Goal: Contribute content: Contribute content

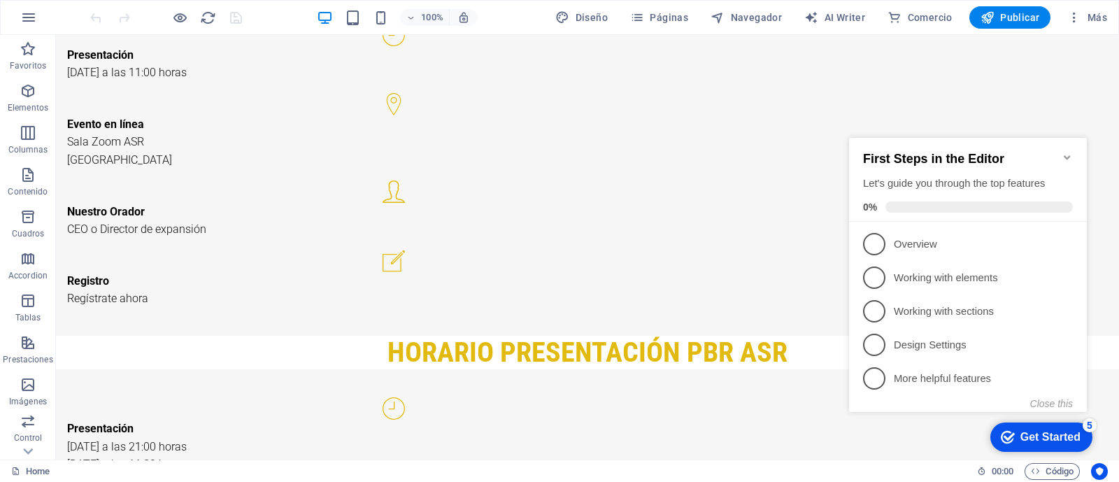
scroll to position [2598, 0]
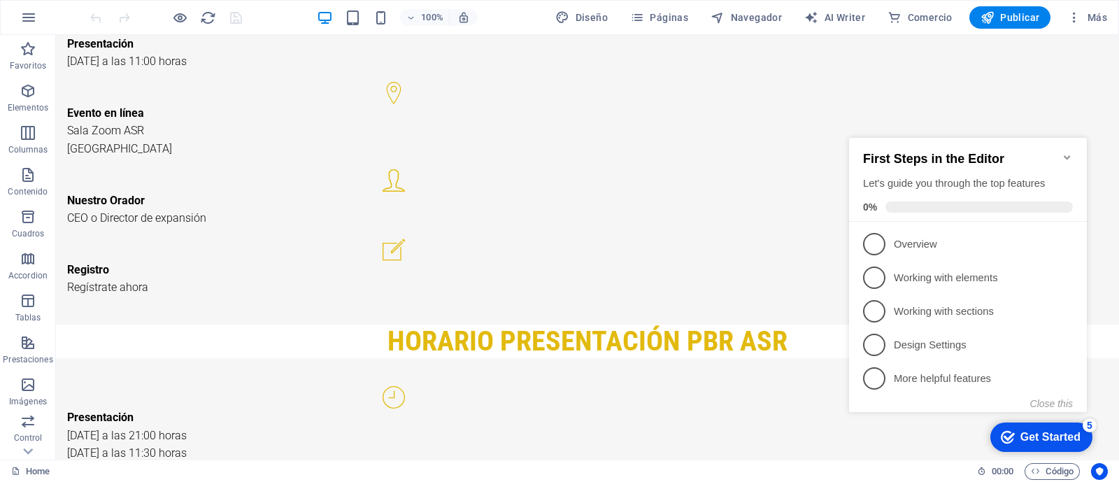
click at [1067, 155] on icon "Minimize checklist" at bounding box center [1067, 157] width 11 height 11
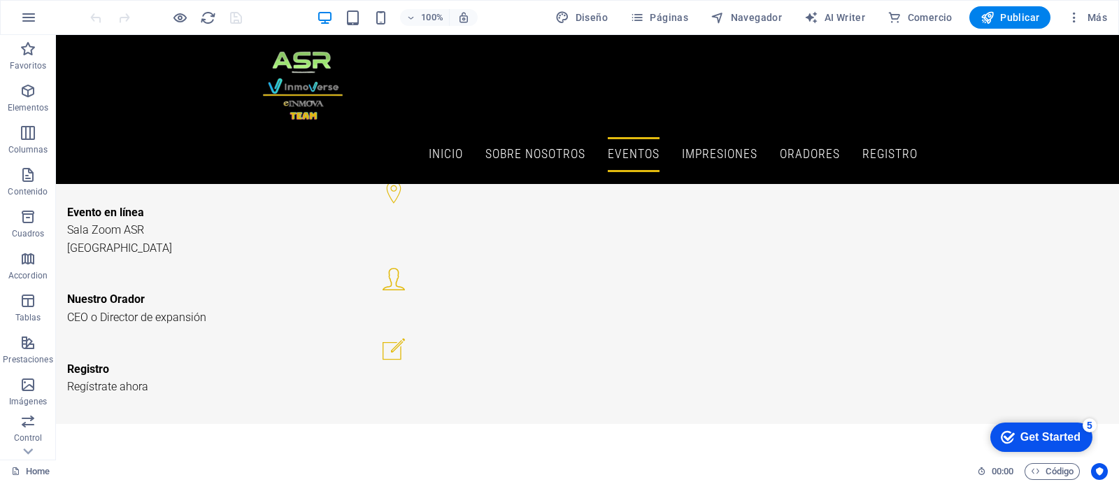
scroll to position [3332, 0]
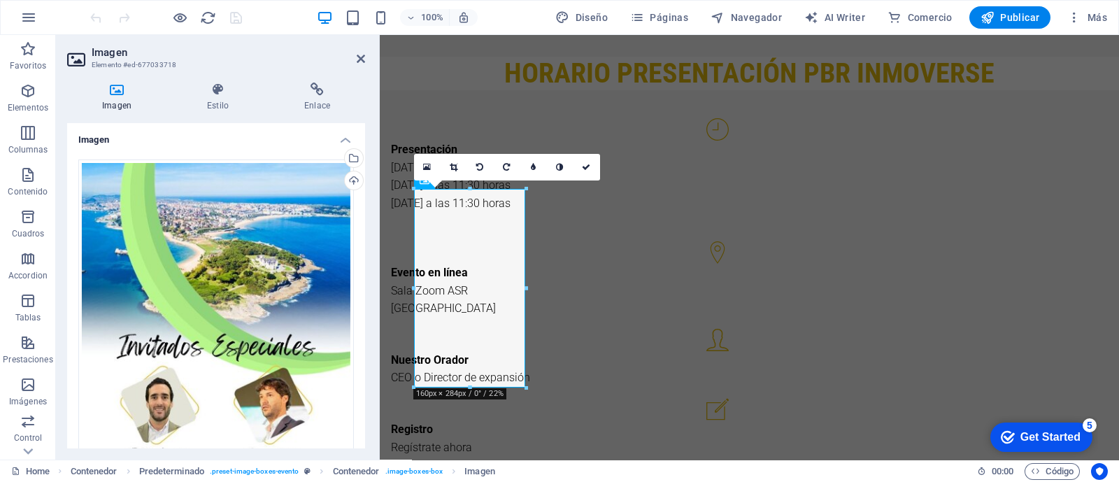
scroll to position [3301, 0]
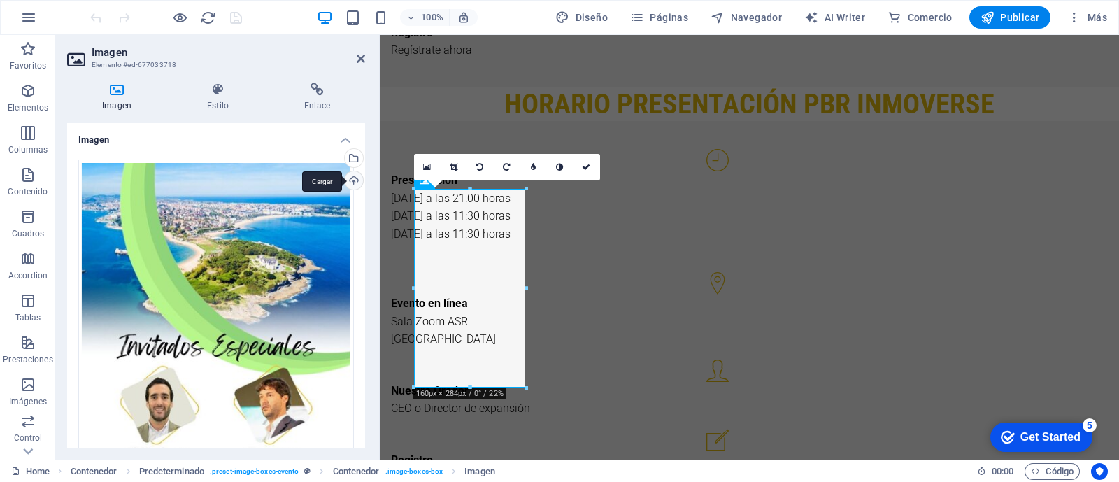
click at [353, 176] on div "Cargar" at bounding box center [352, 181] width 21 height 21
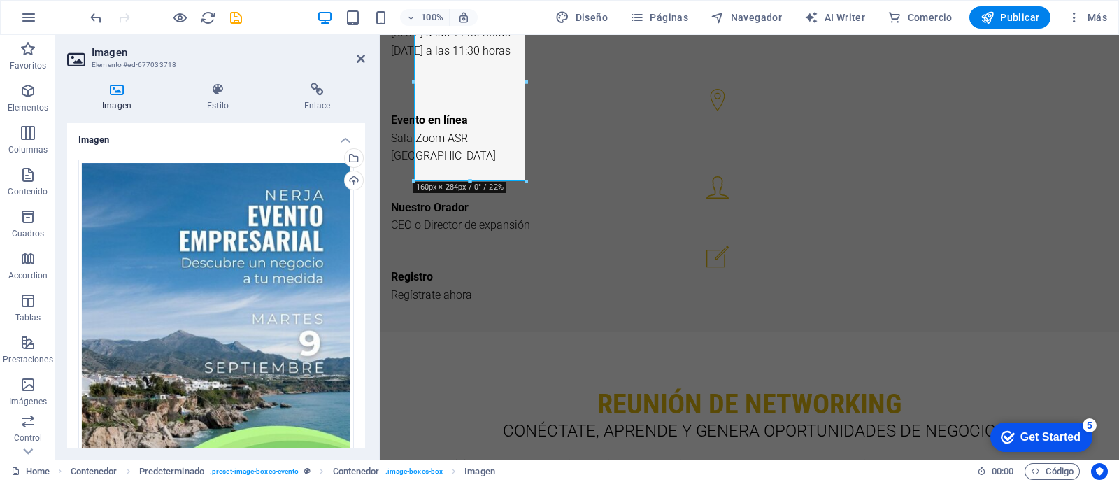
scroll to position [3511, 0]
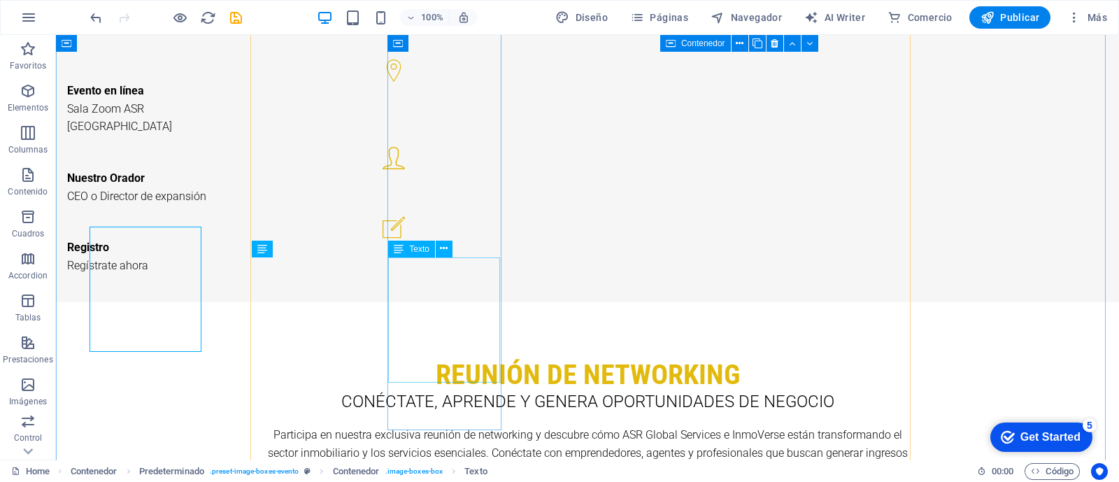
scroll to position [3542, 0]
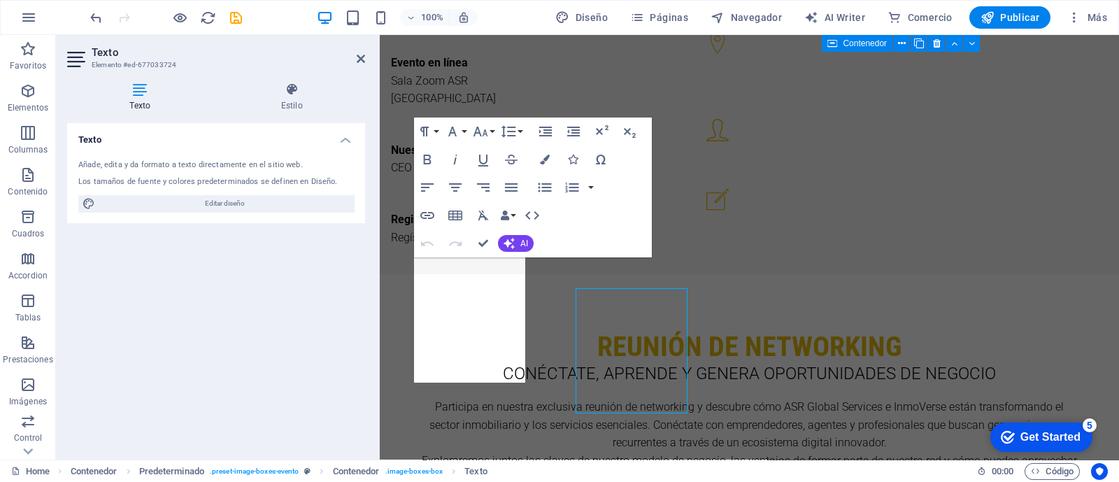
scroll to position [3511, 0]
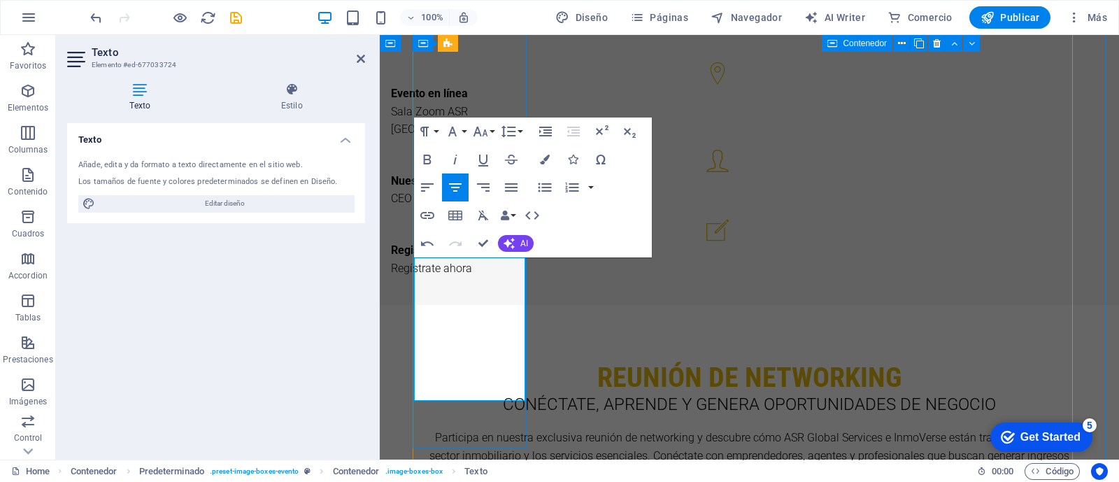
drag, startPoint x: 429, startPoint y: 376, endPoint x: 490, endPoint y: 390, distance: 61.6
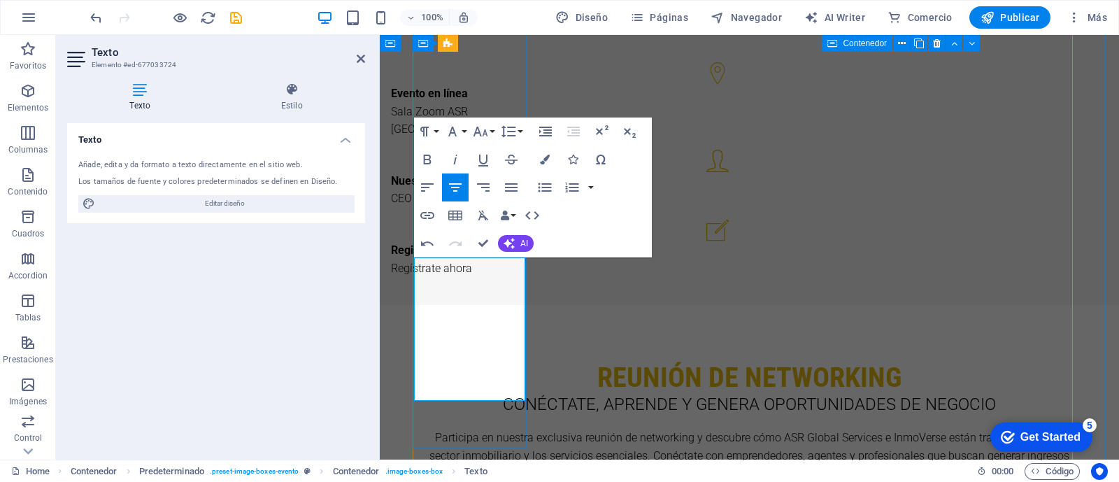
drag, startPoint x: 429, startPoint y: 373, endPoint x: 495, endPoint y: 385, distance: 66.8
copy p "Presentación de Negocio"
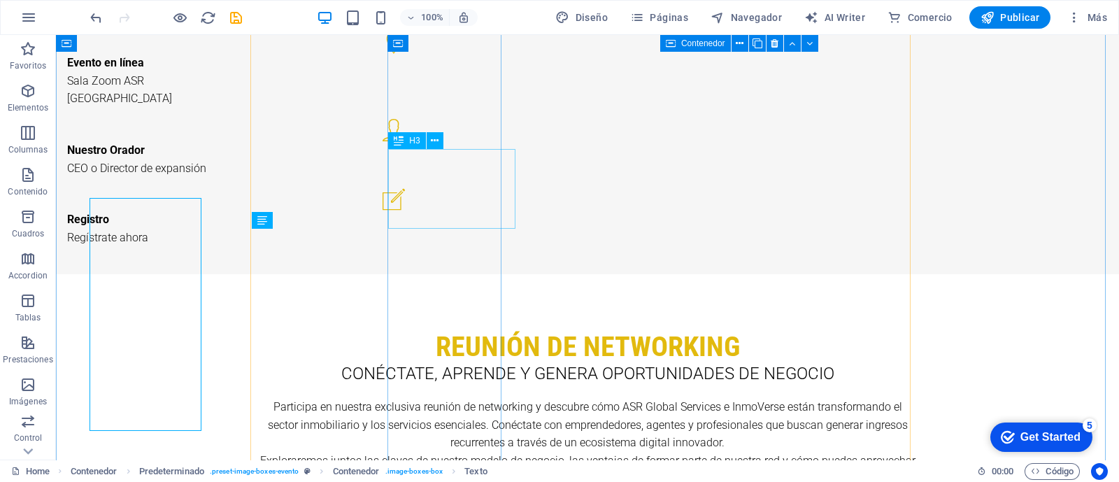
scroll to position [3571, 0]
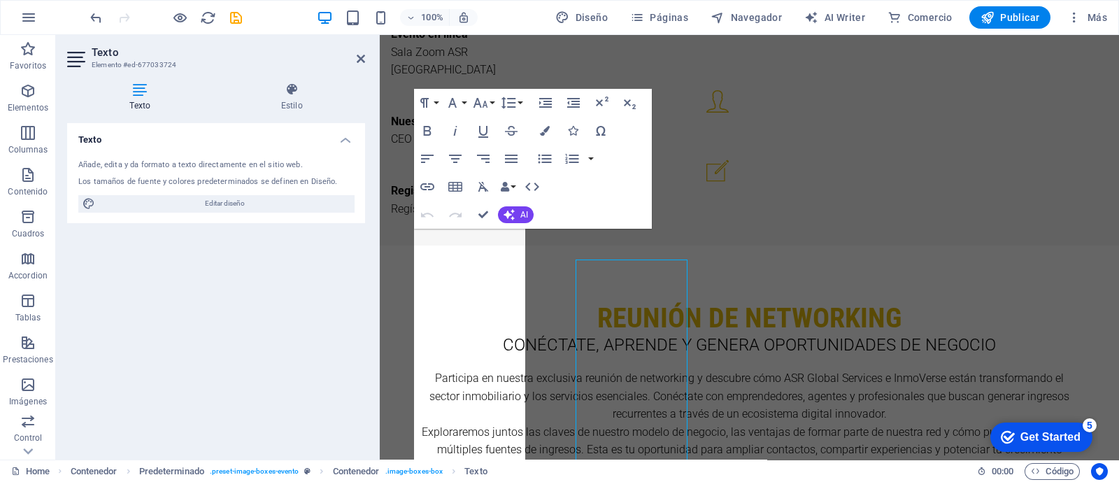
scroll to position [3539, 0]
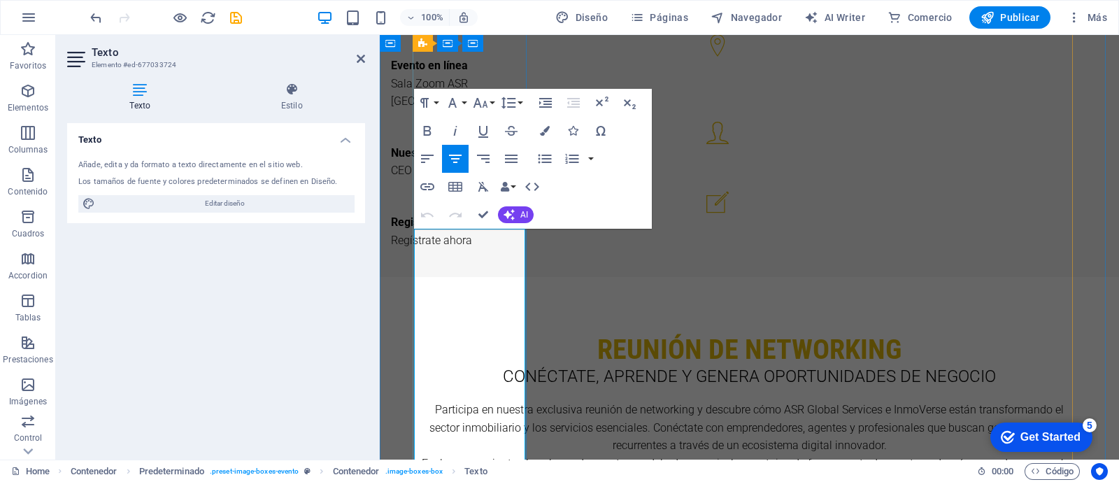
drag, startPoint x: 497, startPoint y: 382, endPoint x: 443, endPoint y: 379, distance: 53.9
click at [428, 134] on icon "button" at bounding box center [427, 130] width 17 height 17
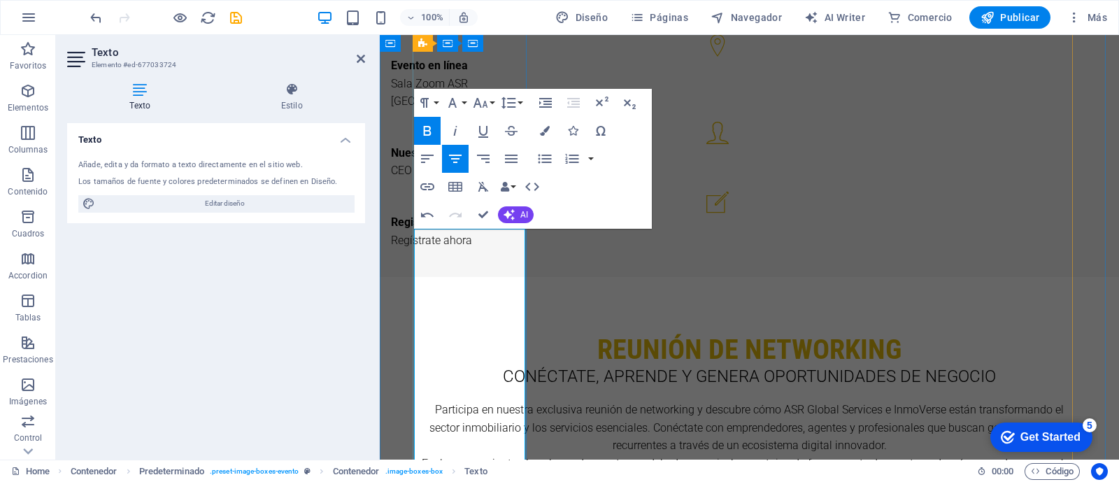
drag, startPoint x: 499, startPoint y: 278, endPoint x: 445, endPoint y: 273, distance: 54.1
click at [422, 122] on icon "button" at bounding box center [427, 130] width 17 height 17
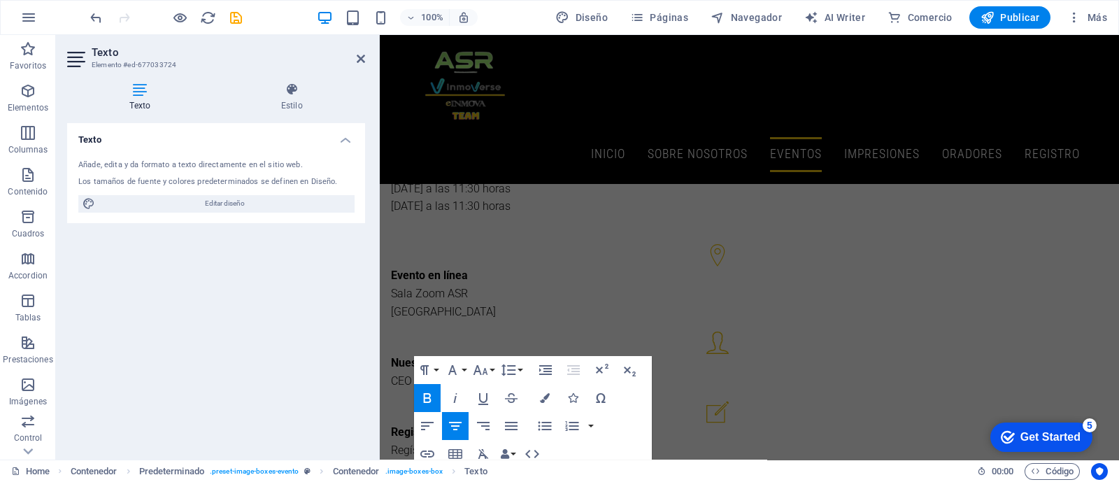
scroll to position [3259, 0]
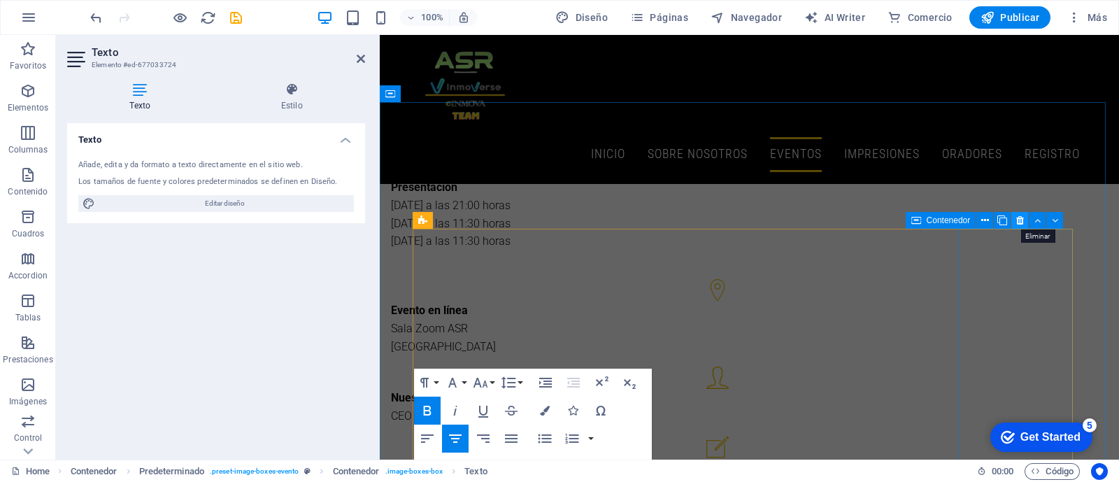
click at [1020, 218] on icon at bounding box center [1020, 220] width 8 height 15
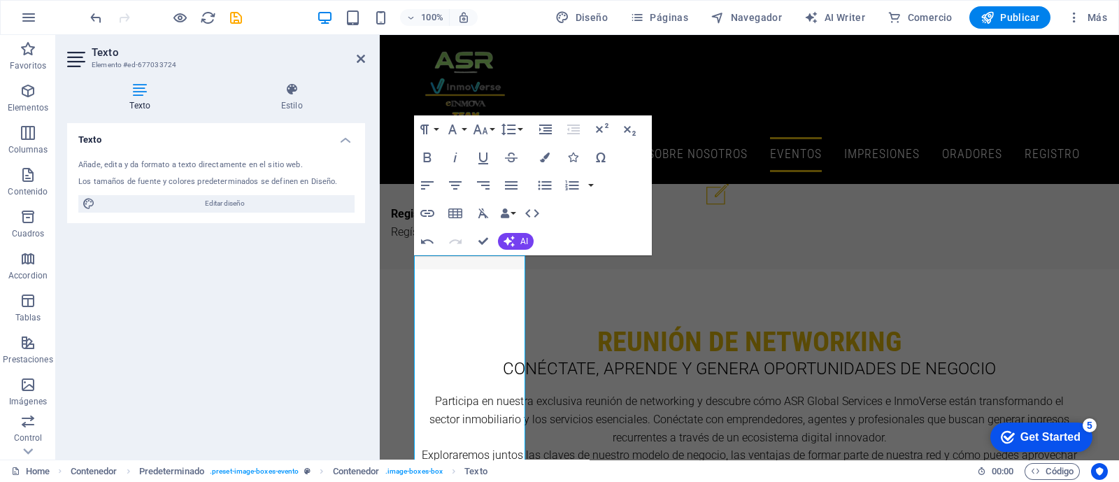
scroll to position [3276, 0]
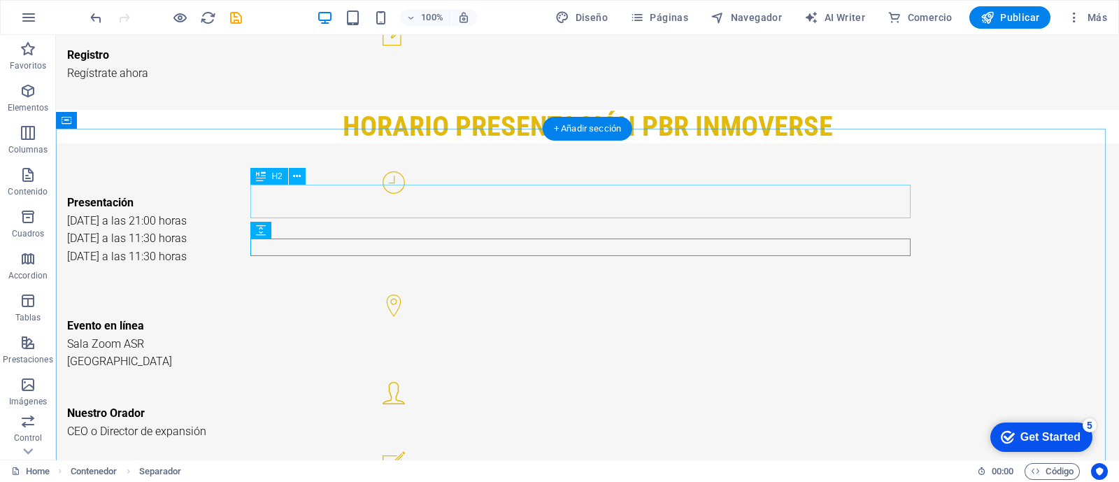
scroll to position [3264, 0]
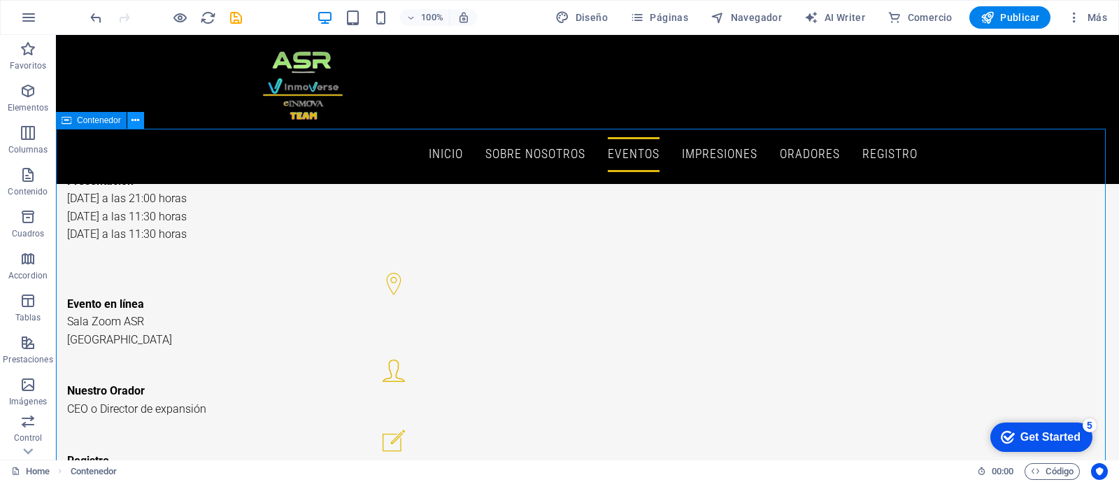
click at [136, 126] on icon at bounding box center [135, 120] width 8 height 15
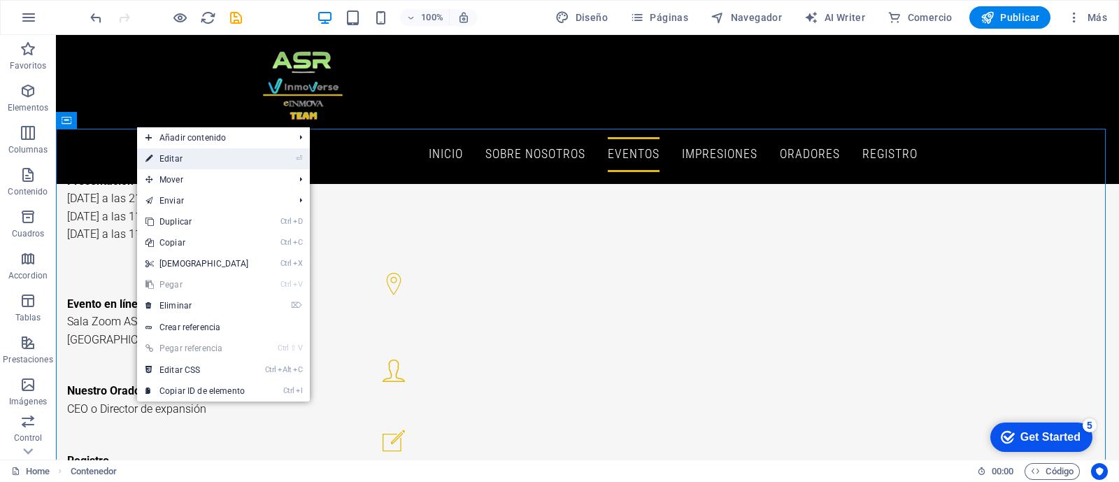
click at [159, 162] on link "⏎ Editar" at bounding box center [197, 158] width 120 height 21
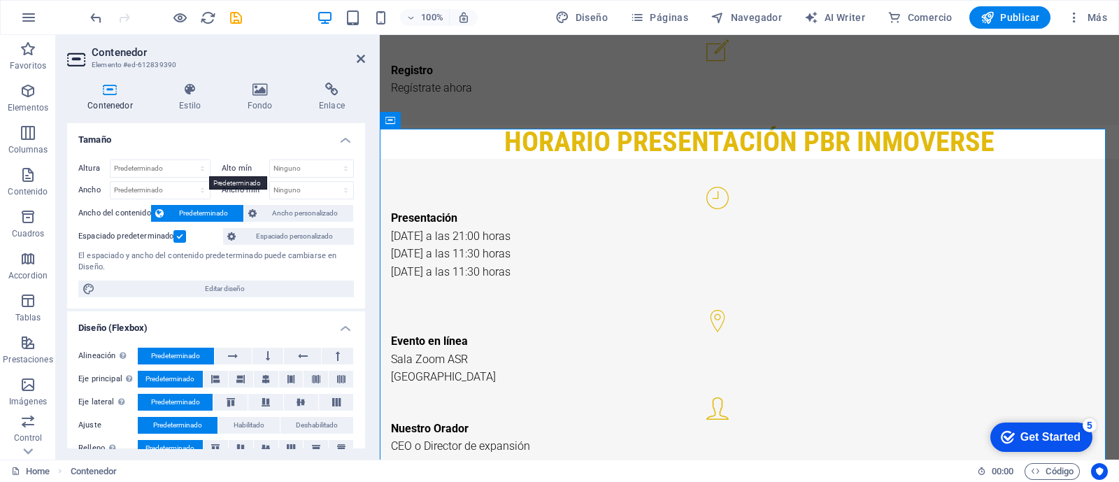
scroll to position [3233, 0]
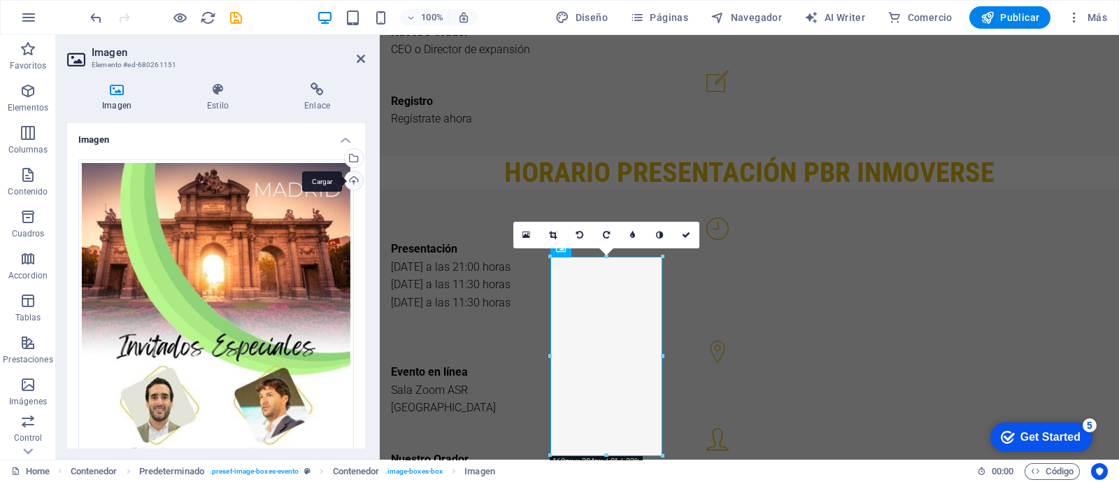
click at [349, 178] on div "Cargar" at bounding box center [352, 181] width 21 height 21
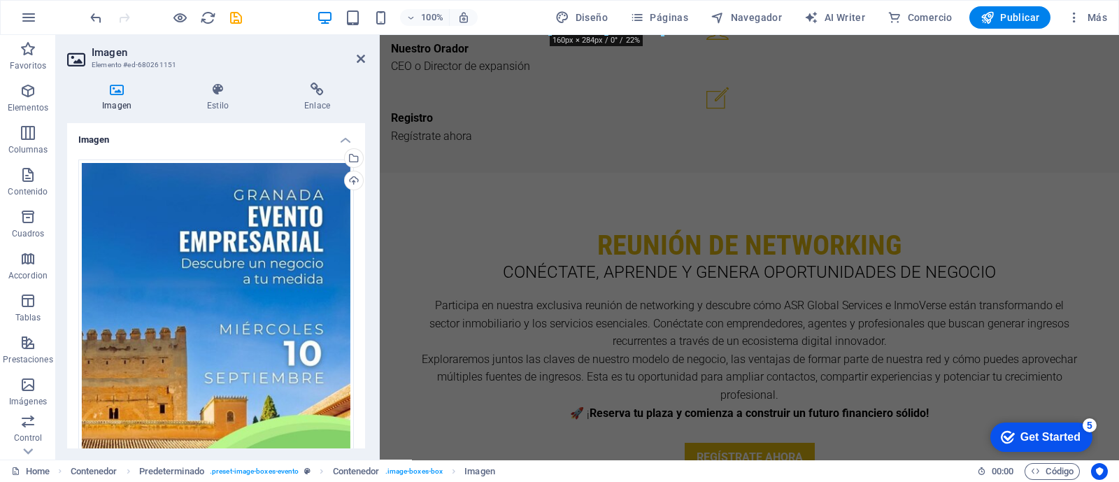
scroll to position [3655, 0]
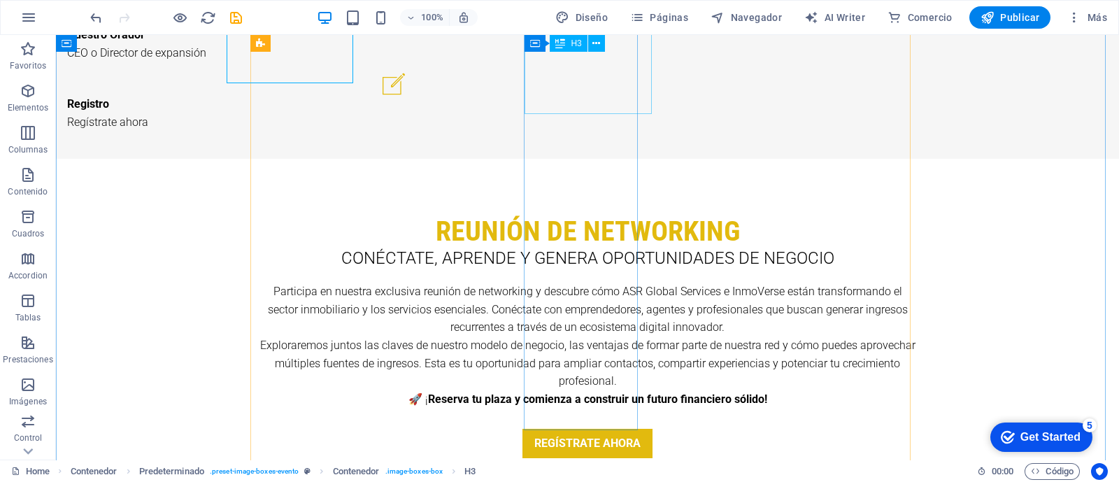
scroll to position [3685, 0]
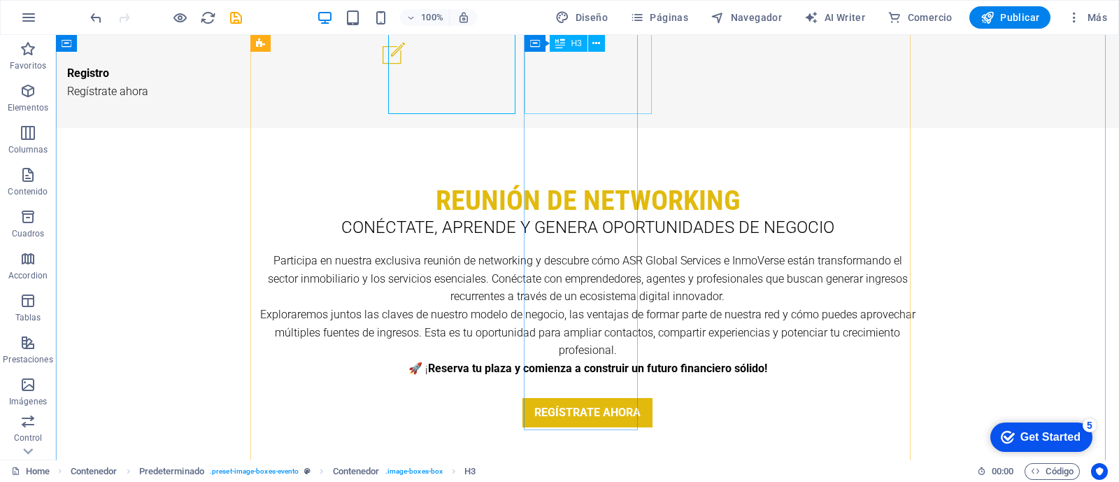
drag, startPoint x: 292, startPoint y: 103, endPoint x: 616, endPoint y: 103, distance: 323.8
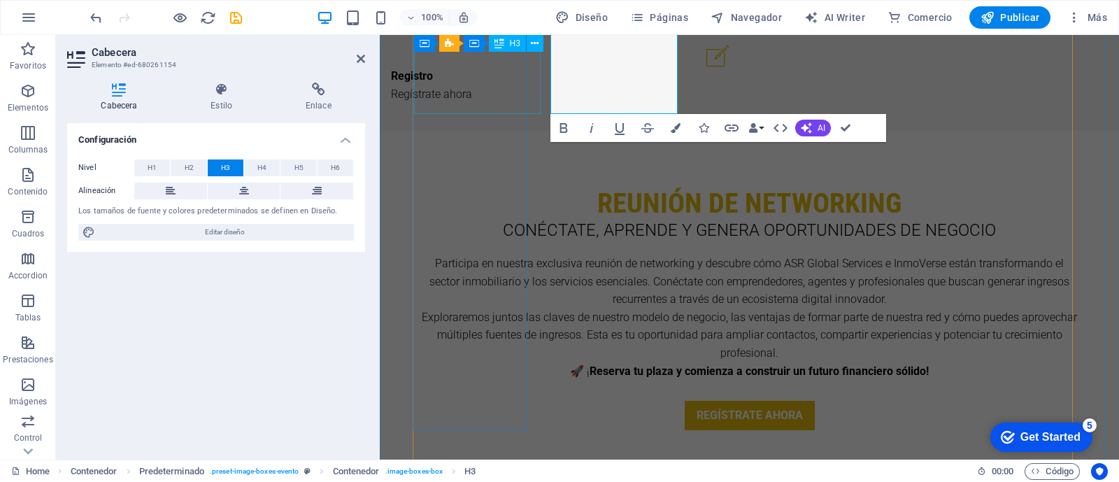
scroll to position [3655, 0]
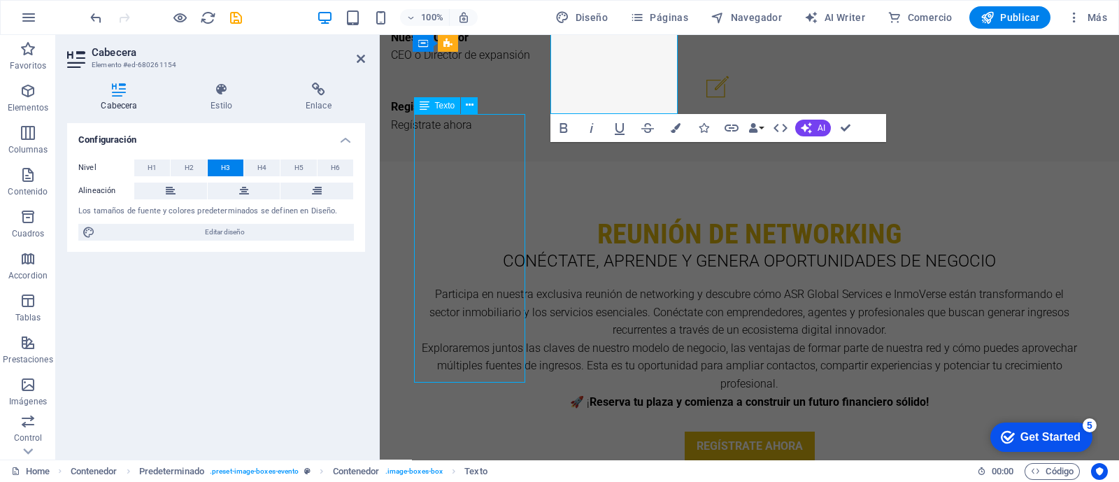
scroll to position [3685, 0]
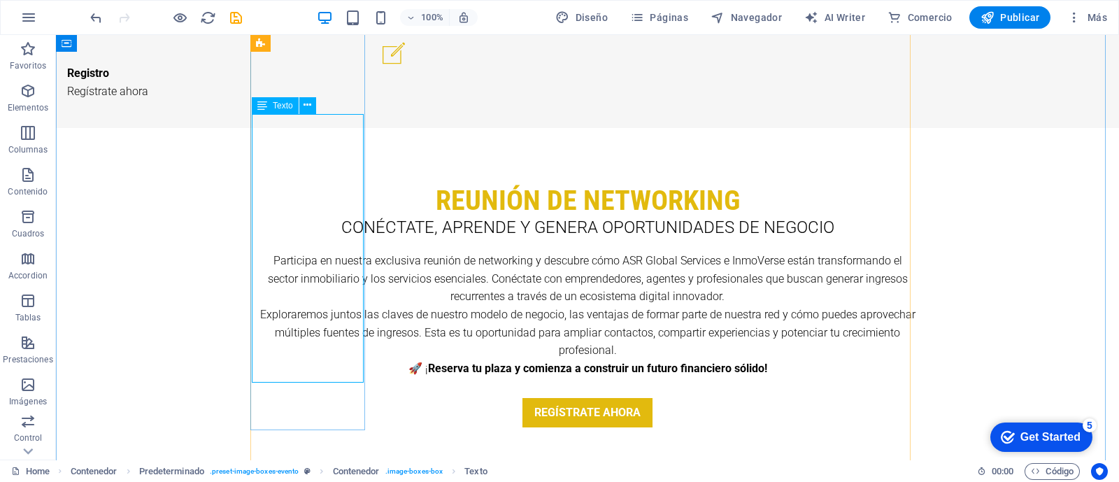
drag, startPoint x: 305, startPoint y: 122, endPoint x: 310, endPoint y: 160, distance: 38.1
drag, startPoint x: 344, startPoint y: 369, endPoint x: 321, endPoint y: 357, distance: 26.0
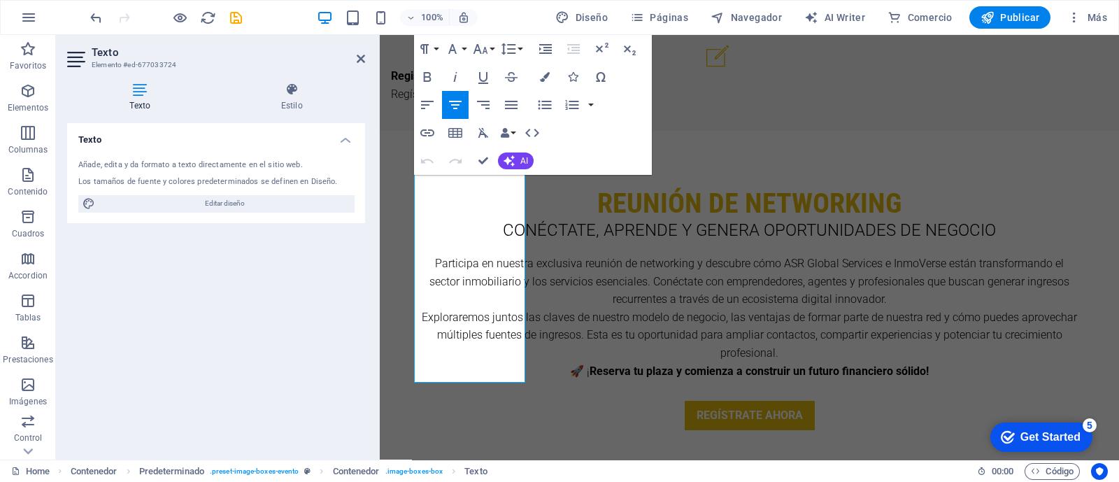
scroll to position [3655, 0]
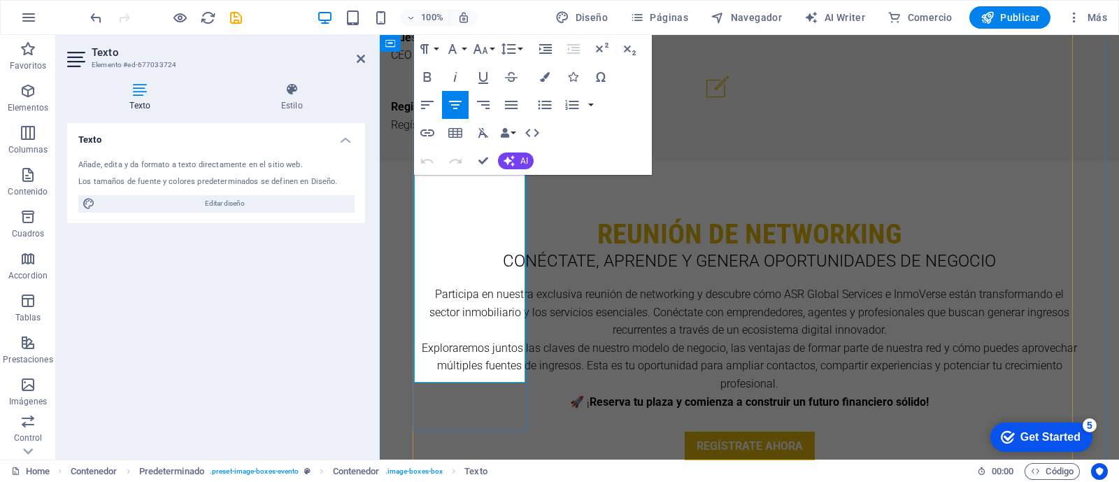
drag, startPoint x: 505, startPoint y: 374, endPoint x: 425, endPoint y: 187, distance: 203.7
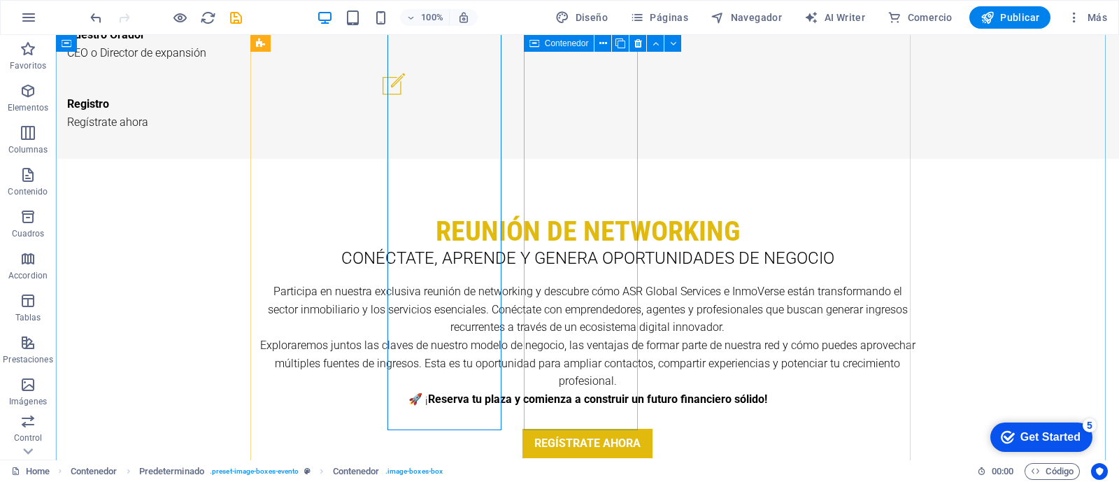
scroll to position [3685, 0]
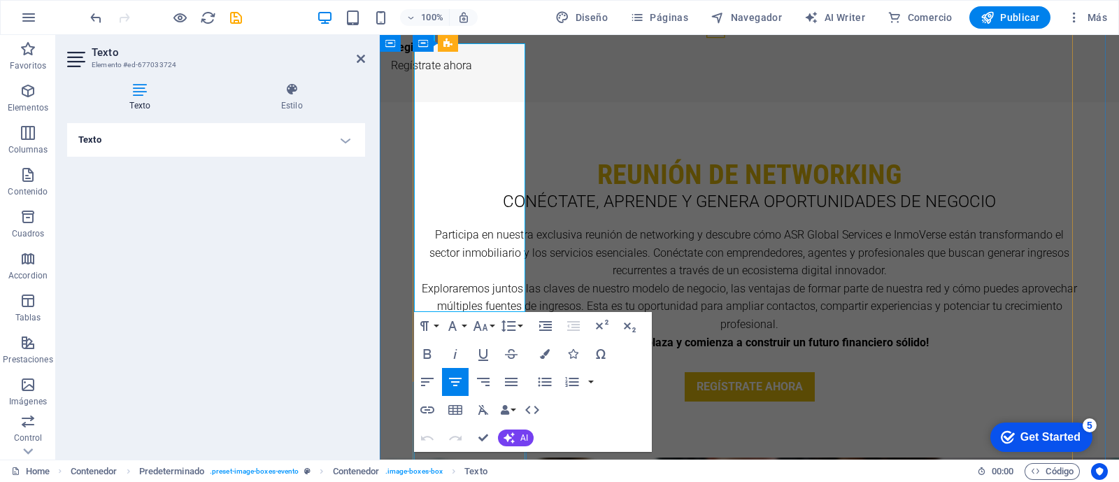
scroll to position [3725, 0]
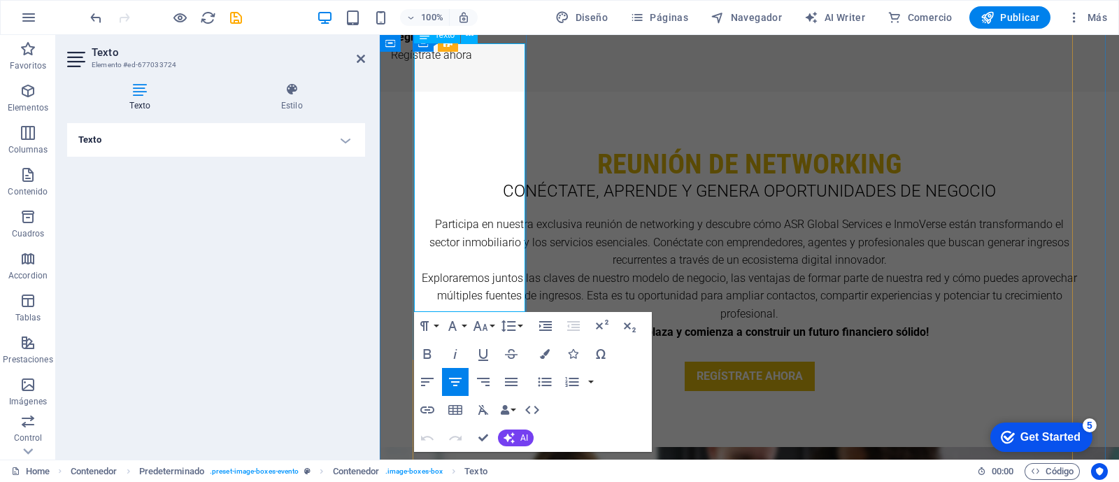
drag, startPoint x: 467, startPoint y: 218, endPoint x: 504, endPoint y: 304, distance: 93.0
copy div "[DATE] REGISTRO 18:45 horas Presentación de Negocio Para Inmobiliarios REGISTRO…"
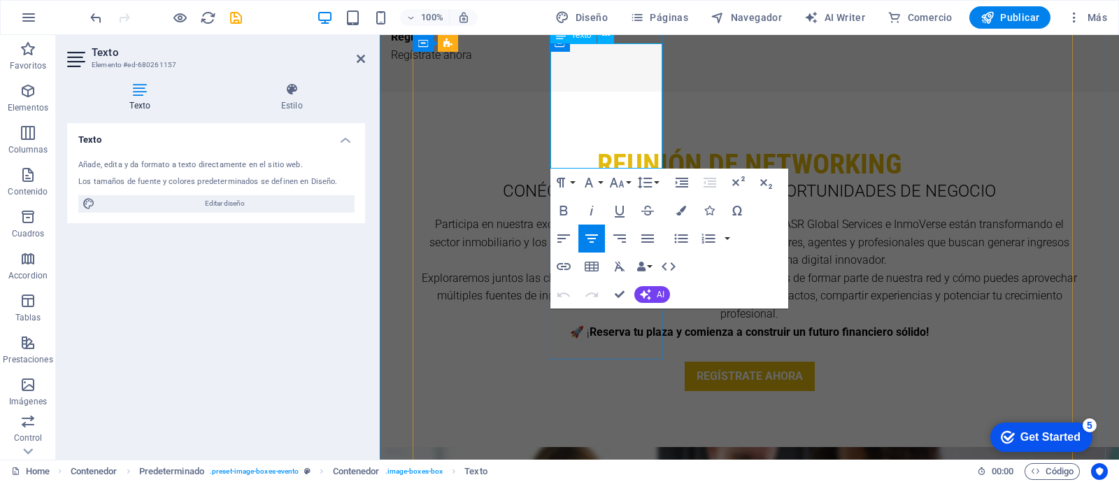
drag, startPoint x: 587, startPoint y: 52, endPoint x: 625, endPoint y: 157, distance: 112.2
drag, startPoint x: 625, startPoint y: 157, endPoint x: 587, endPoint y: 45, distance: 118.8
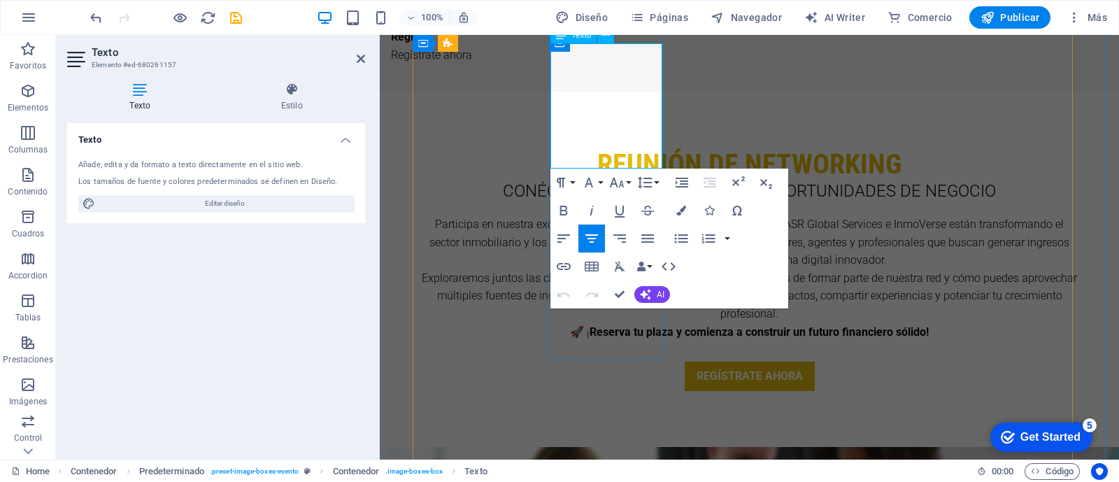
drag, startPoint x: 587, startPoint y: 45, endPoint x: 637, endPoint y: 159, distance: 124.6
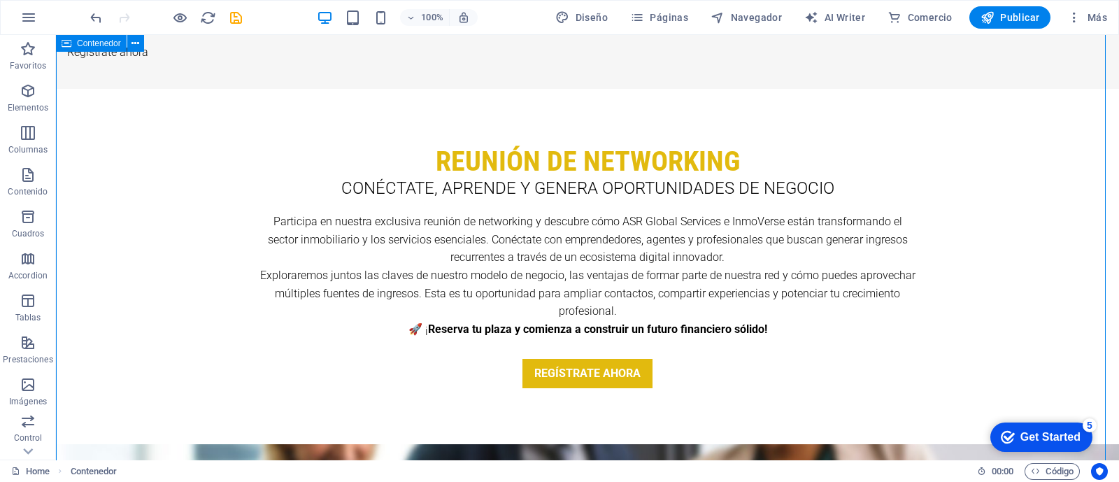
scroll to position [3756, 0]
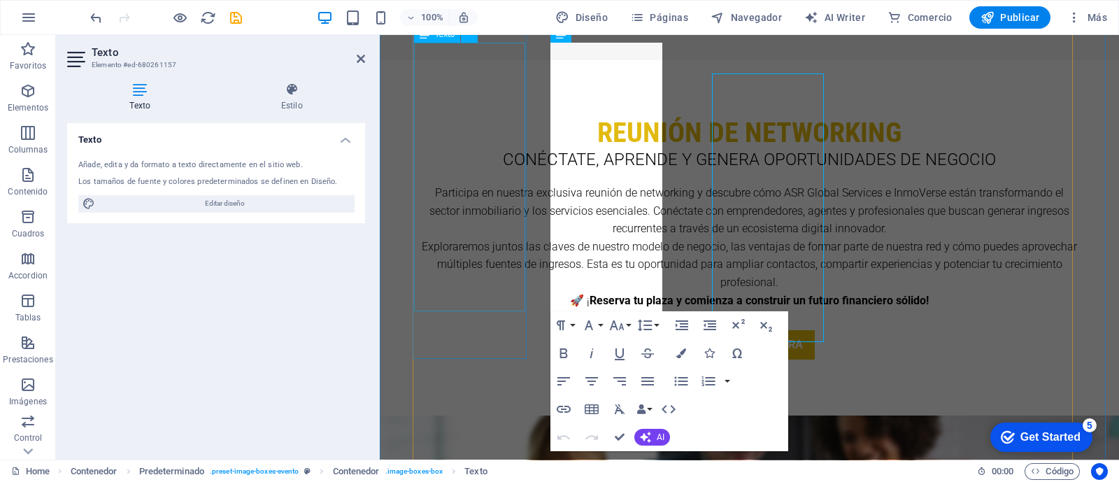
scroll to position [3725, 0]
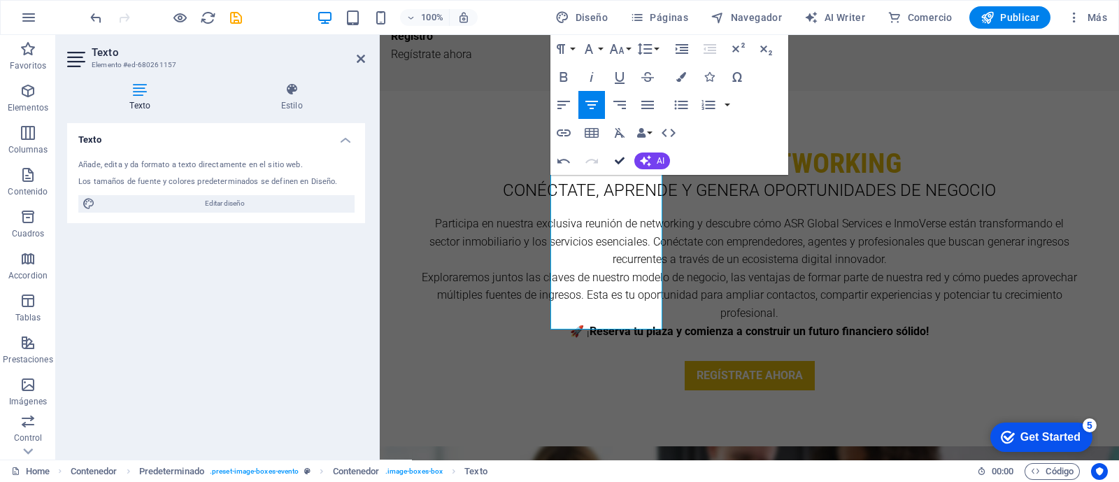
scroll to position [3757, 0]
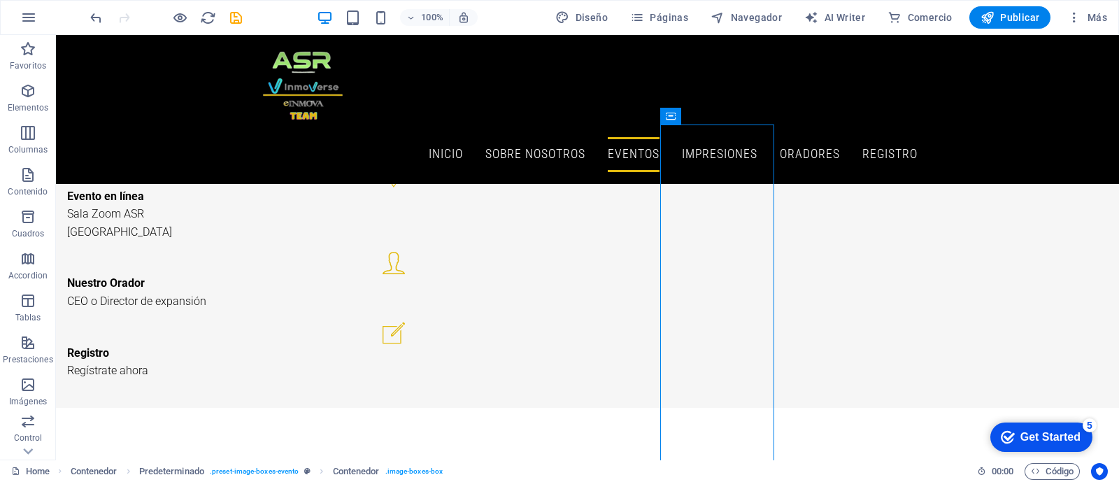
scroll to position [3315, 0]
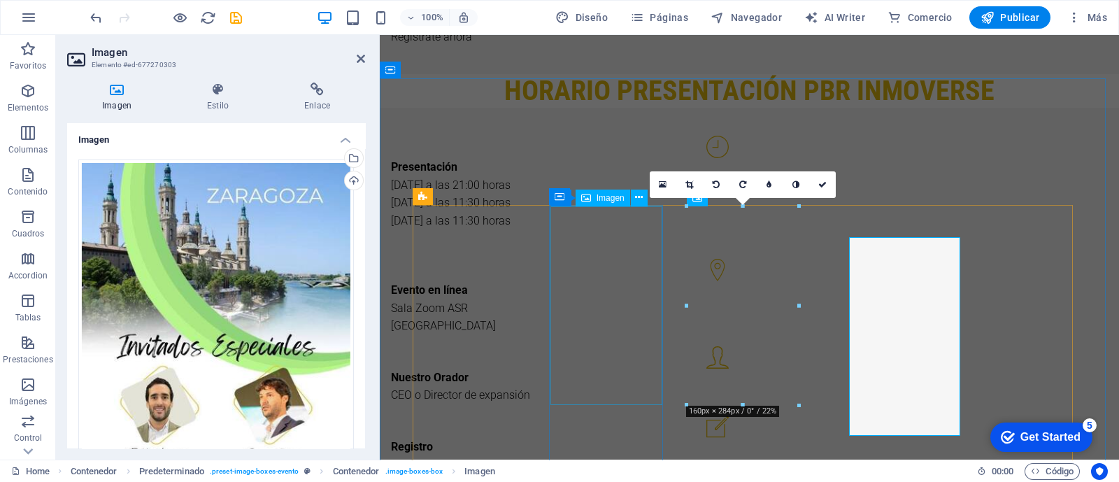
scroll to position [3284, 0]
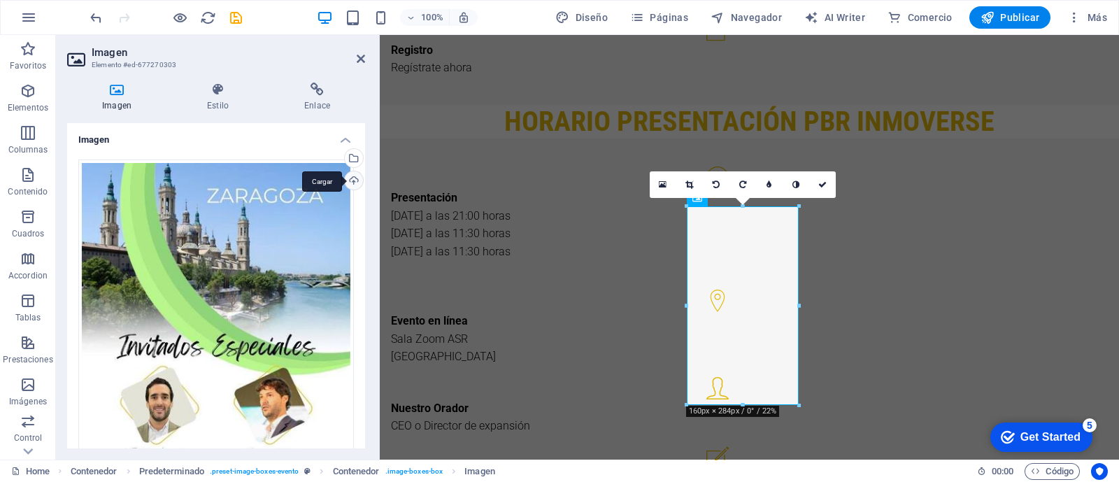
click at [357, 180] on div "Cargar" at bounding box center [352, 181] width 21 height 21
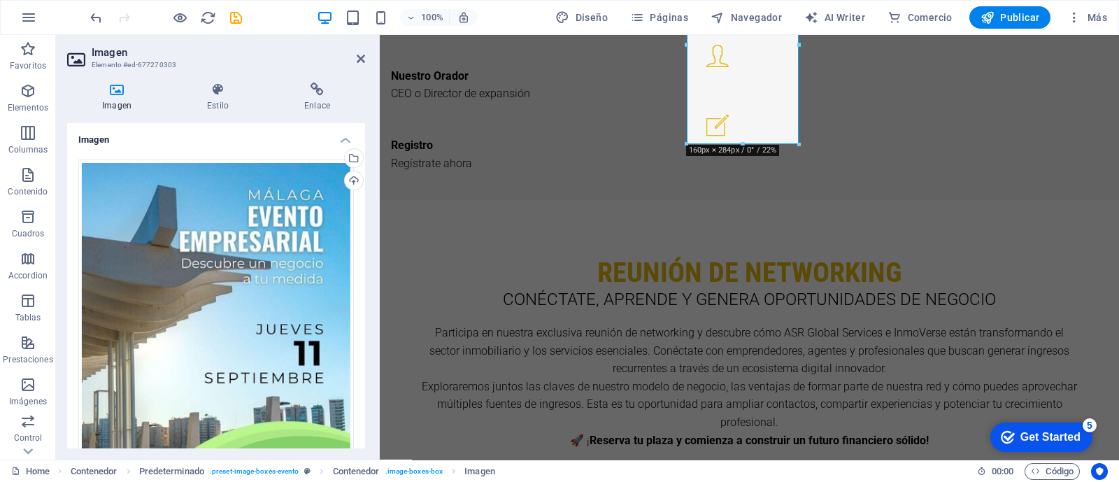
scroll to position [3699, 0]
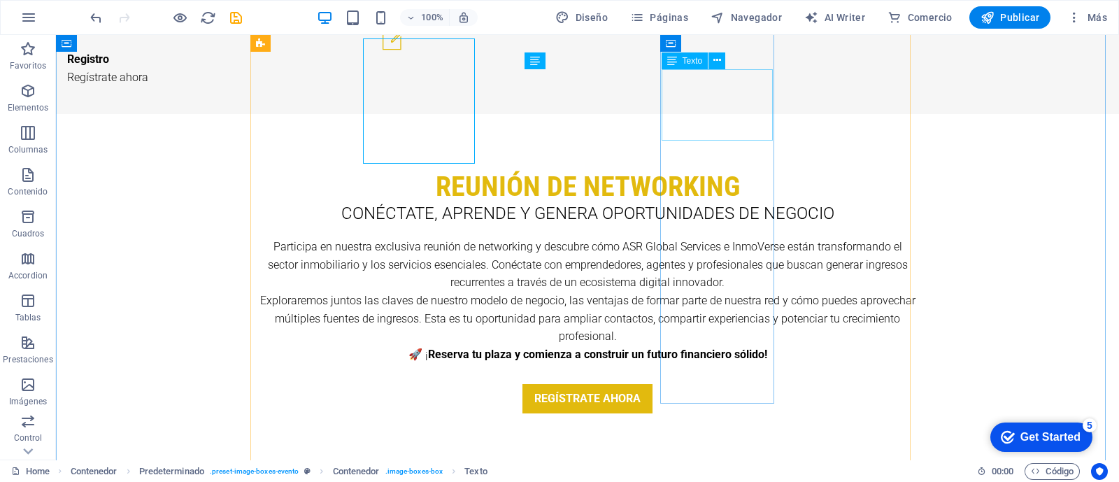
scroll to position [3730, 0]
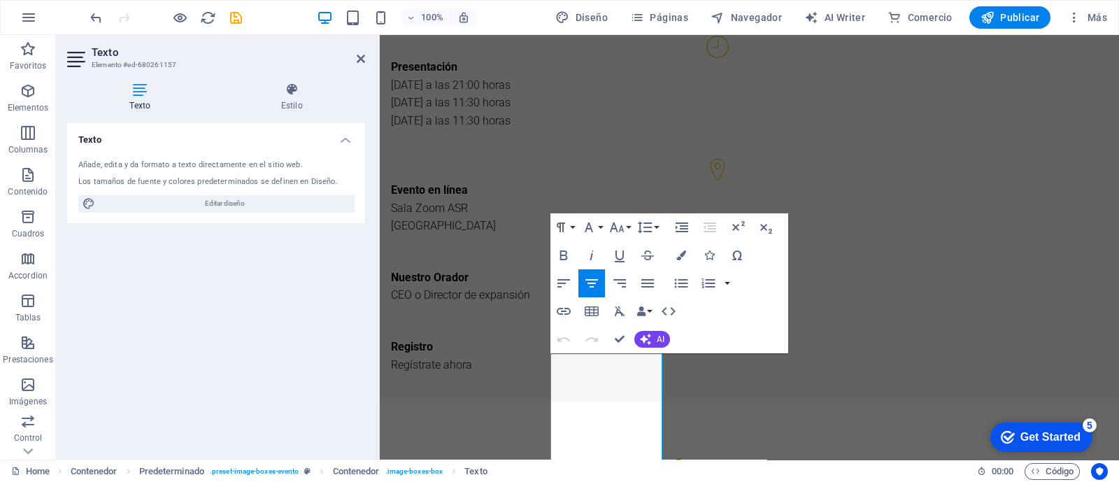
scroll to position [3427, 0]
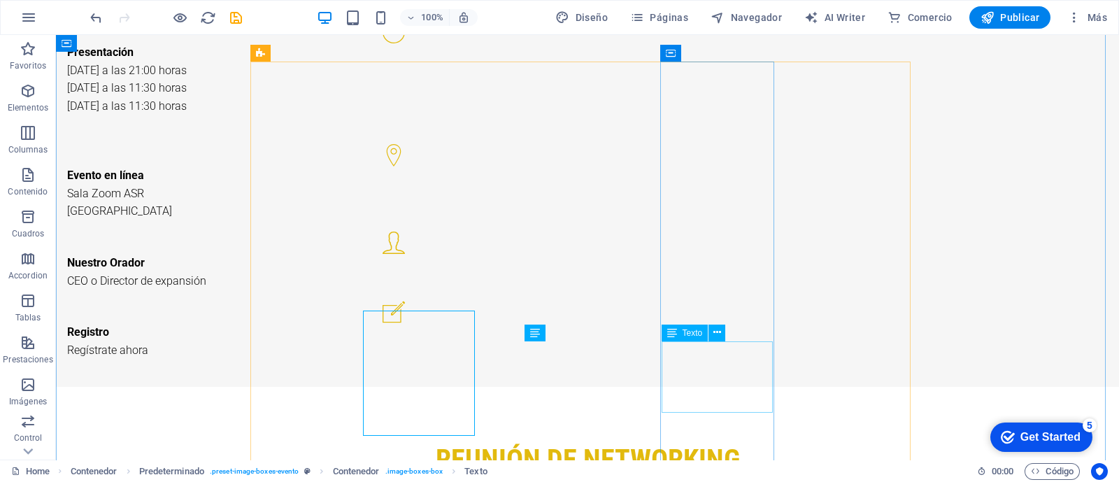
scroll to position [3458, 0]
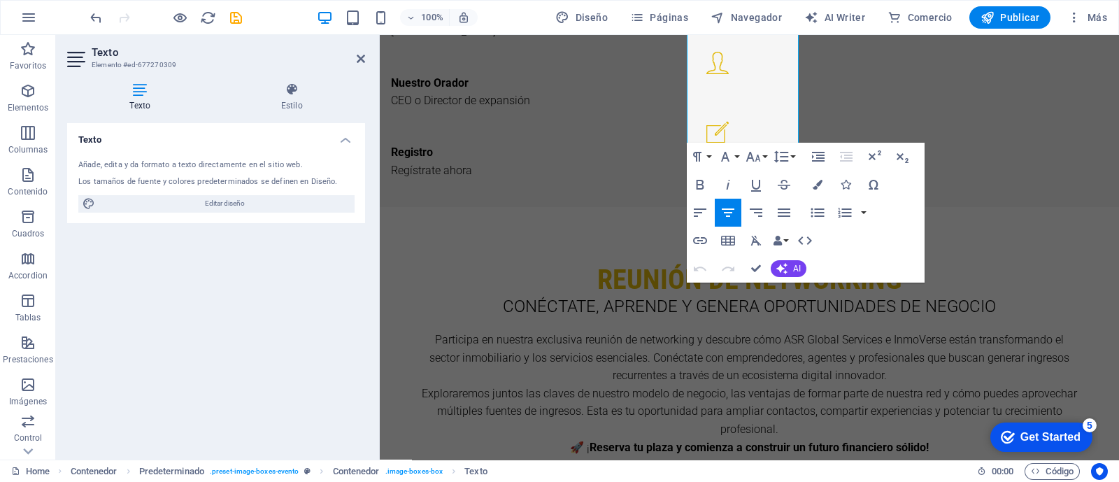
scroll to position [3780, 0]
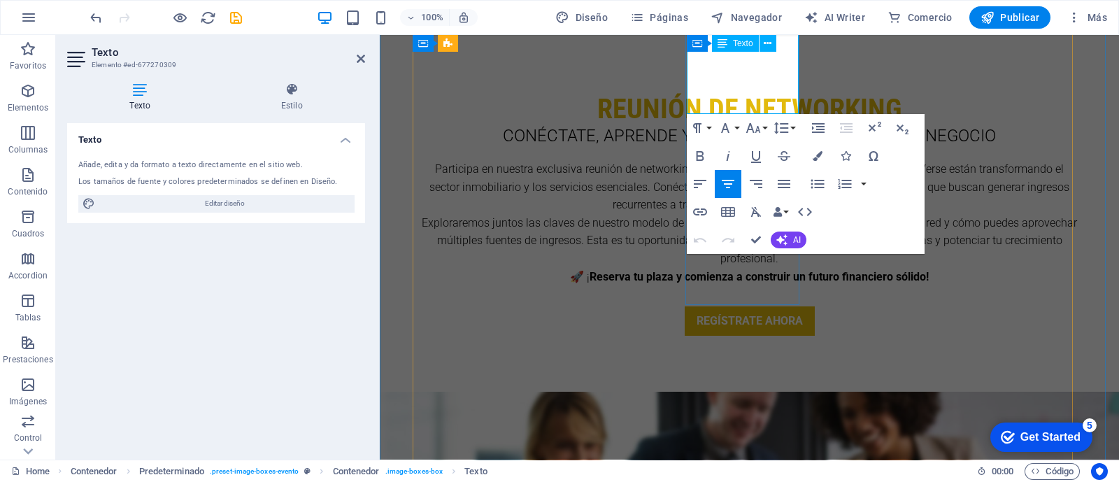
drag, startPoint x: 720, startPoint y: 350, endPoint x: 771, endPoint y: 99, distance: 256.2
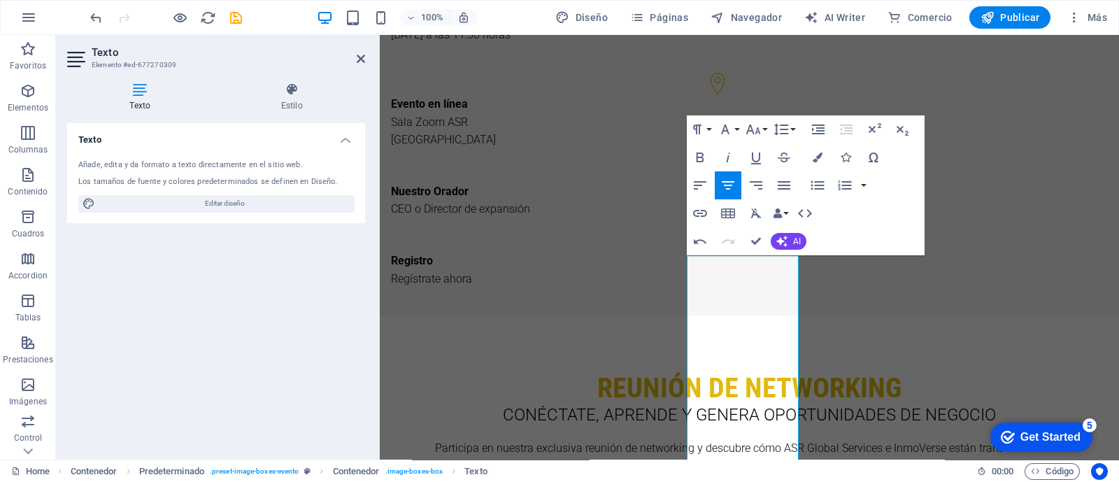
scroll to position [3513, 0]
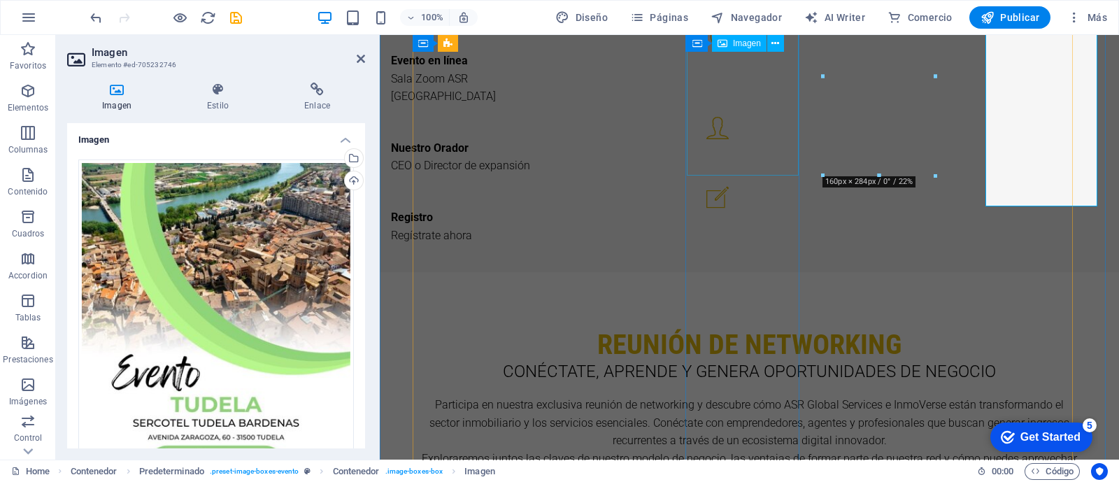
scroll to position [3513, 0]
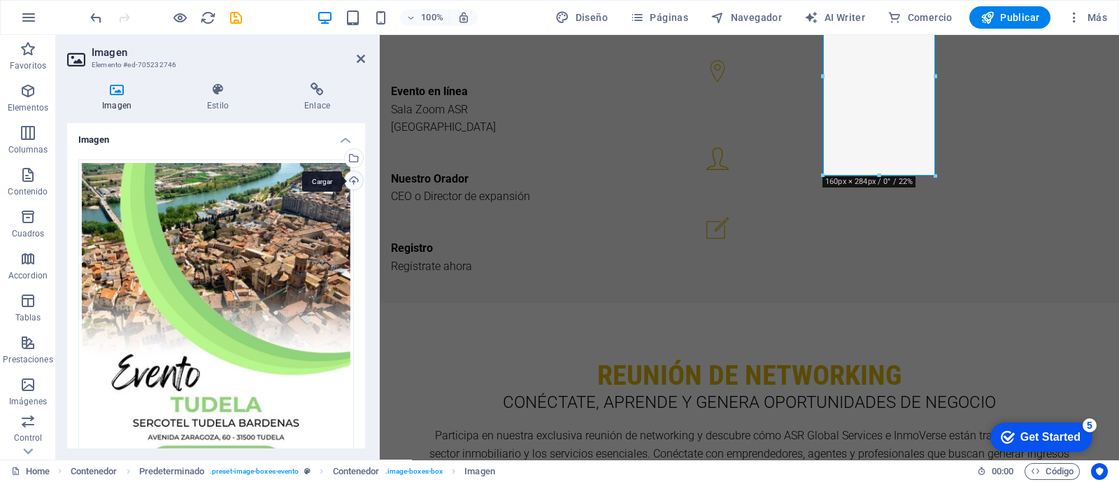
click at [350, 180] on div "Cargar" at bounding box center [352, 181] width 21 height 21
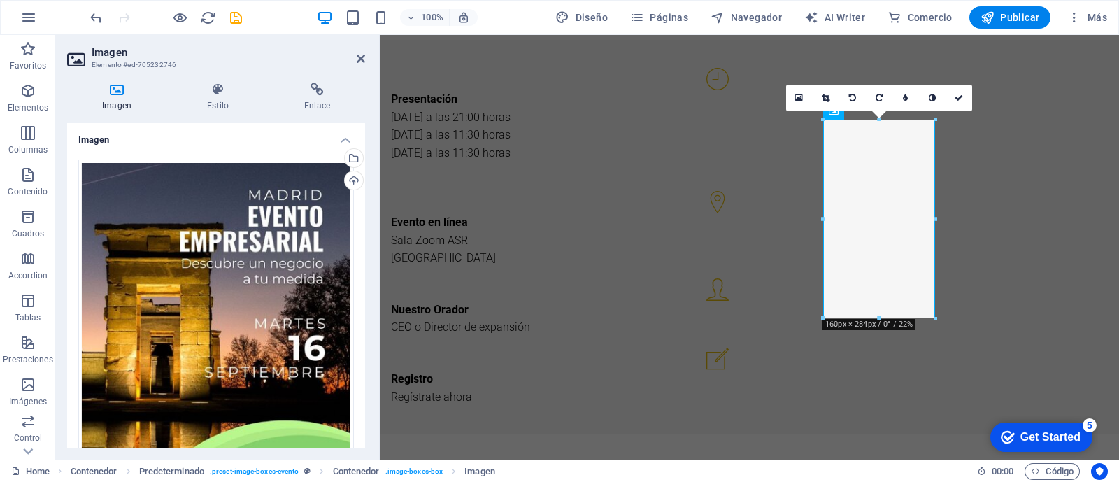
scroll to position [3371, 0]
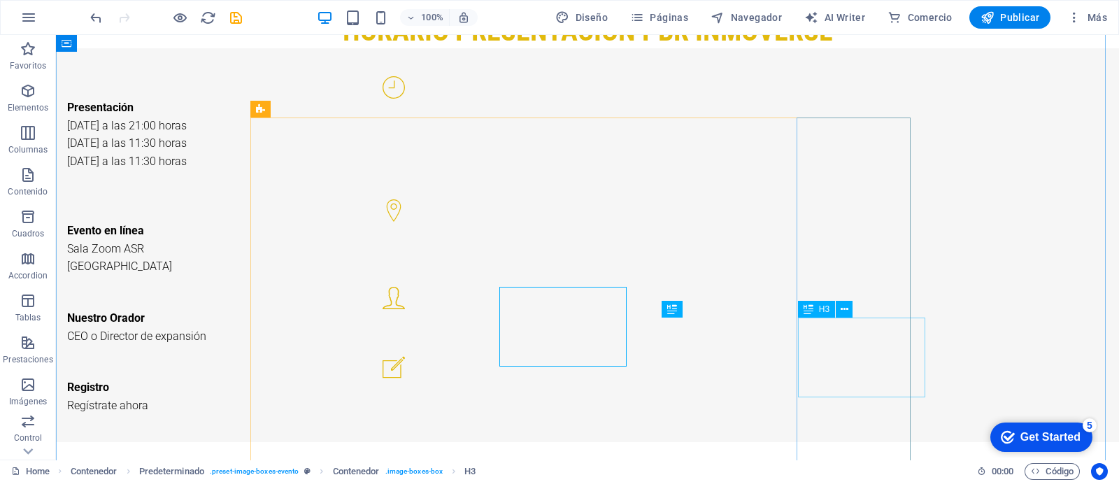
scroll to position [3402, 0]
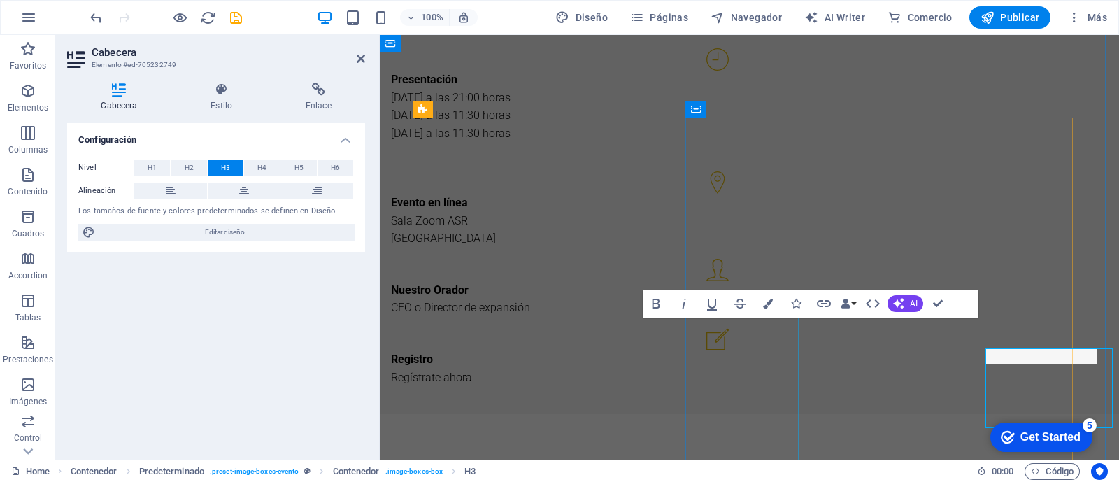
scroll to position [3371, 0]
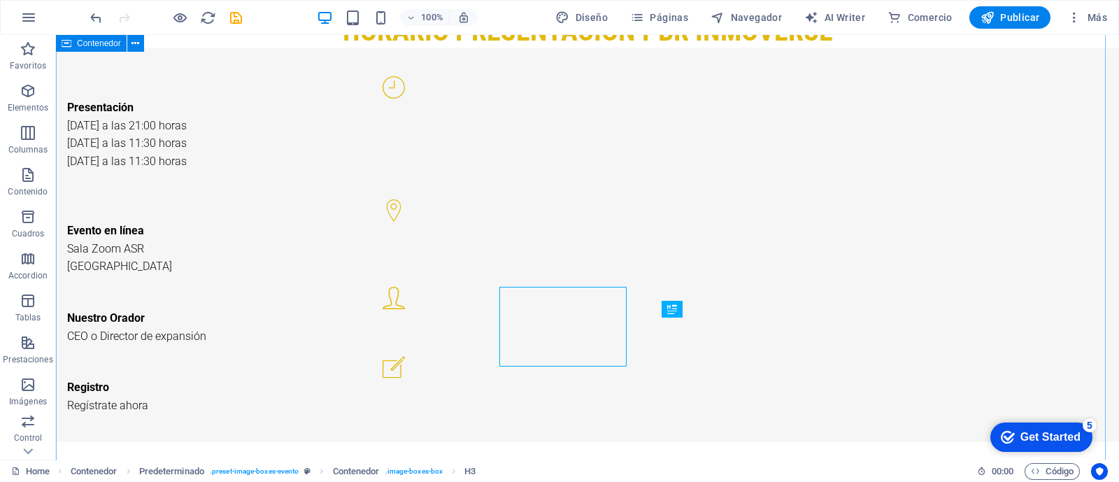
scroll to position [3402, 0]
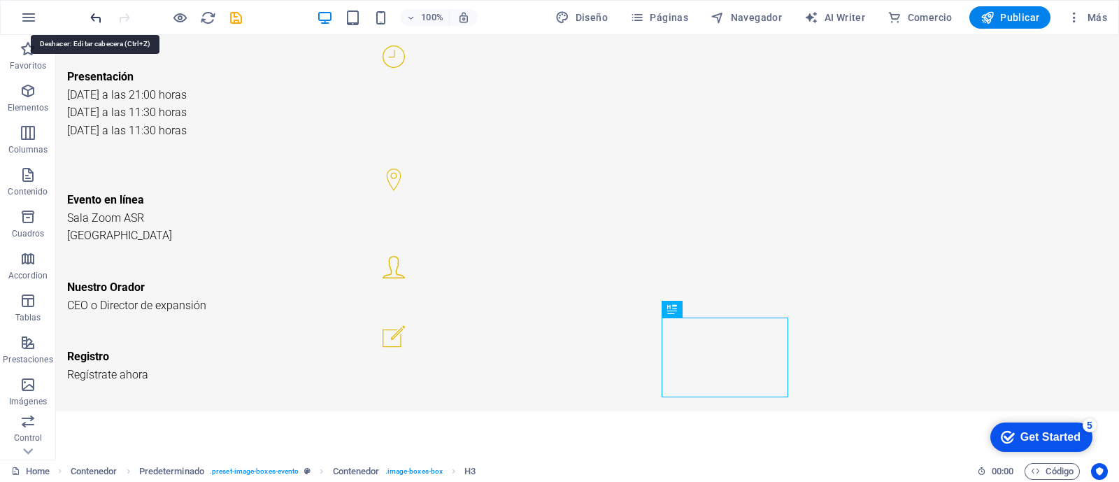
click at [96, 15] on icon "undo" at bounding box center [96, 18] width 16 height 16
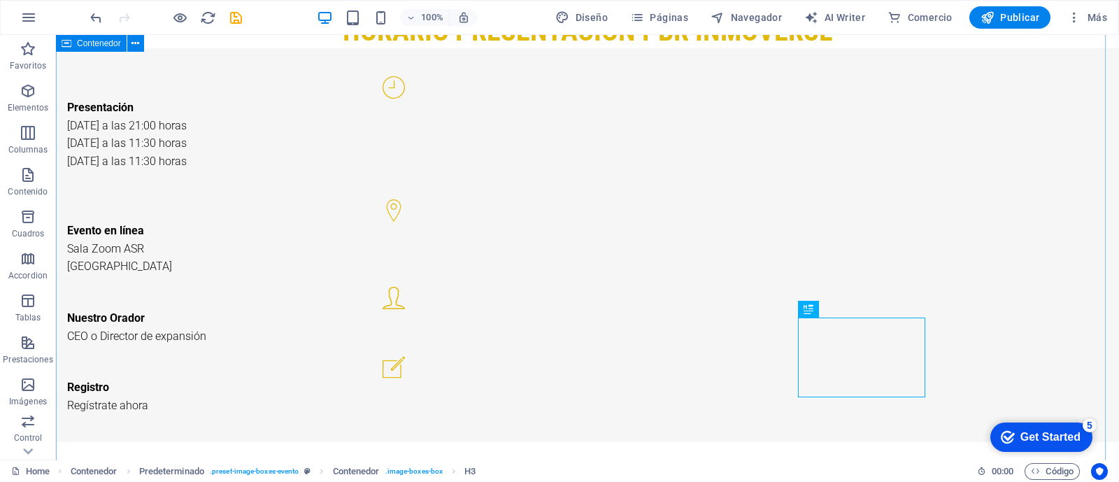
scroll to position [3402, 0]
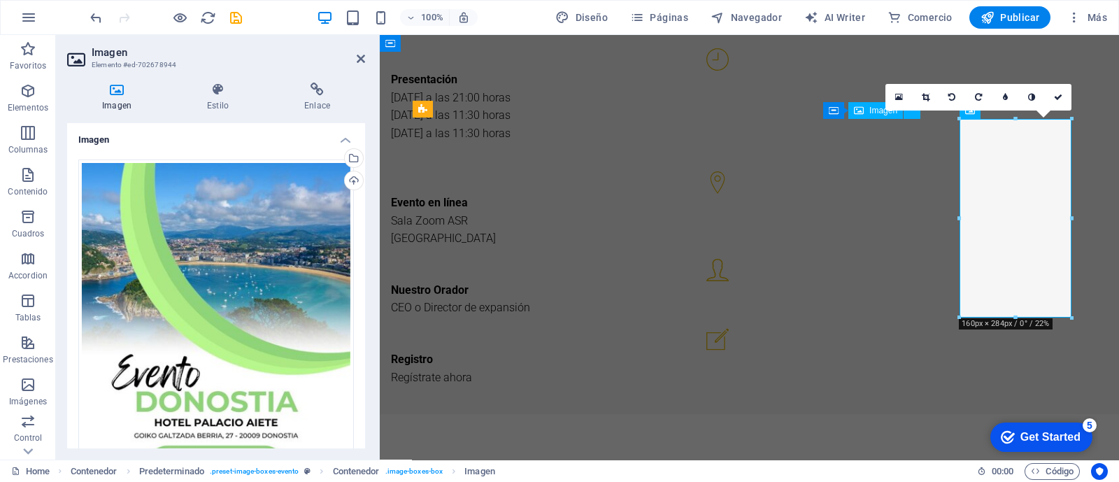
scroll to position [3371, 0]
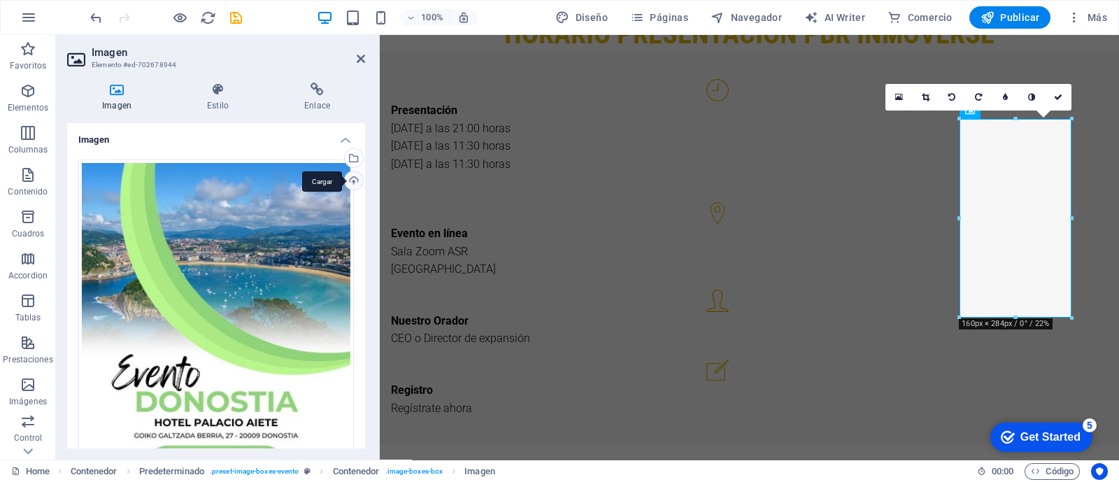
click at [350, 184] on div "Cargar" at bounding box center [352, 181] width 21 height 21
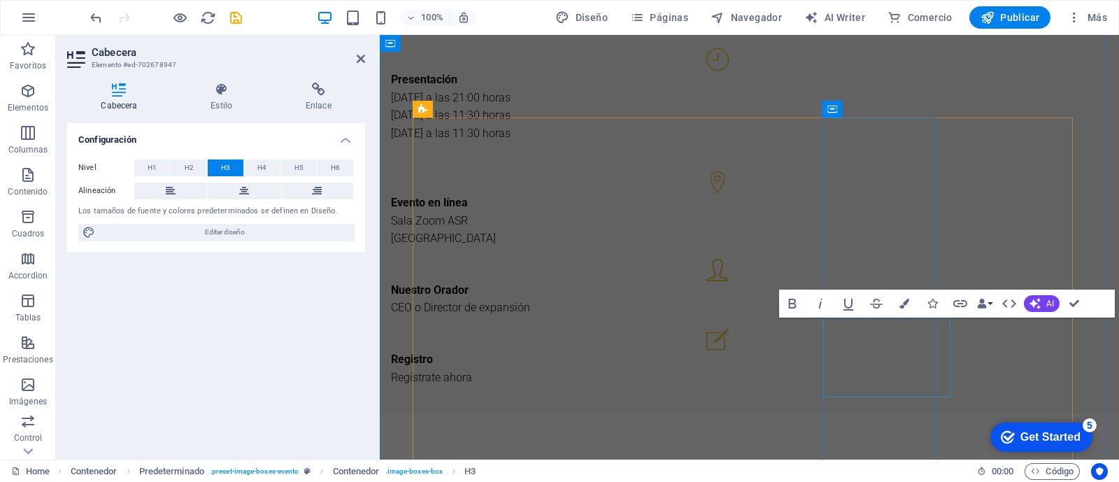
scroll to position [3371, 0]
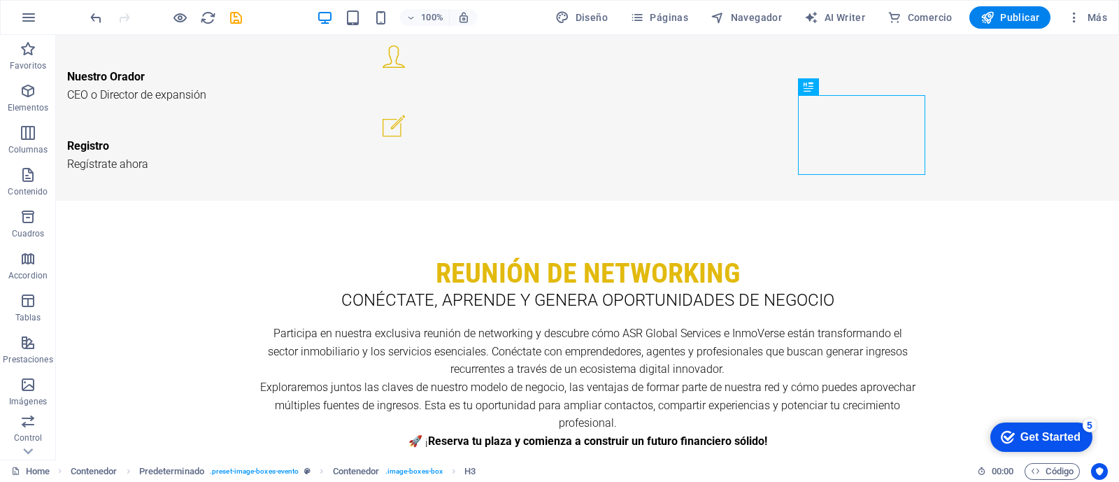
scroll to position [3625, 0]
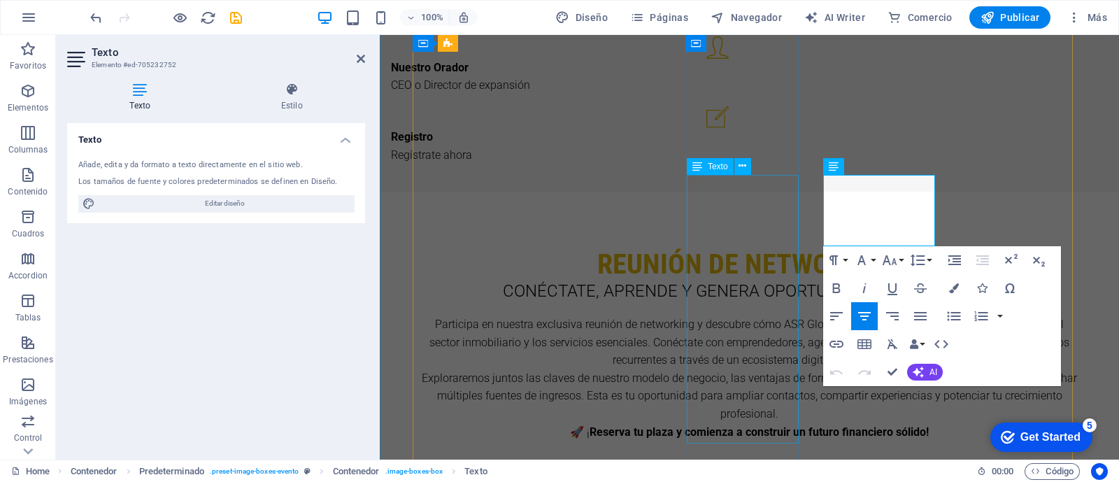
scroll to position [3594, 0]
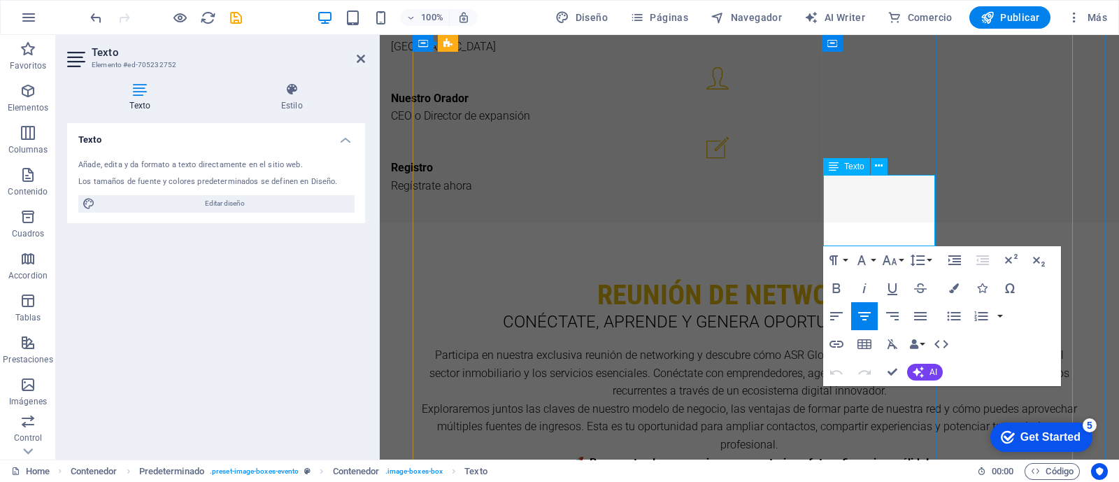
drag, startPoint x: 859, startPoint y: 183, endPoint x: 923, endPoint y: 232, distance: 80.9
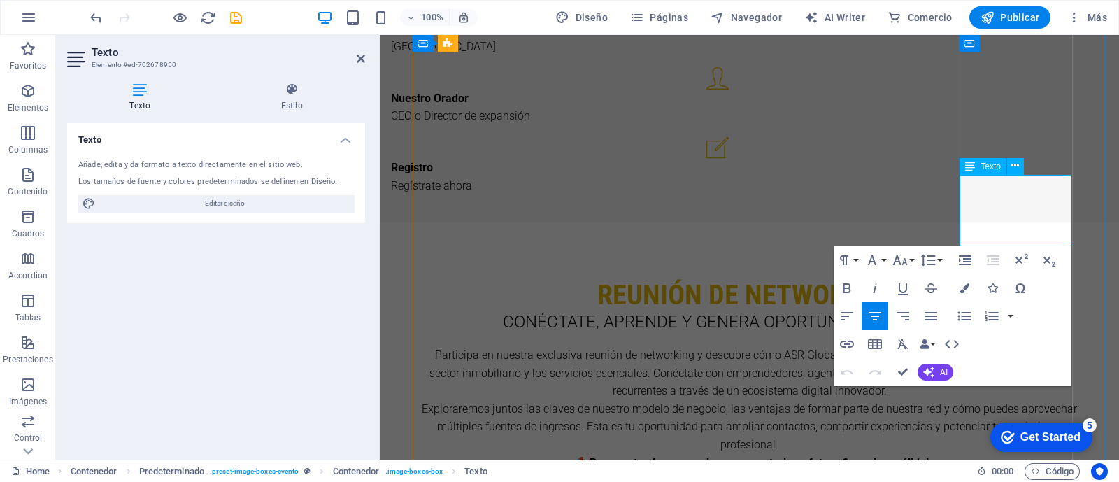
drag, startPoint x: 993, startPoint y: 183, endPoint x: 1044, endPoint y: 239, distance: 75.8
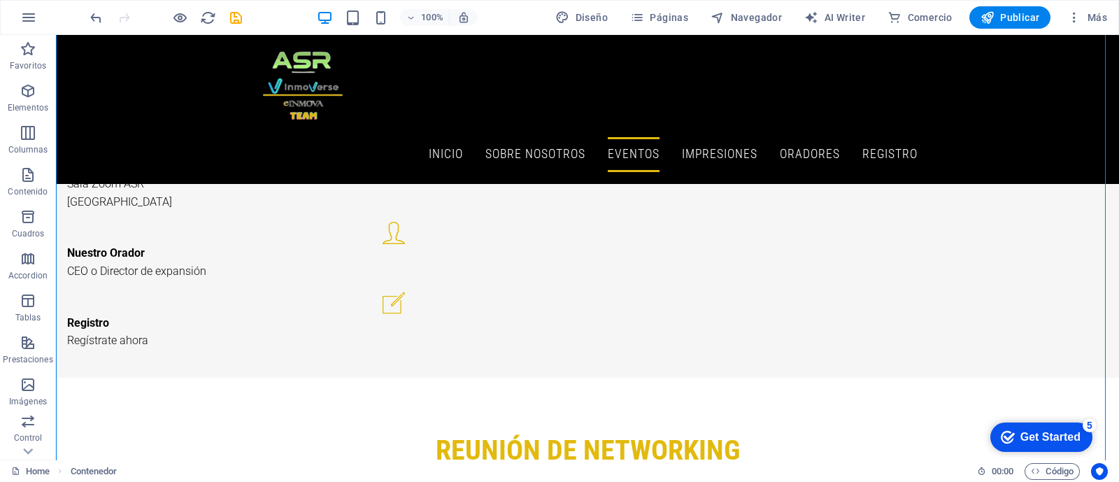
scroll to position [3378, 0]
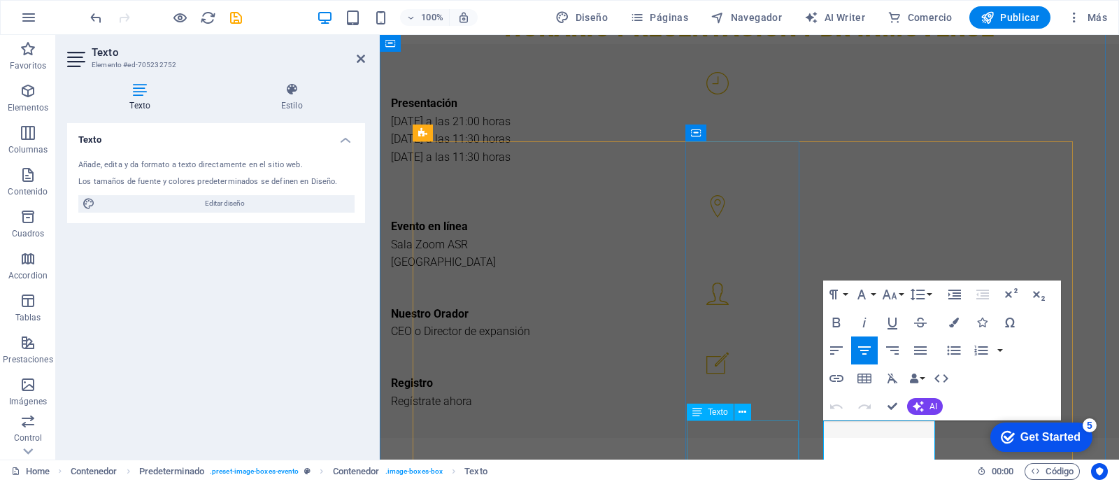
scroll to position [3348, 0]
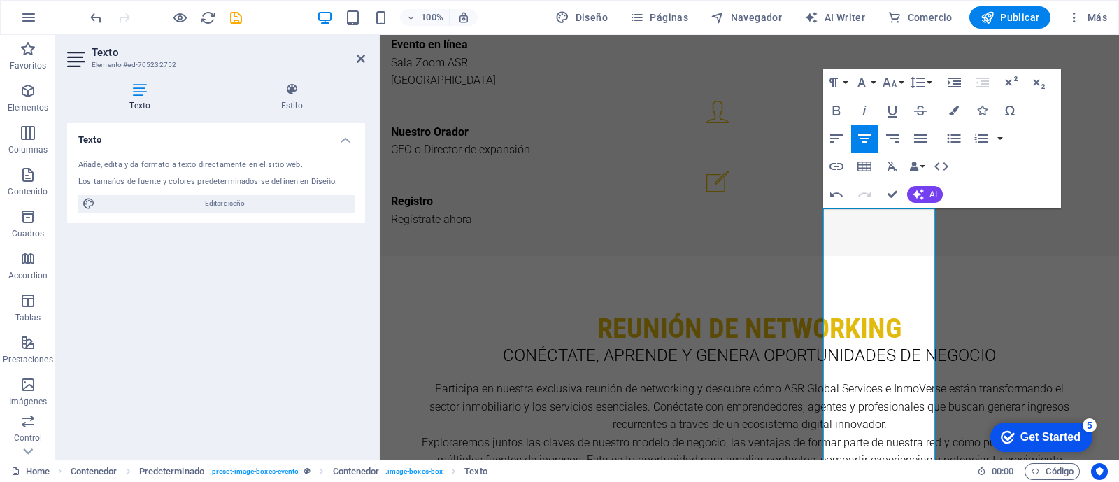
scroll to position [3572, 0]
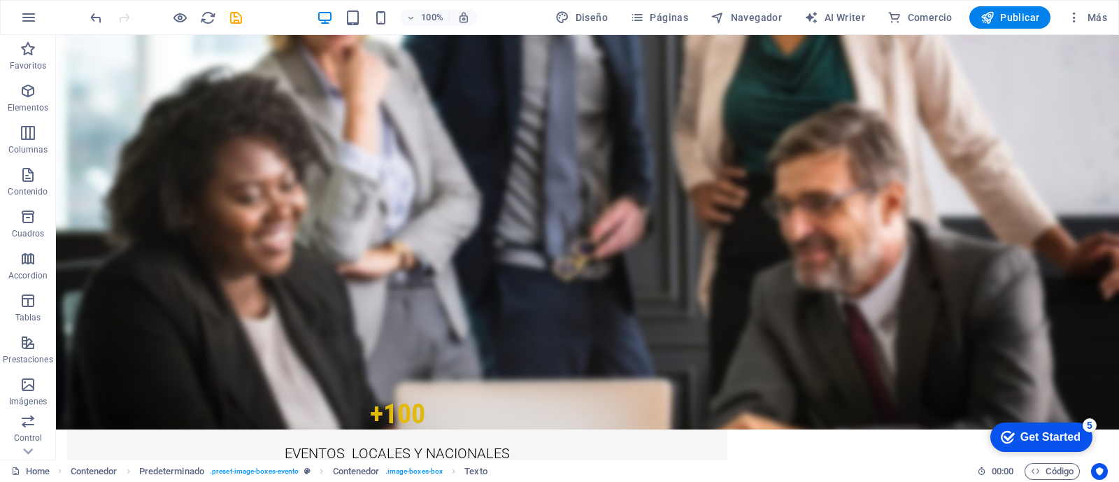
scroll to position [4186, 0]
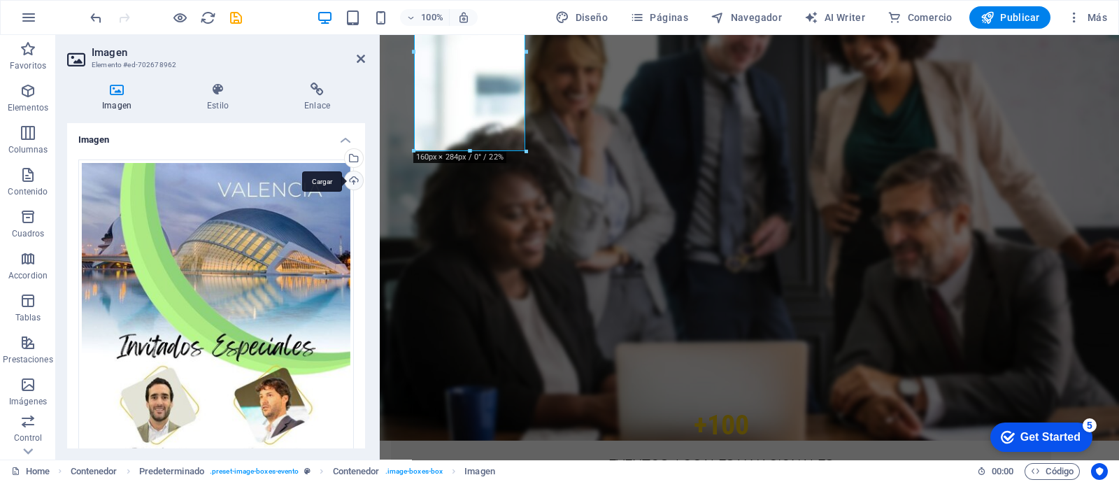
click at [348, 184] on div "Cargar" at bounding box center [352, 181] width 21 height 21
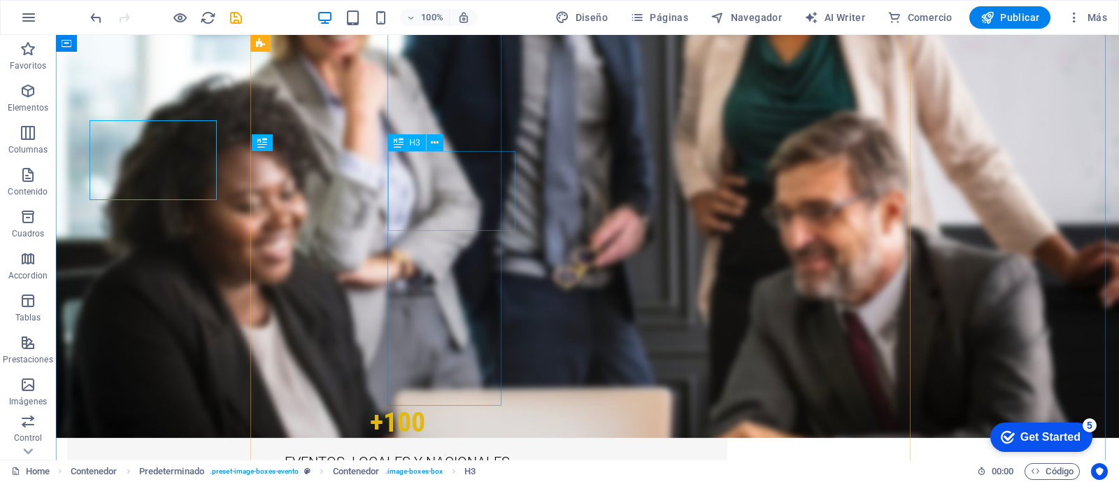
scroll to position [4186, 0]
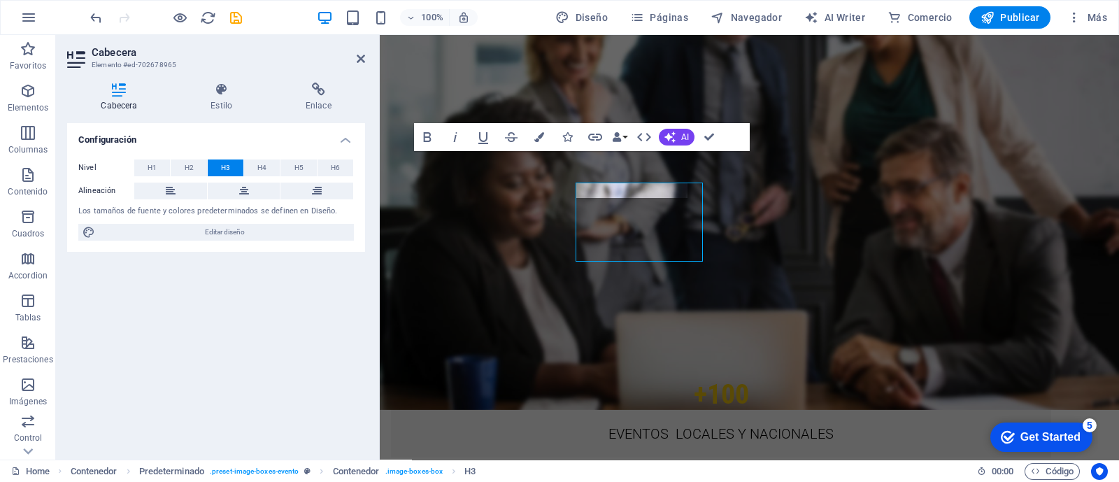
scroll to position [4155, 0]
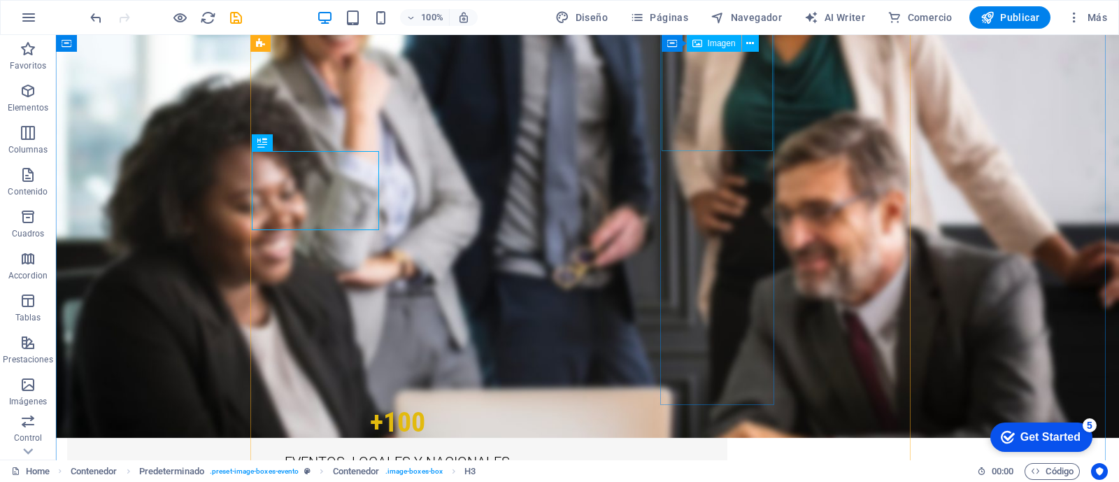
scroll to position [4187, 0]
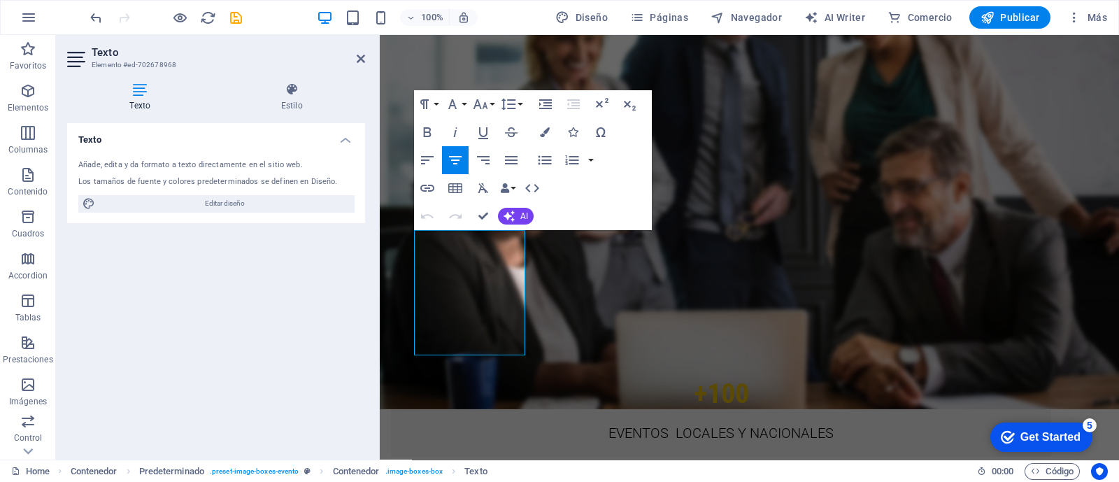
scroll to position [4156, 0]
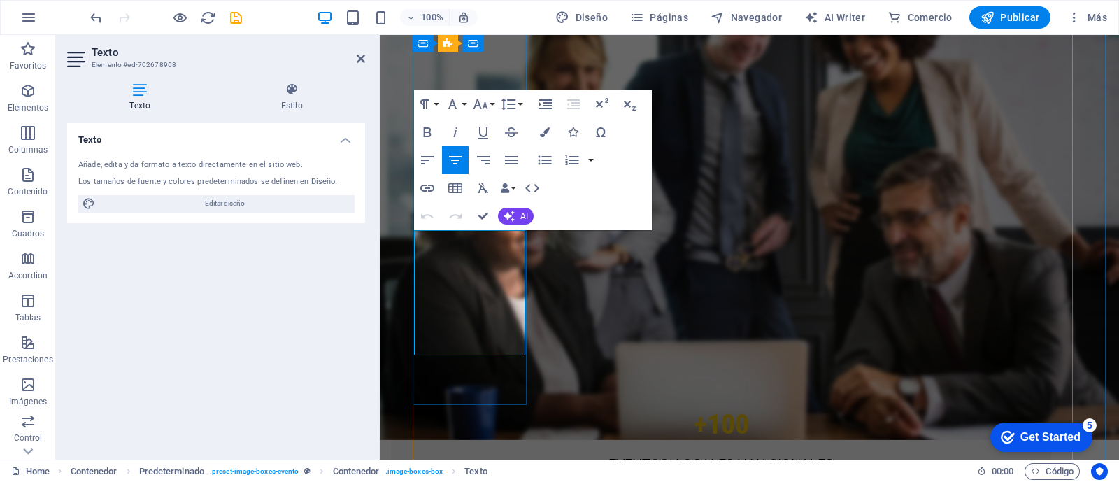
drag, startPoint x: 450, startPoint y: 236, endPoint x: 497, endPoint y: 343, distance: 117.7
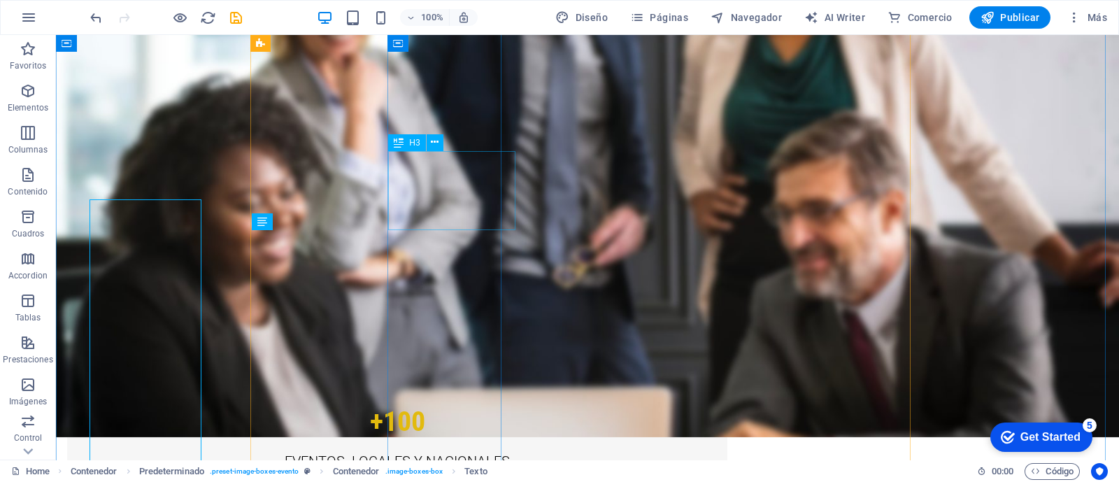
scroll to position [4187, 0]
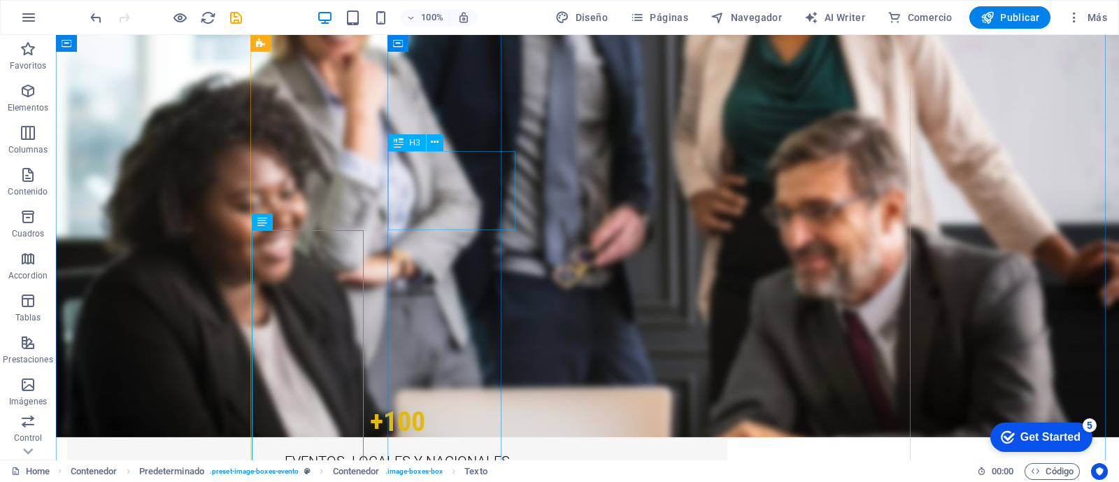
scroll to position [4187, 0]
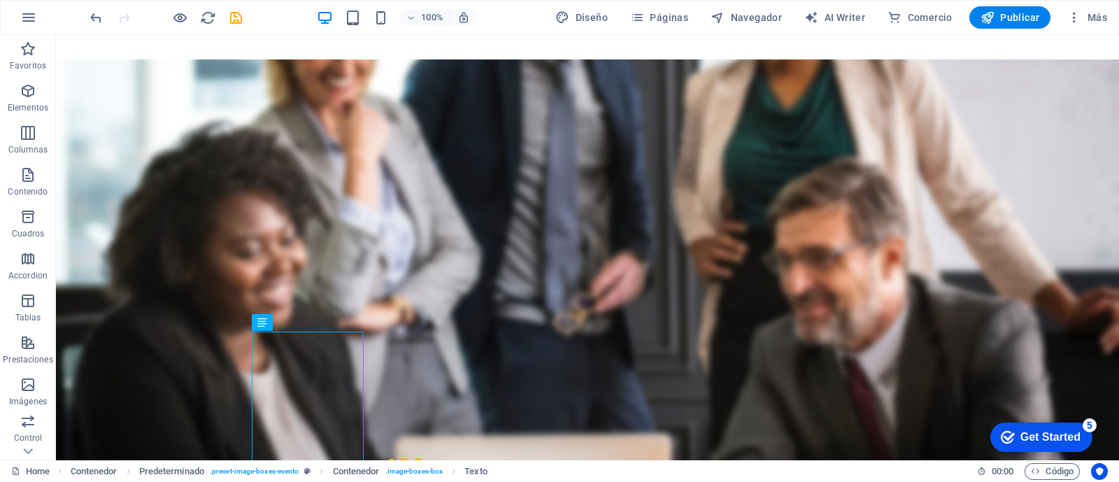
scroll to position [4028, 0]
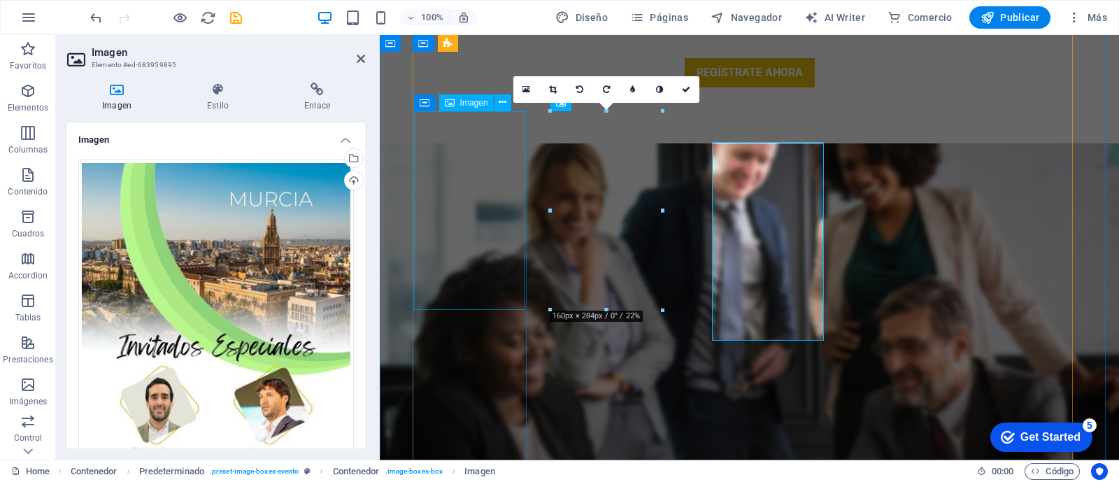
scroll to position [3997, 0]
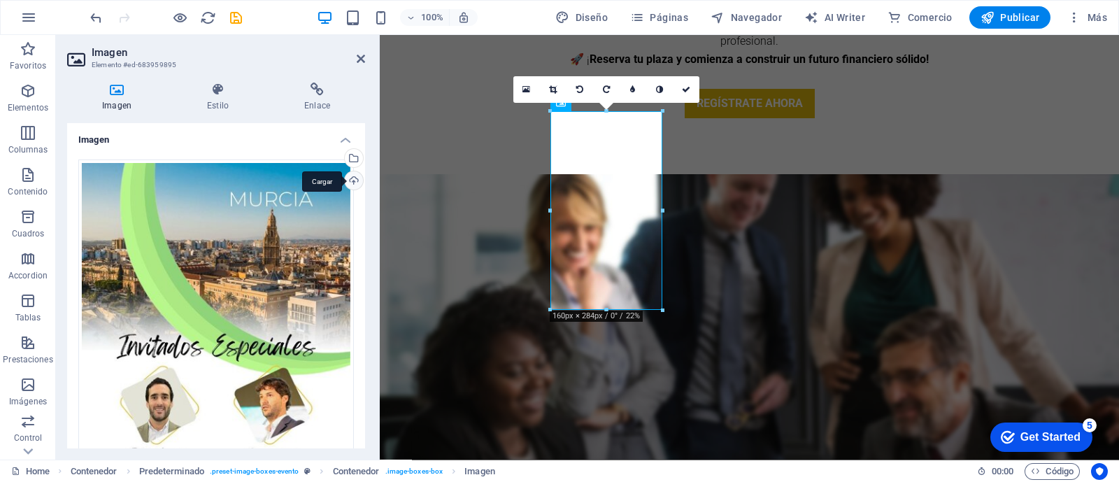
click at [353, 182] on div "Cargar" at bounding box center [352, 181] width 21 height 21
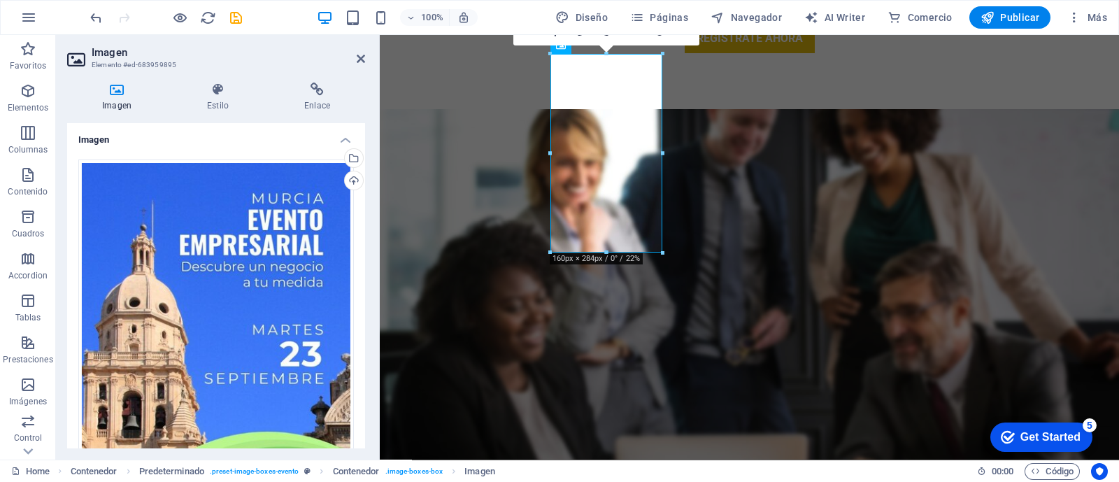
scroll to position [4067, 0]
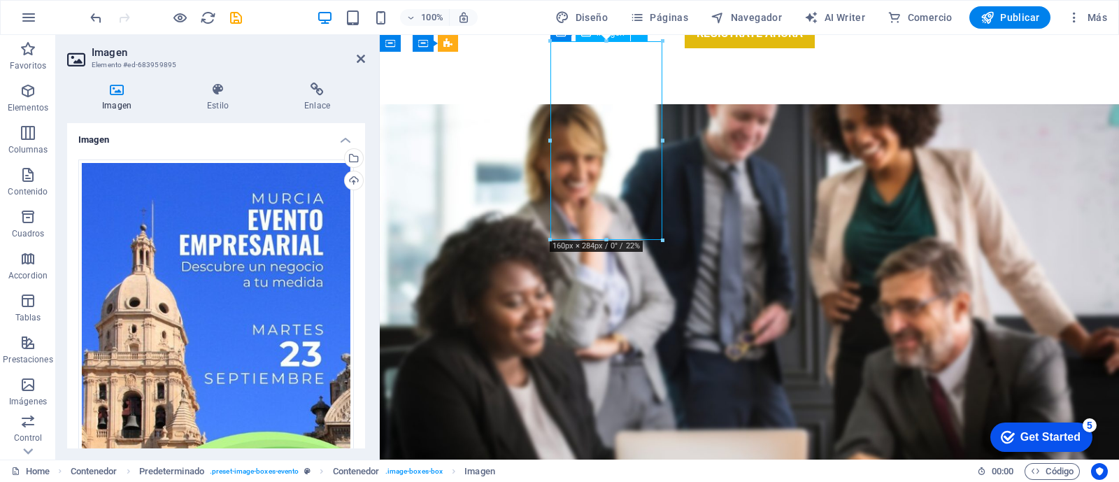
drag, startPoint x: 568, startPoint y: 204, endPoint x: 566, endPoint y: 173, distance: 30.8
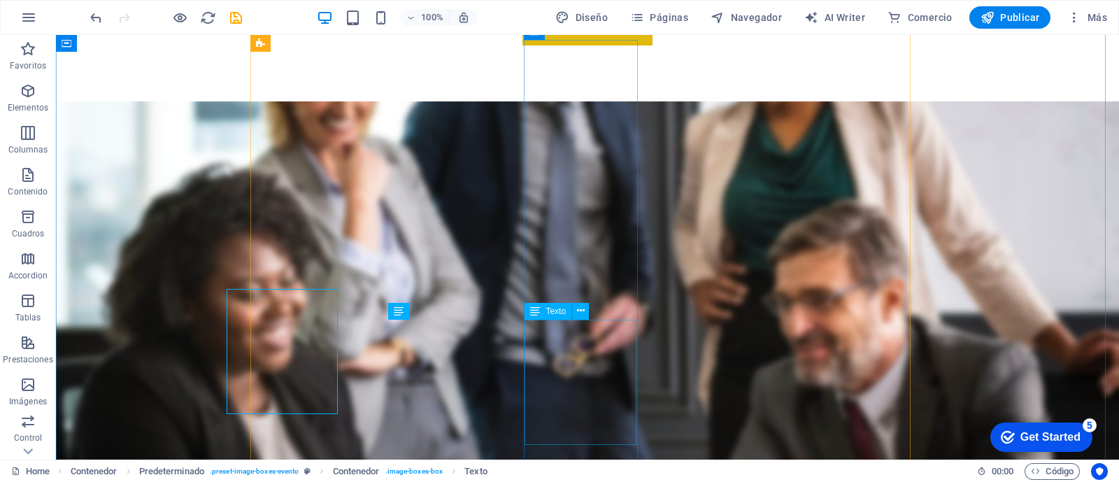
scroll to position [4098, 0]
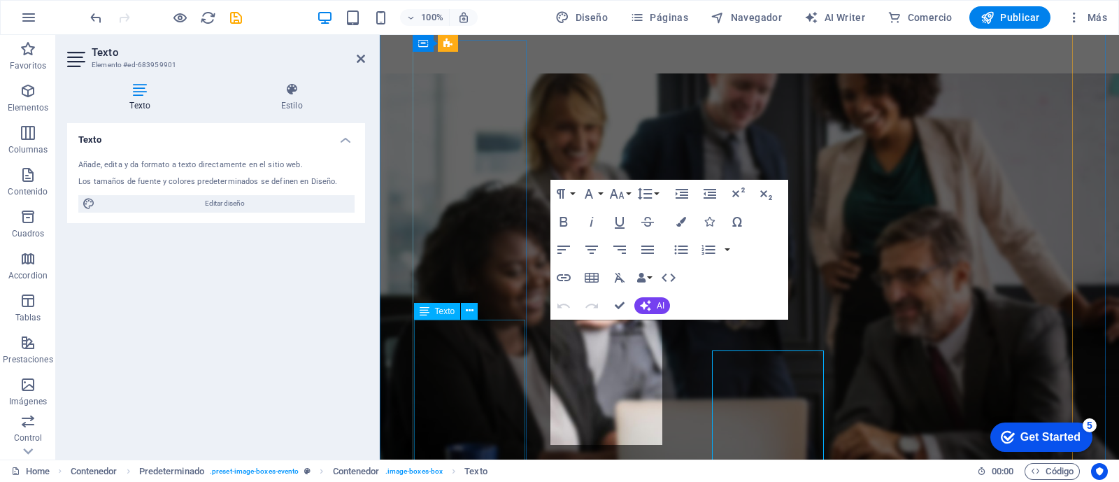
scroll to position [4067, 0]
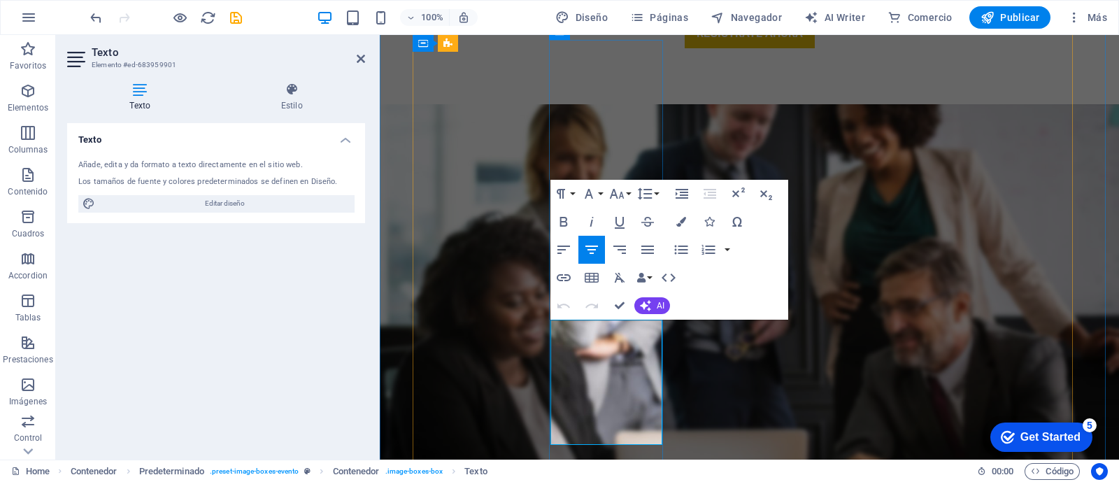
drag, startPoint x: 585, startPoint y: 330, endPoint x: 649, endPoint y: 439, distance: 126.1
drag, startPoint x: 585, startPoint y: 328, endPoint x: 629, endPoint y: 432, distance: 113.2
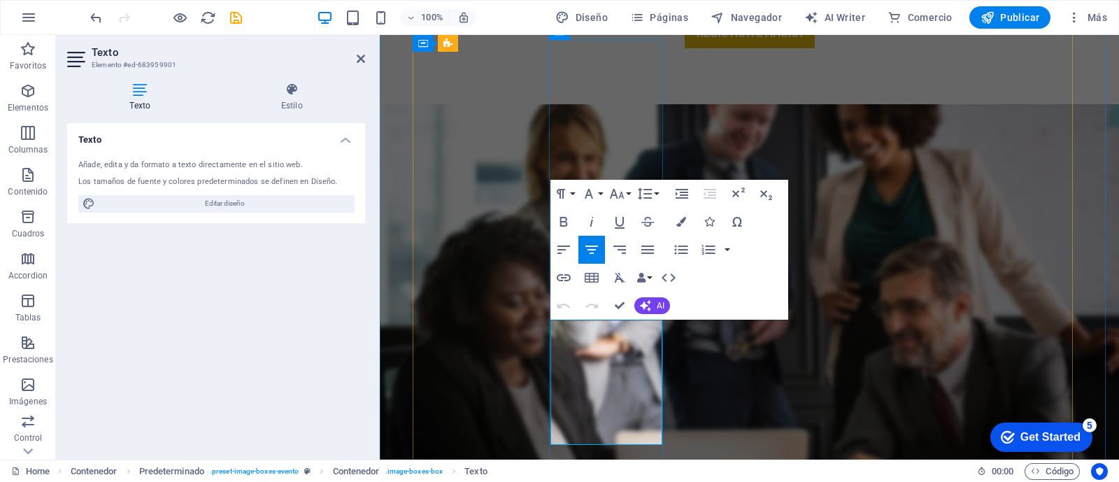
drag, startPoint x: 584, startPoint y: 327, endPoint x: 636, endPoint y: 436, distance: 121.4
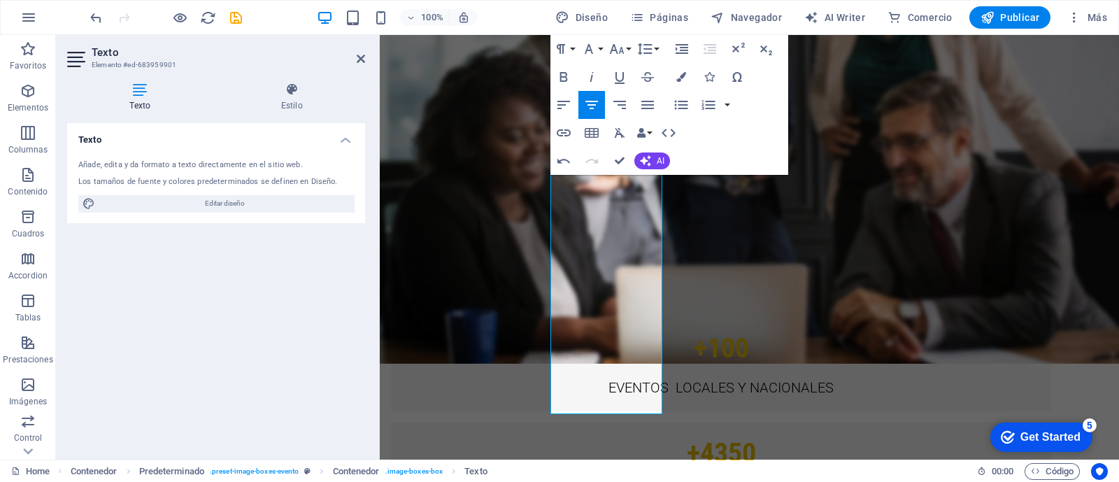
scroll to position [4242, 0]
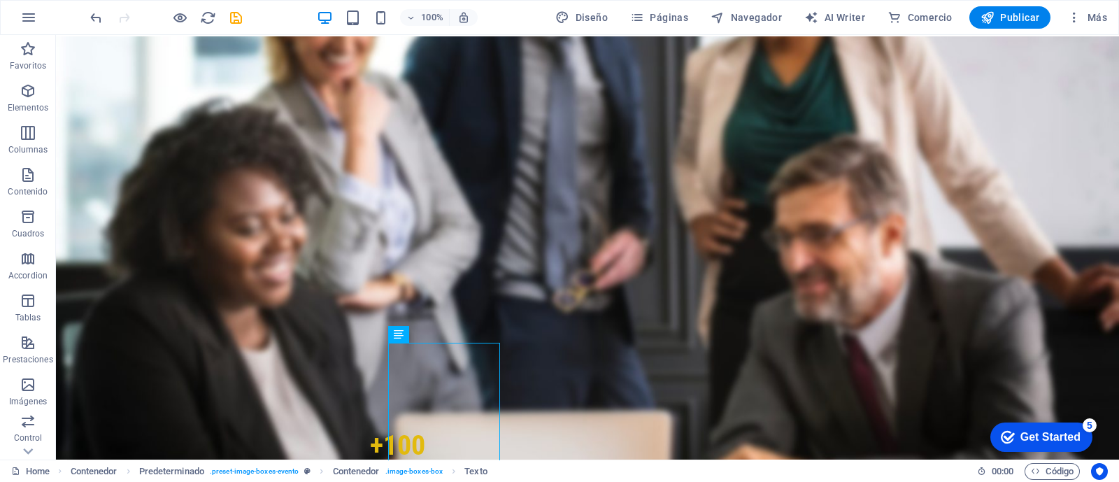
scroll to position [4074, 0]
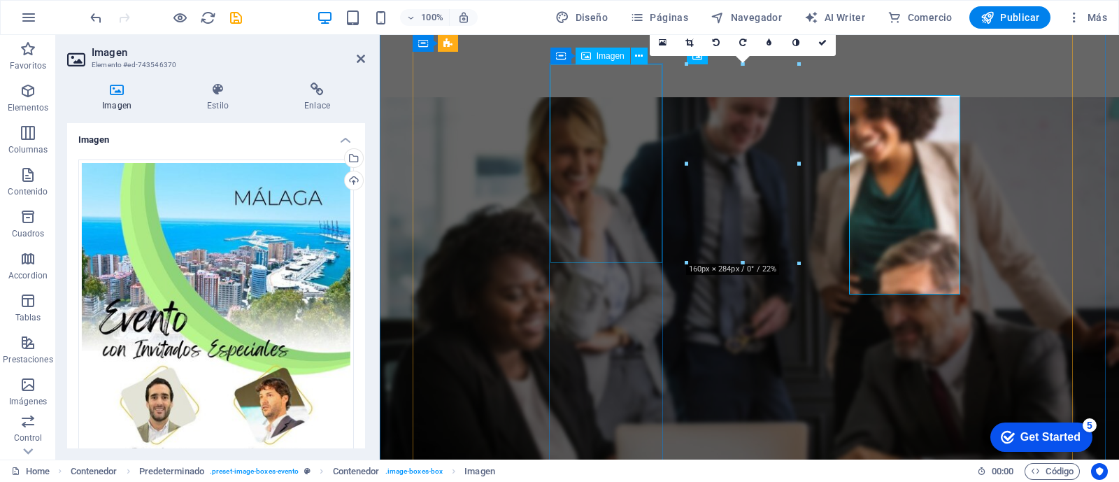
scroll to position [4043, 0]
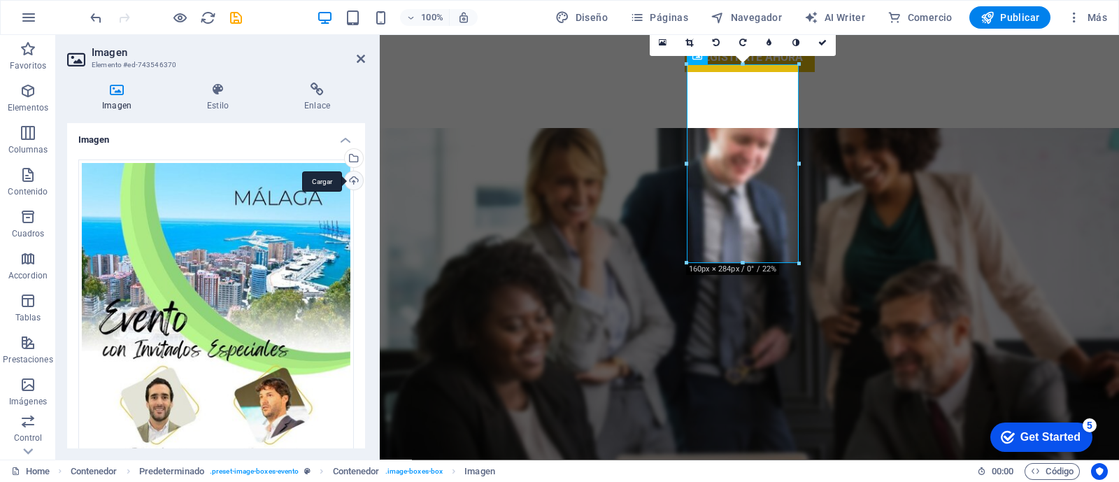
click at [353, 185] on div "Cargar" at bounding box center [352, 181] width 21 height 21
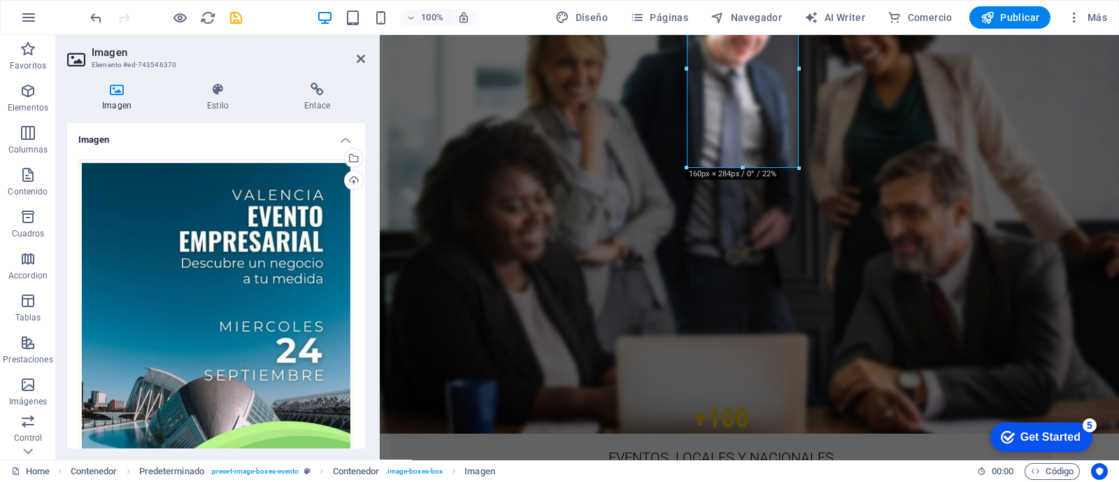
scroll to position [4187, 0]
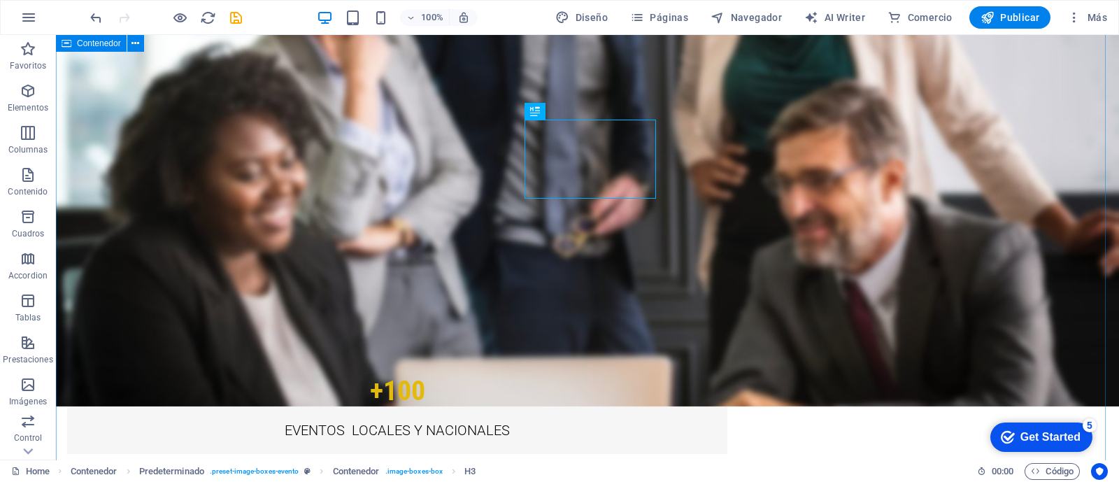
scroll to position [4218, 0]
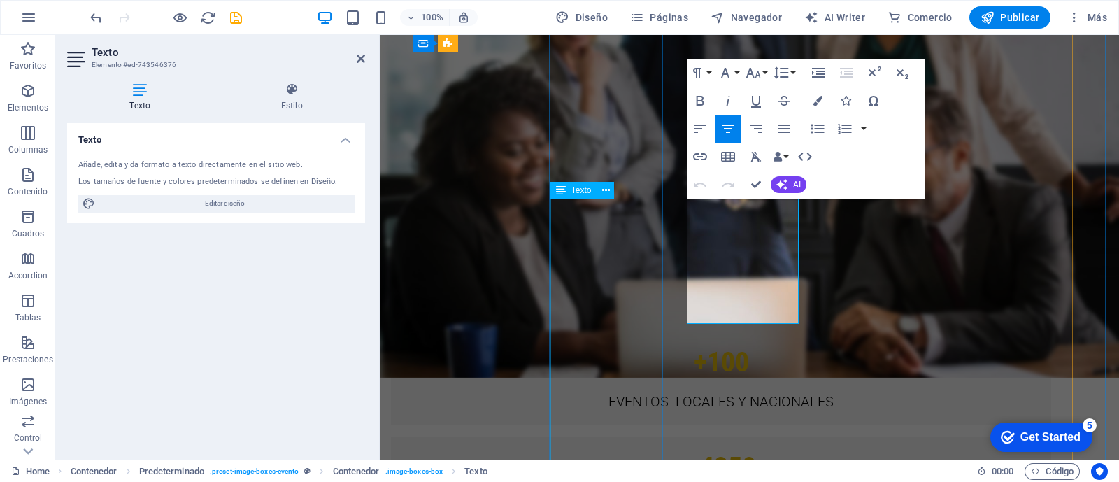
scroll to position [4188, 0]
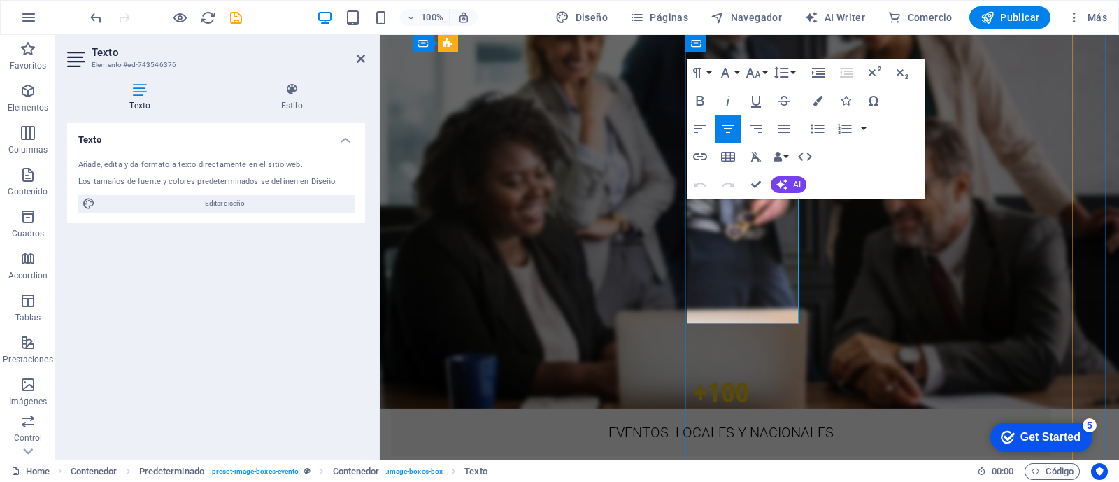
drag, startPoint x: 721, startPoint y: 208, endPoint x: 766, endPoint y: 316, distance: 117.3
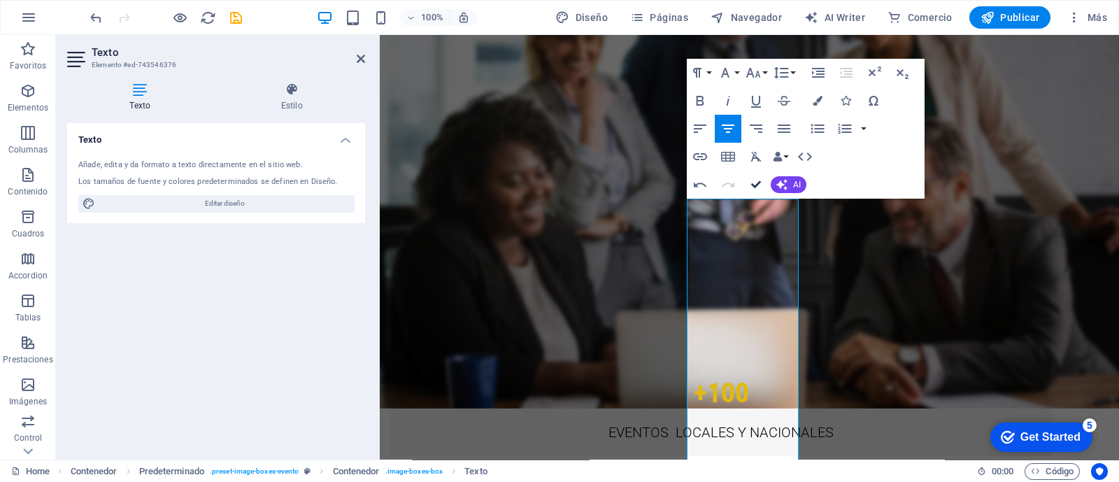
scroll to position [4218, 0]
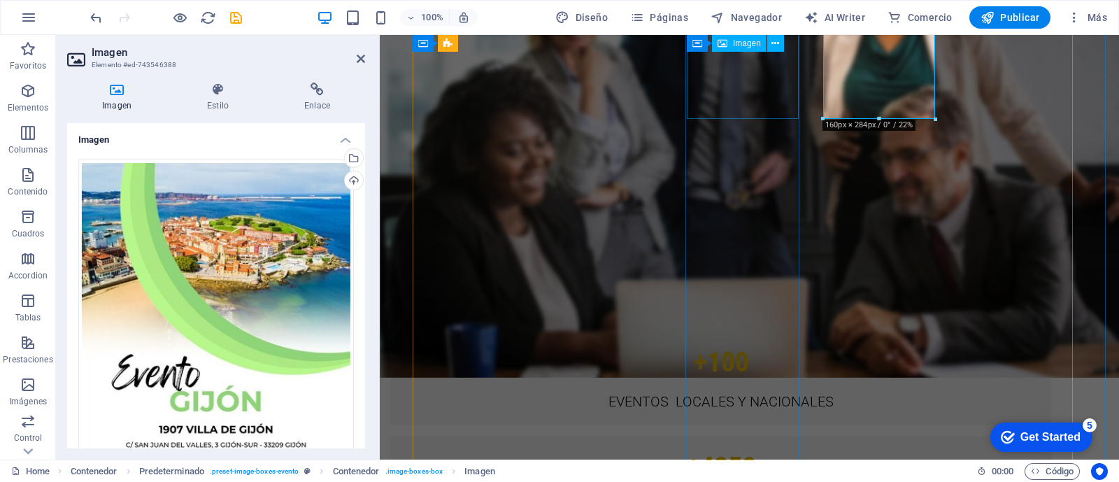
scroll to position [4188, 0]
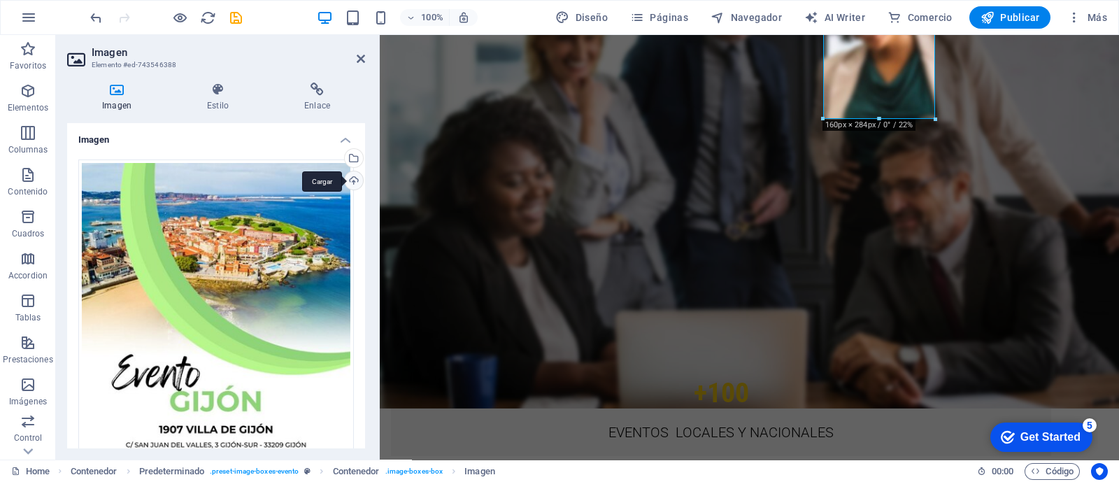
click at [350, 180] on div "Cargar" at bounding box center [352, 181] width 21 height 21
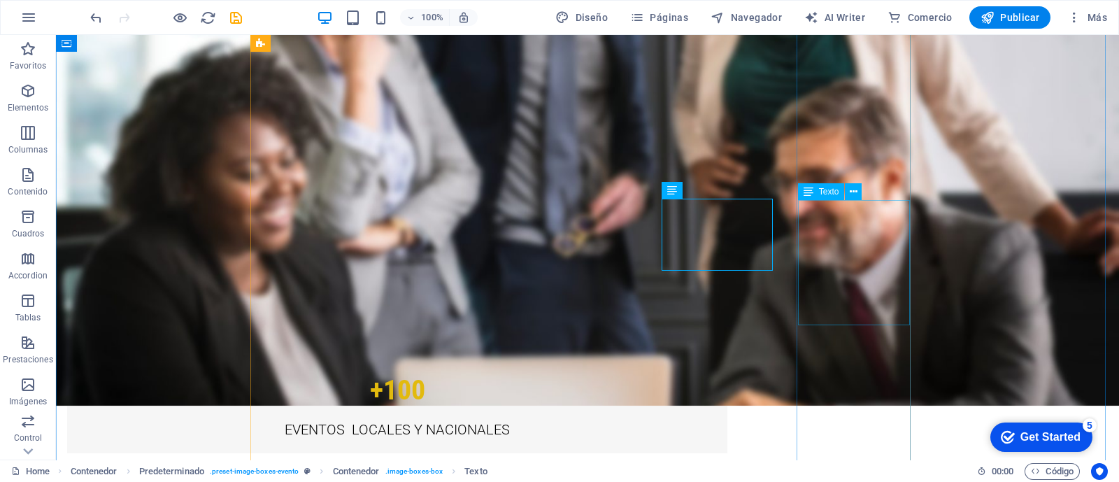
scroll to position [4218, 0]
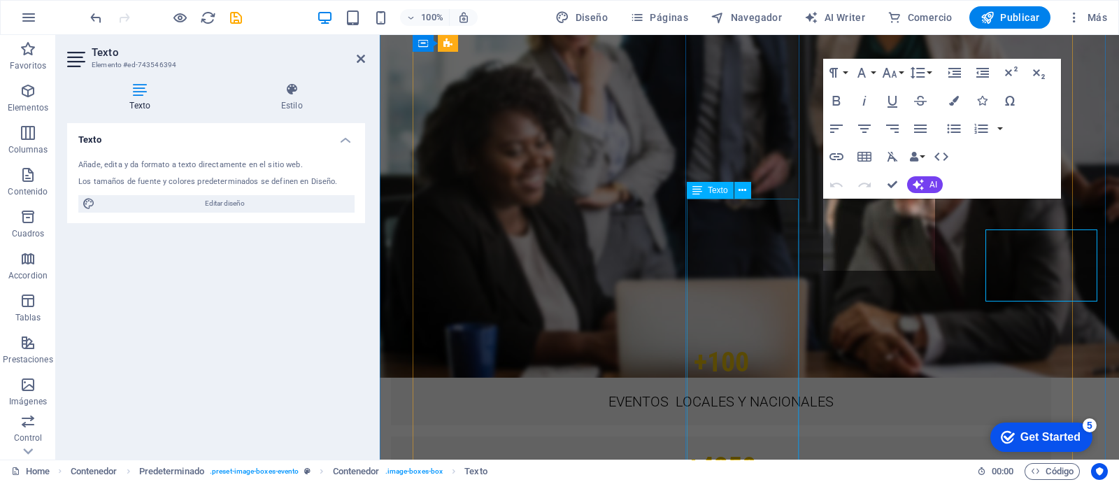
scroll to position [4188, 0]
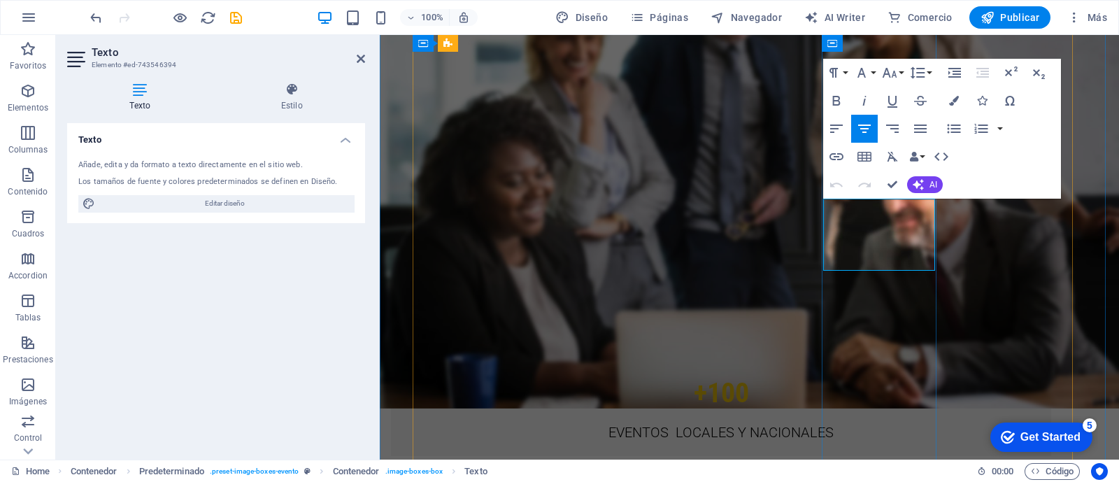
drag, startPoint x: 857, startPoint y: 208, endPoint x: 915, endPoint y: 263, distance: 80.1
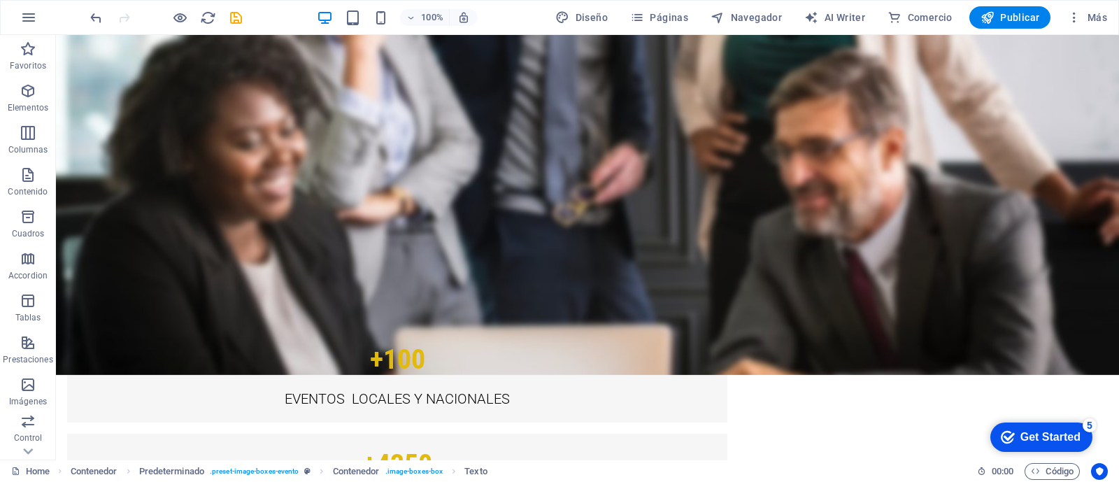
drag, startPoint x: 725, startPoint y: 206, endPoint x: 725, endPoint y: 220, distance: 13.3
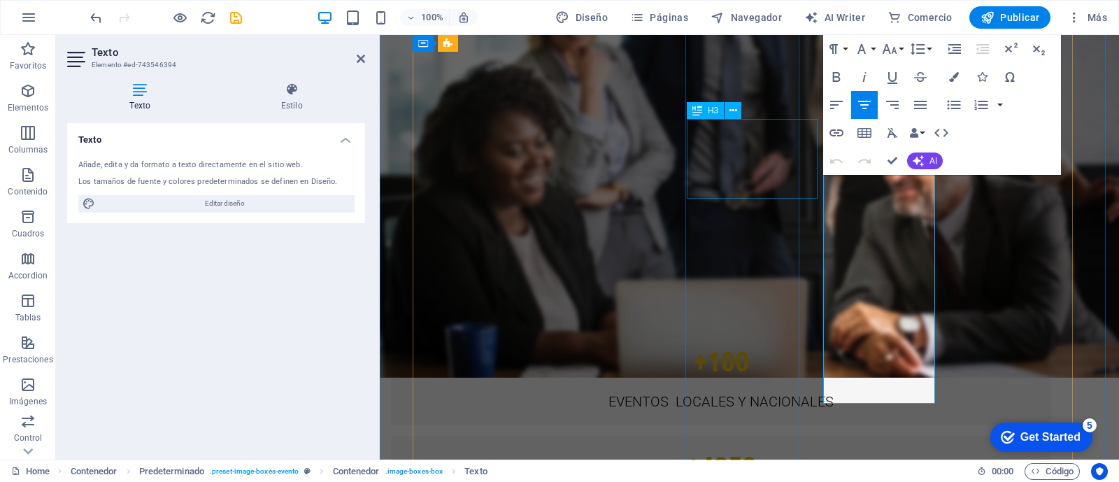
scroll to position [4188, 0]
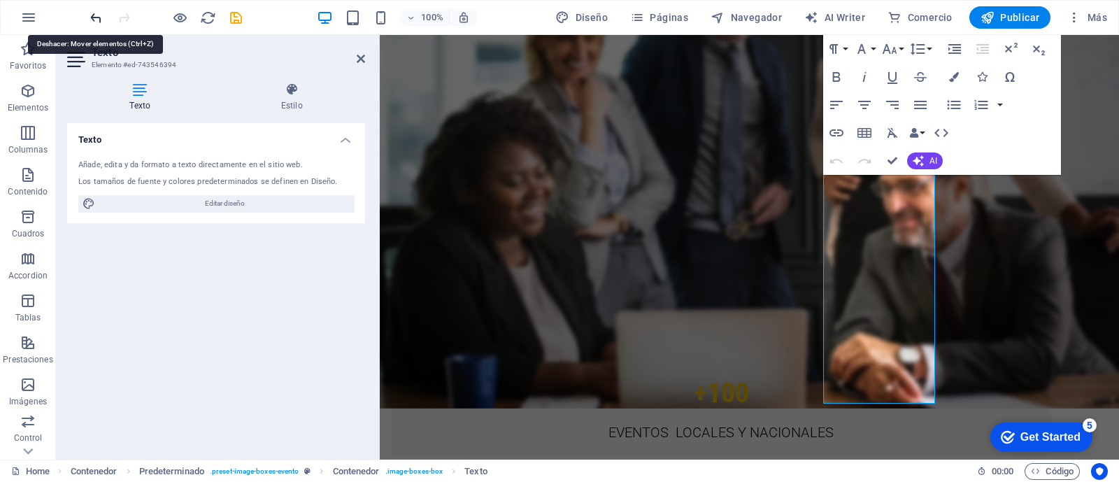
click at [94, 17] on icon "undo" at bounding box center [96, 18] width 16 height 16
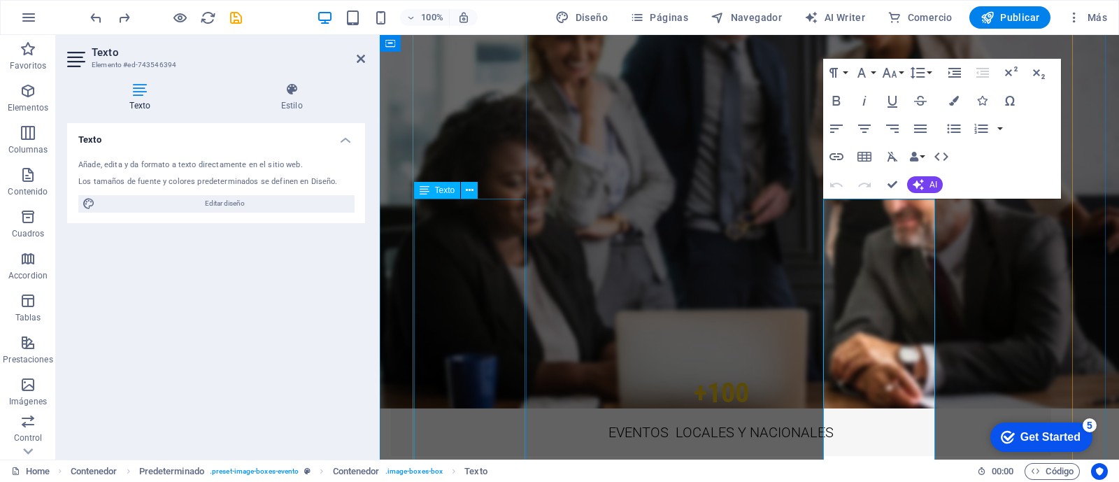
drag, startPoint x: 474, startPoint y: 52, endPoint x: 478, endPoint y: 270, distance: 217.6
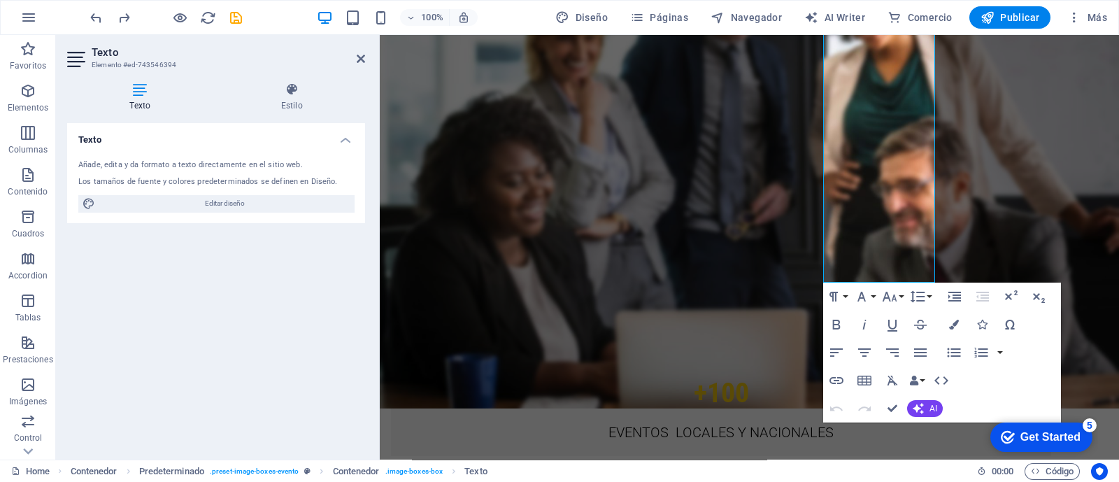
scroll to position [4560, 0]
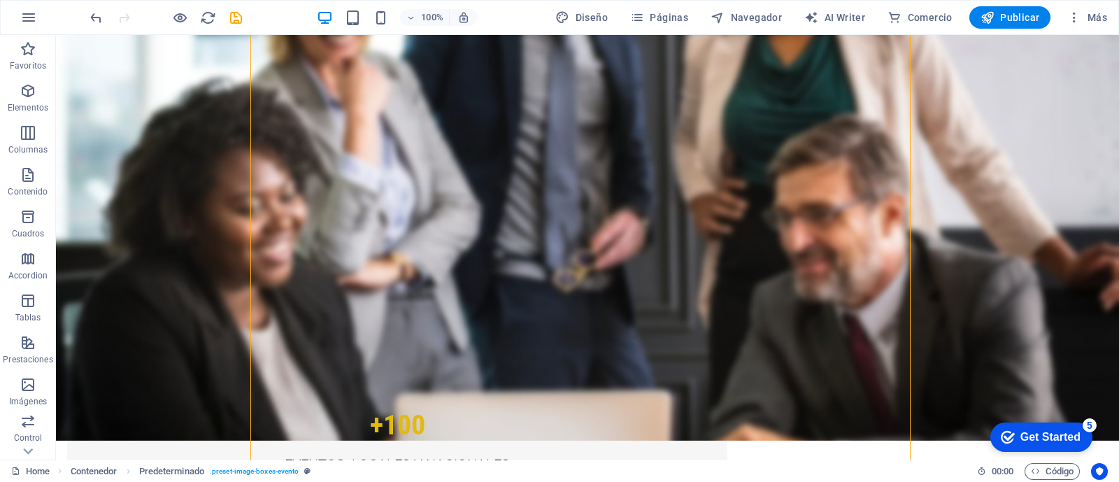
scroll to position [4211, 0]
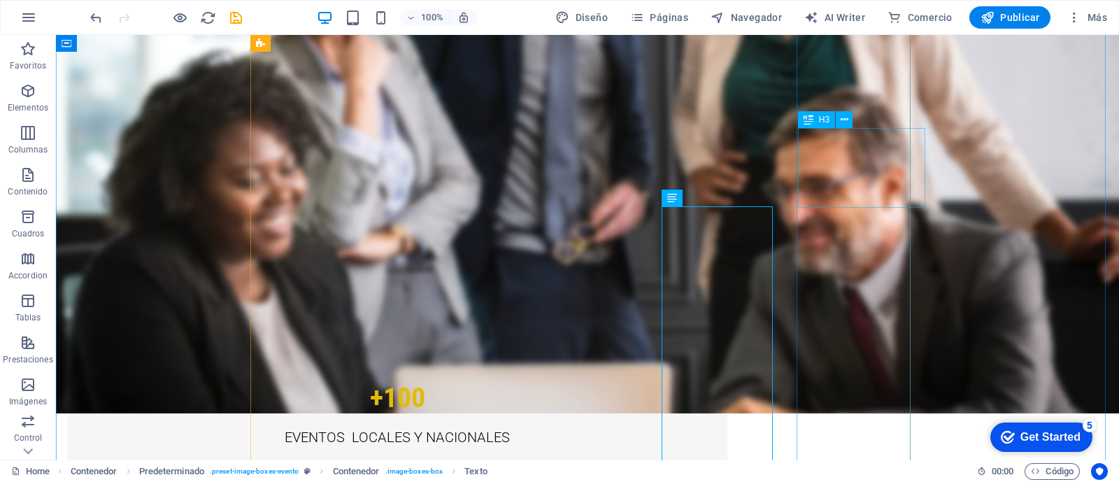
scroll to position [4211, 0]
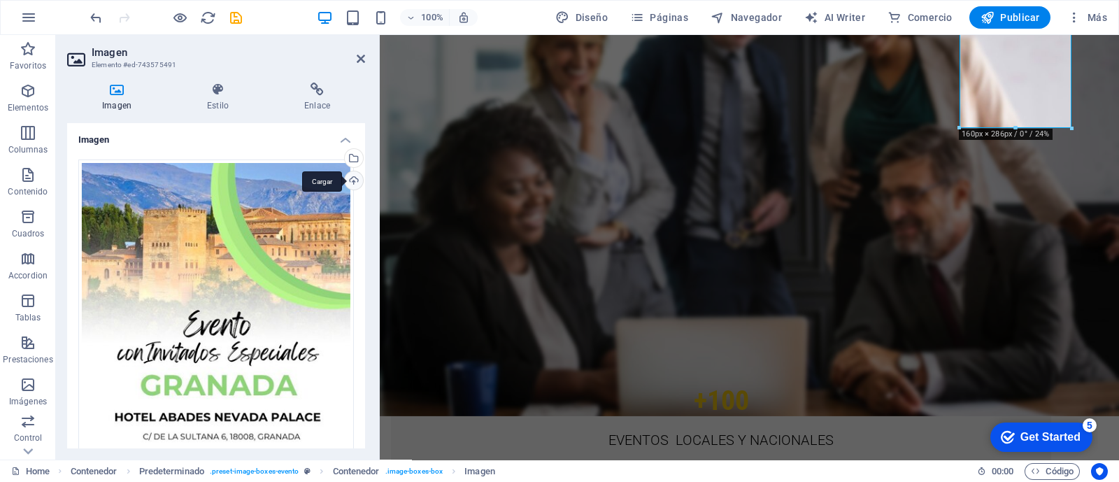
click at [350, 181] on div "Cargar" at bounding box center [352, 181] width 21 height 21
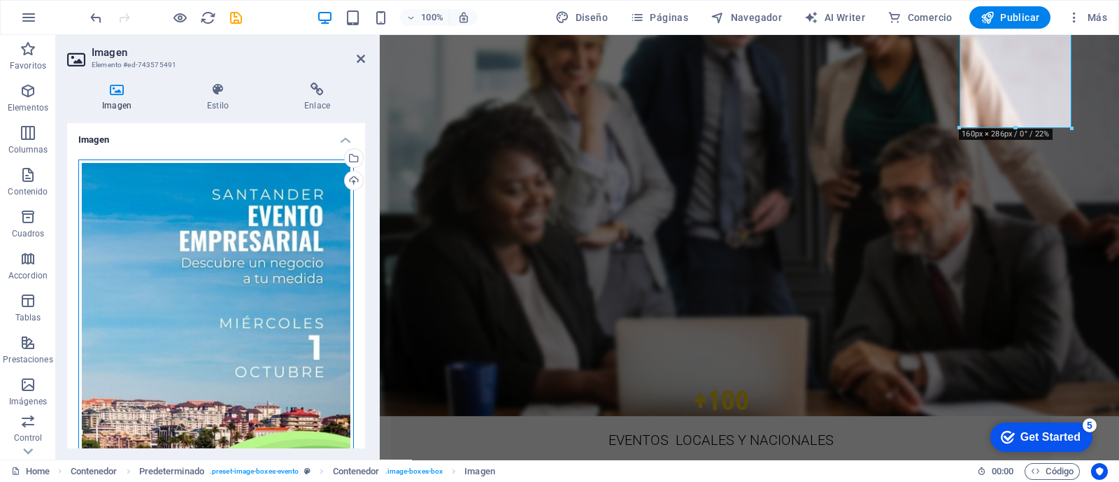
click at [322, 183] on div "Arrastra archivos aquí, haz clic para escoger archivos o selecciona archivos de…" at bounding box center [216, 401] width 276 height 485
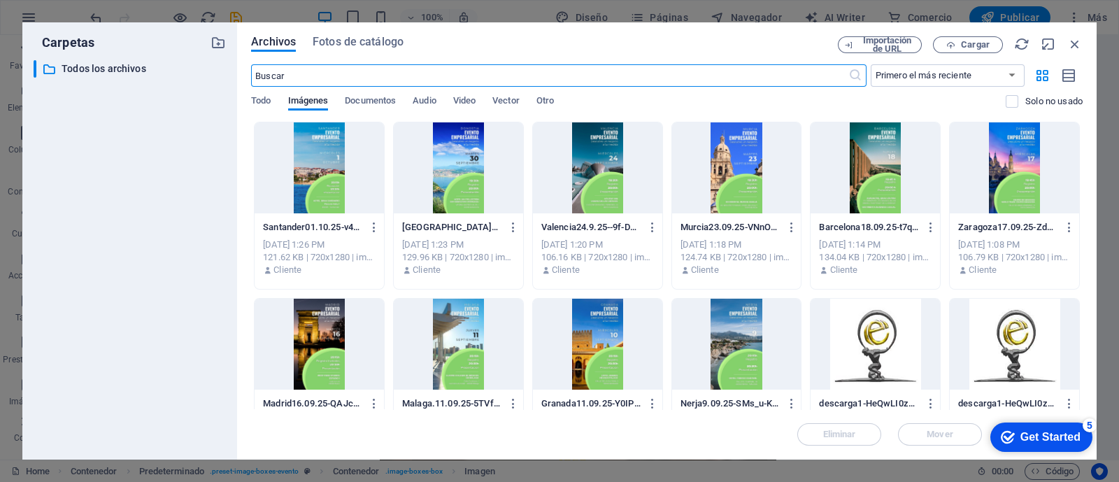
scroll to position [4176, 0]
click at [312, 180] on div at bounding box center [319, 167] width 129 height 91
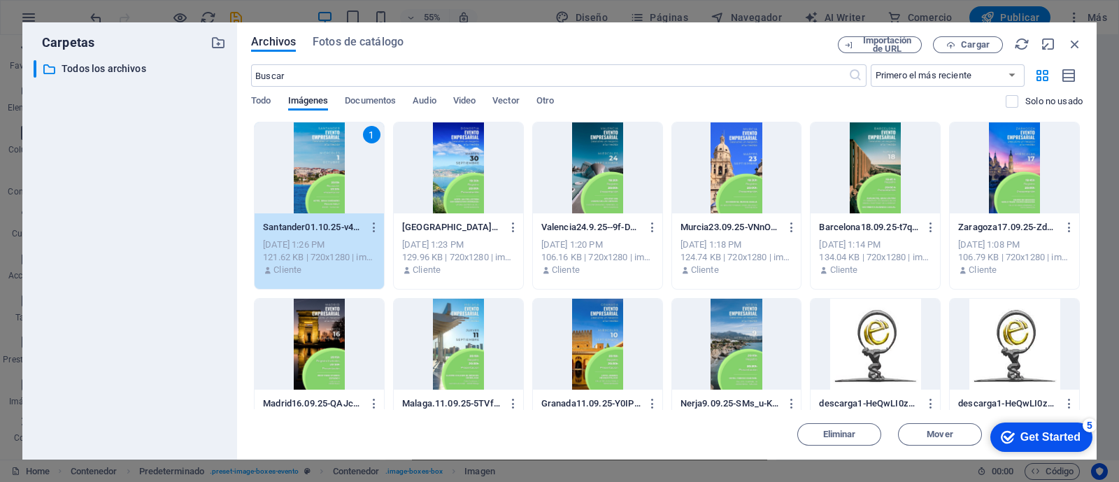
click at [1035, 435] on div "Get Started" at bounding box center [1050, 437] width 60 height 13
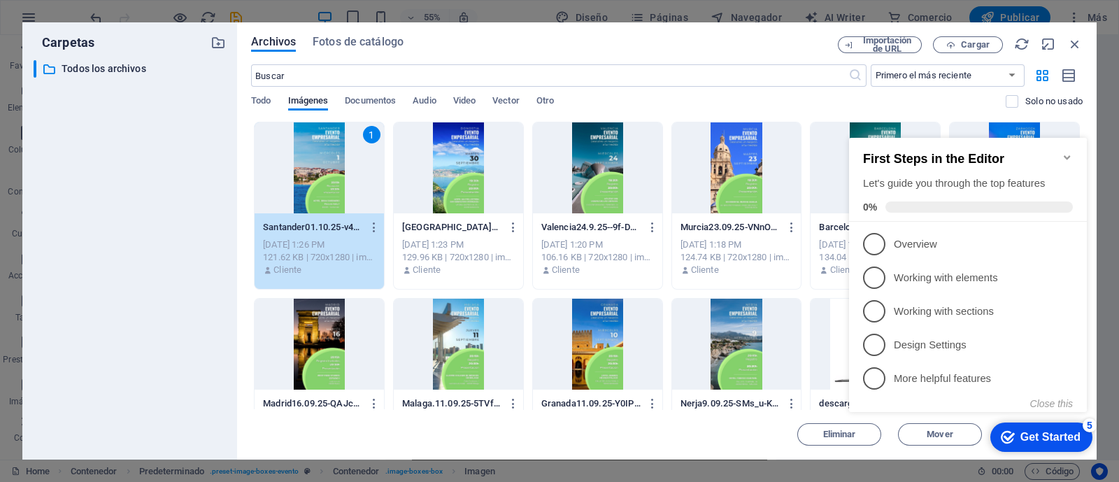
click at [1062, 155] on icon "Minimize checklist" at bounding box center [1067, 157] width 11 height 11
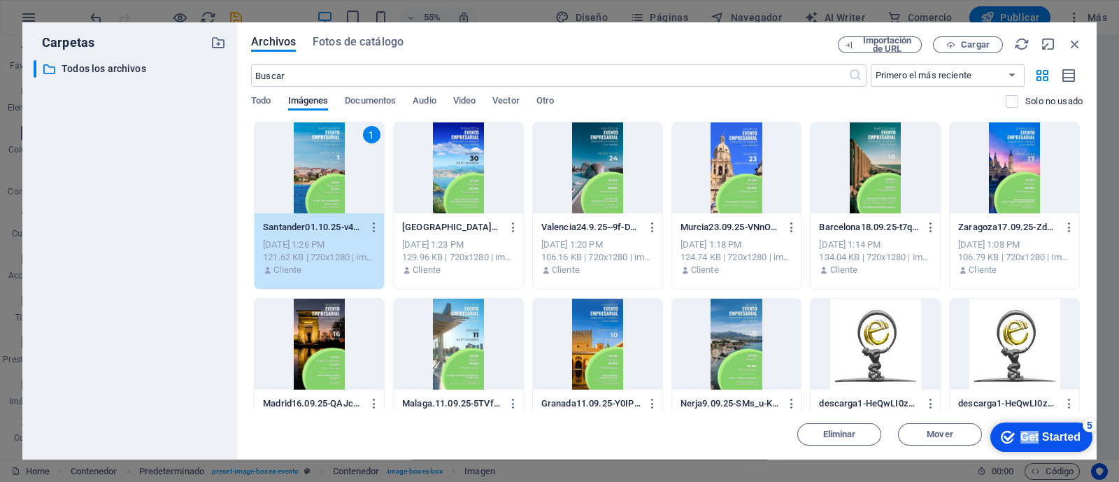
click div "checkmark Get Started 5 First Steps in the Editor Let's guide you through the t…"
click at [1073, 38] on icon "button" at bounding box center [1074, 43] width 15 height 15
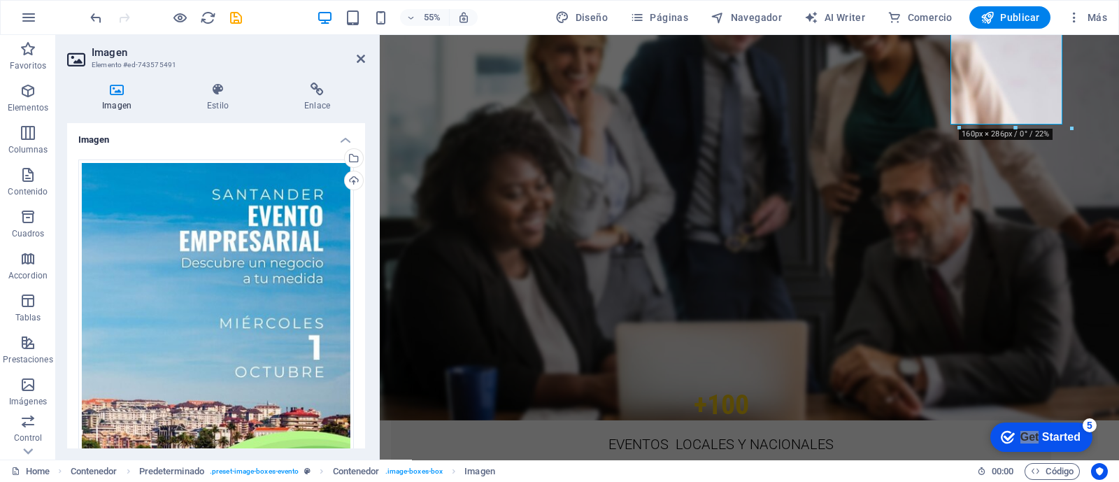
scroll to position [4180, 0]
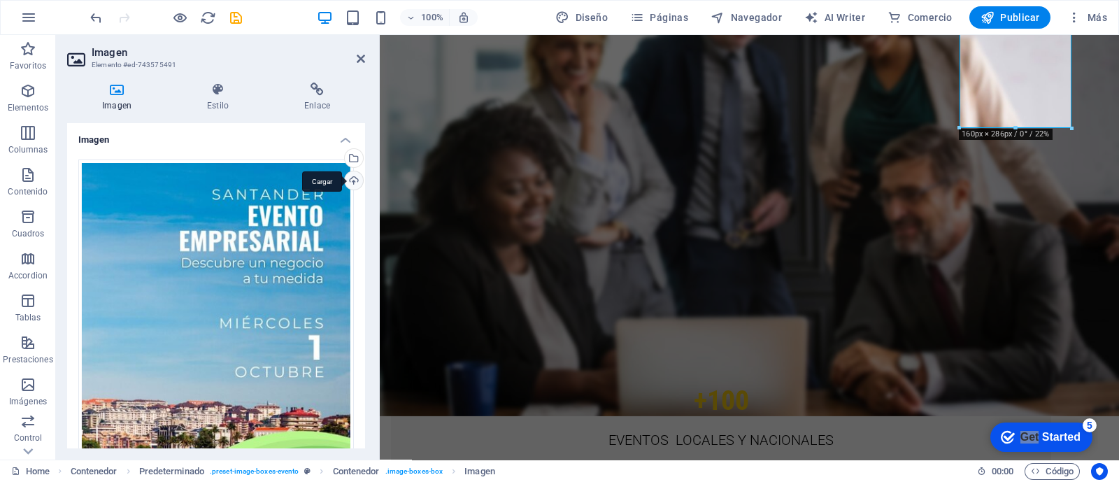
click at [354, 181] on div "Cargar" at bounding box center [352, 181] width 21 height 21
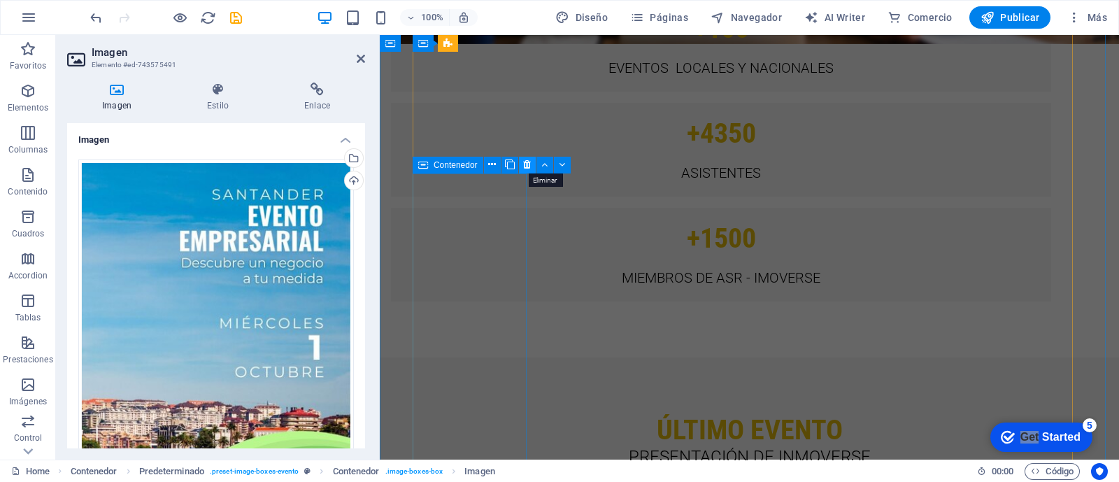
click at [529, 169] on icon at bounding box center [527, 164] width 8 height 15
click at [525, 169] on icon at bounding box center [527, 164] width 8 height 15
click at [525, 173] on button at bounding box center [527, 165] width 17 height 17
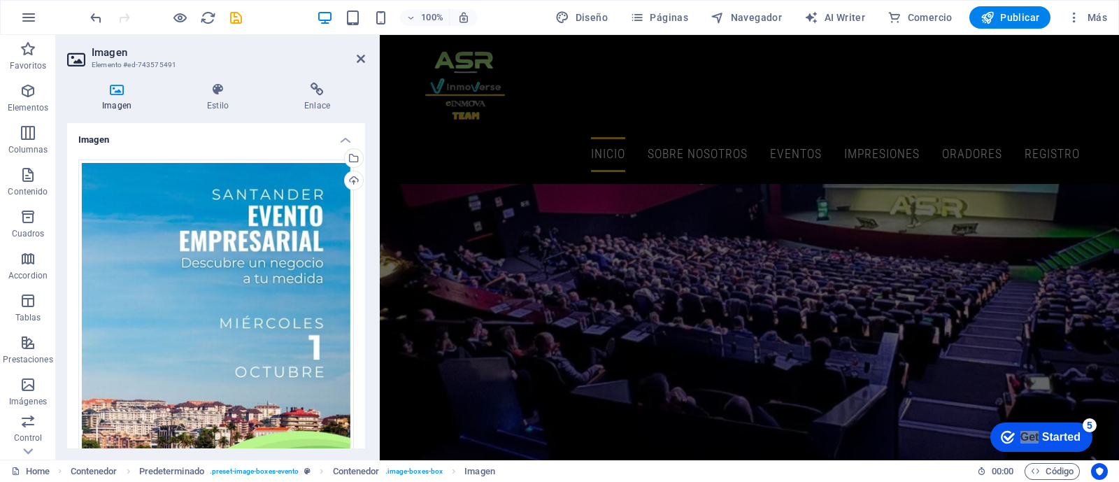
scroll to position [220, 0]
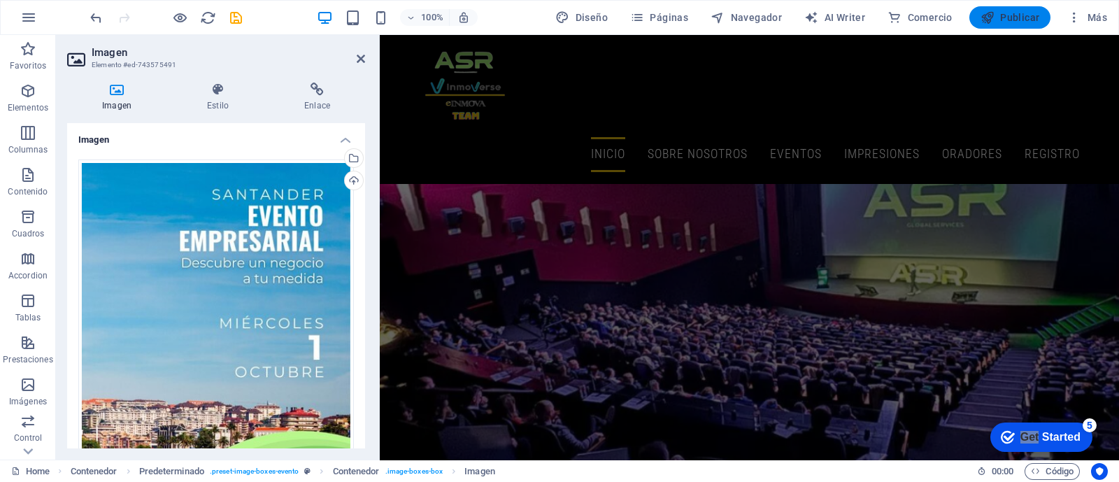
click at [1022, 17] on span "Publicar" at bounding box center [1010, 17] width 59 height 14
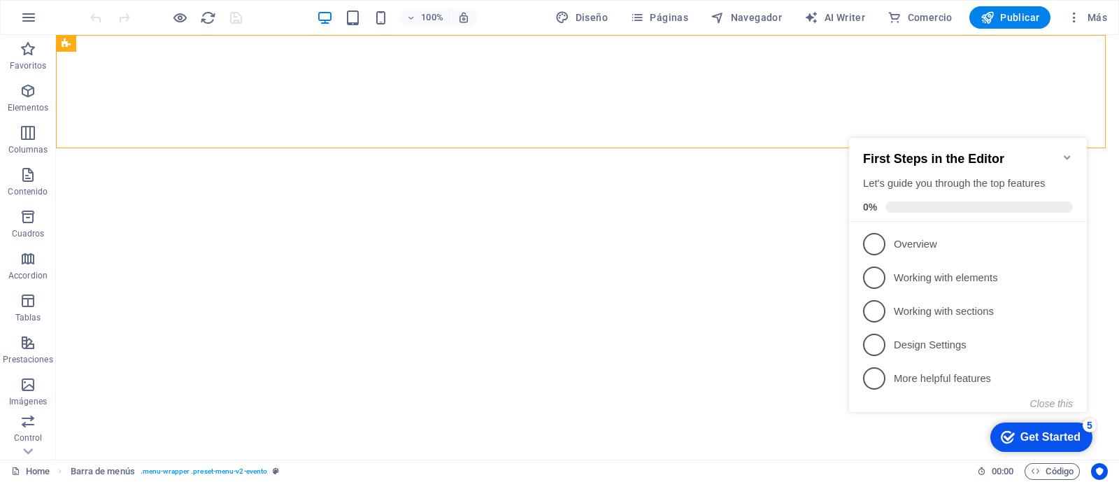
drag, startPoint x: 50, startPoint y: 18, endPoint x: 493, endPoint y: 19, distance: 442.7
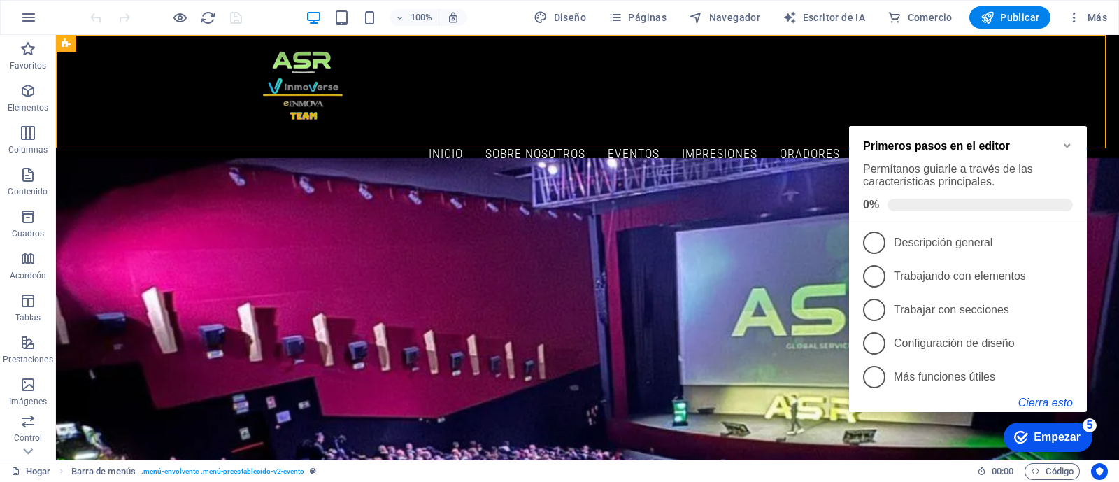
click at [1065, 401] on font "Cierra esto" at bounding box center [1045, 403] width 55 height 12
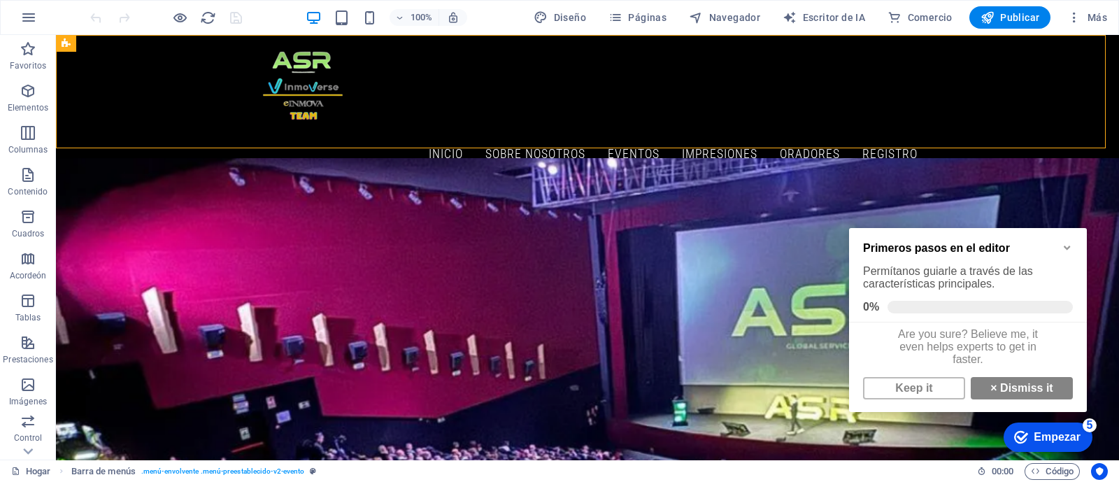
click at [1067, 246] on icon "Minimizar la lista de verificación" at bounding box center [1067, 247] width 11 height 11
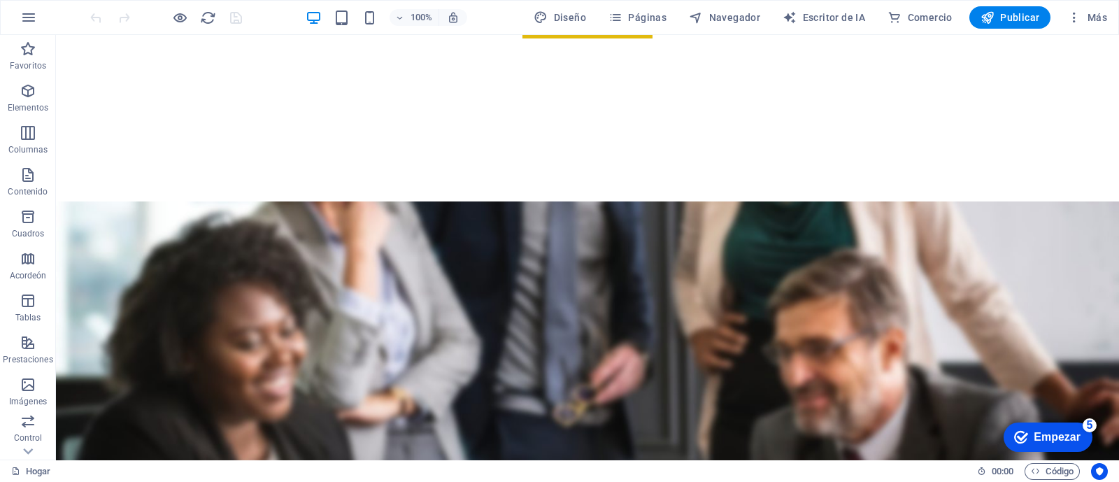
scroll to position [4174, 0]
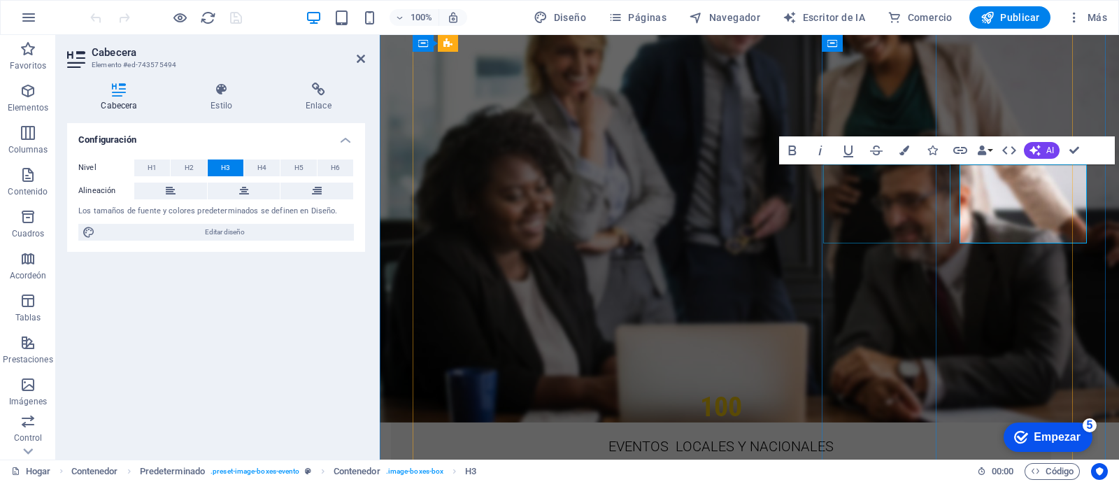
scroll to position [4143, 0]
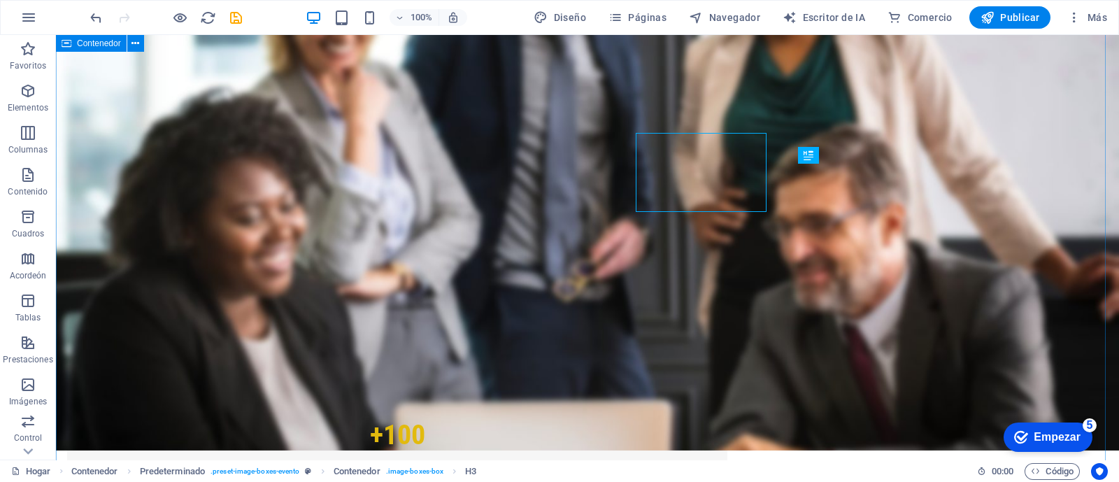
scroll to position [4174, 0]
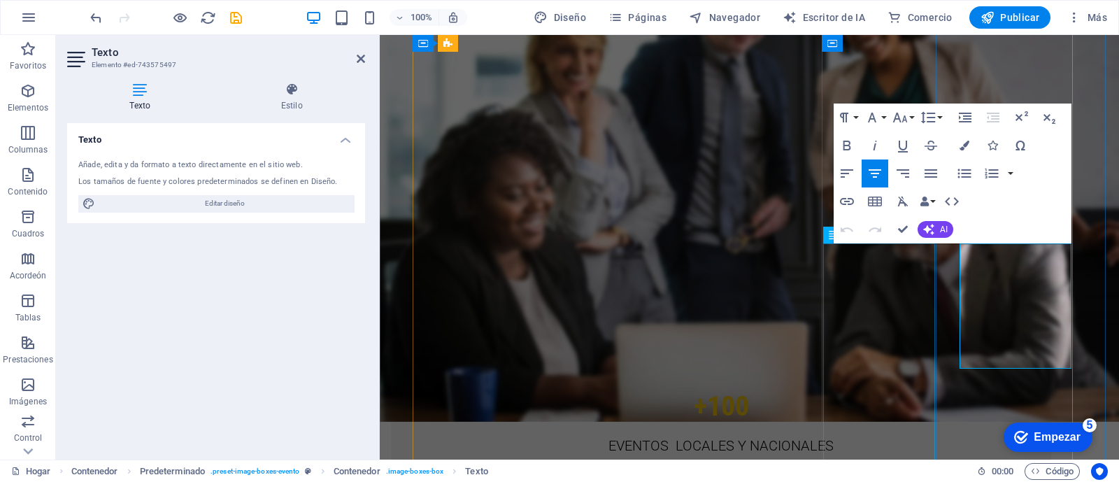
scroll to position [4144, 0]
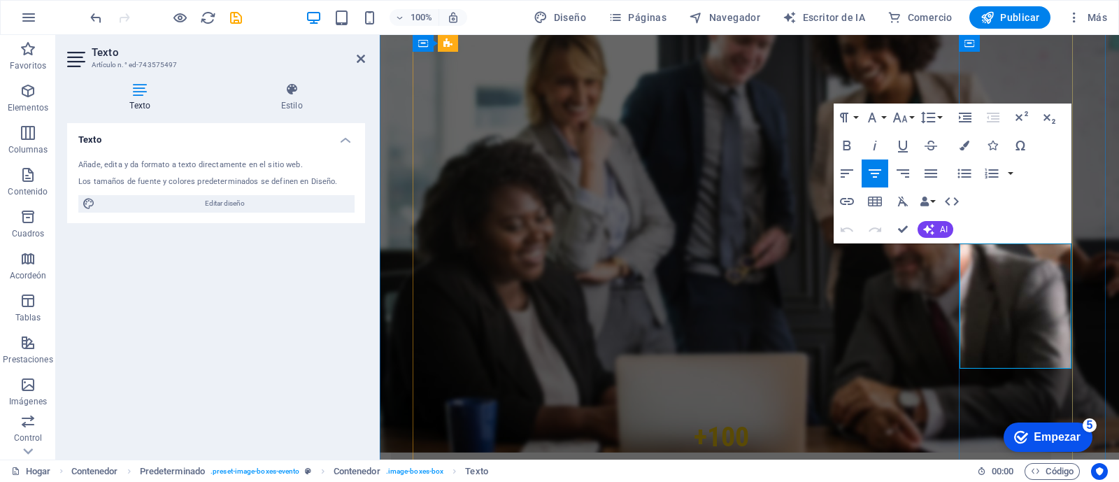
drag, startPoint x: 995, startPoint y: 255, endPoint x: 1044, endPoint y: 358, distance: 114.5
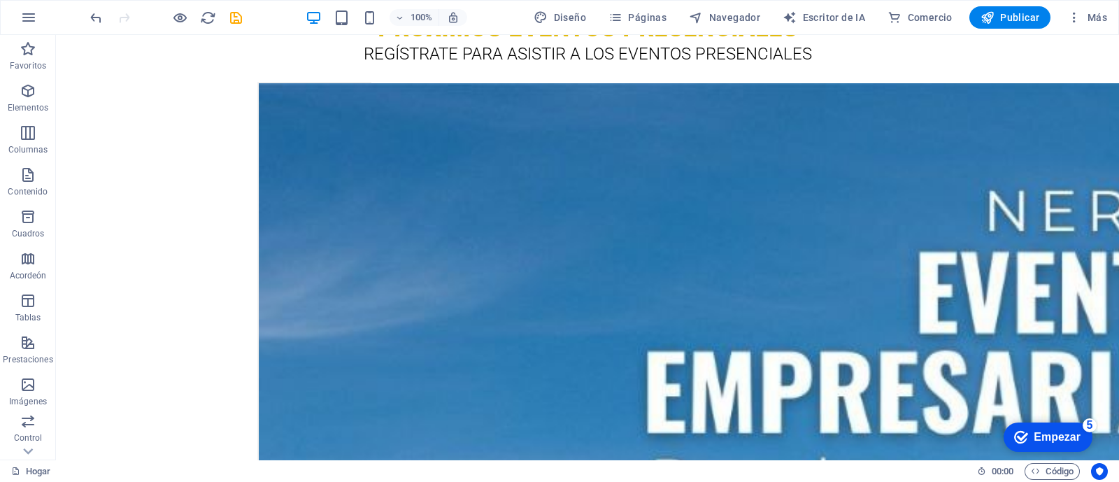
scroll to position [5745, 0]
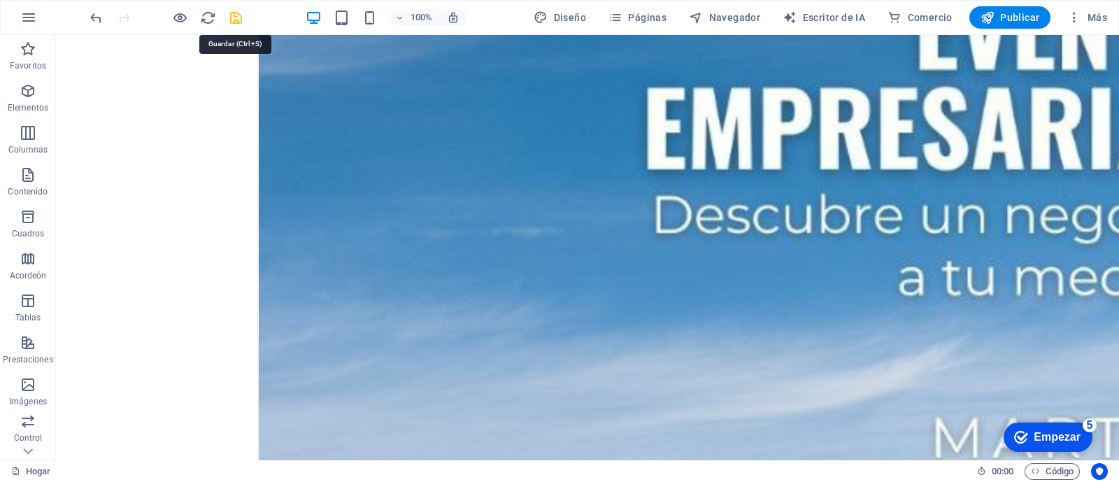
click at [233, 12] on icon "ahorrar" at bounding box center [236, 18] width 16 height 16
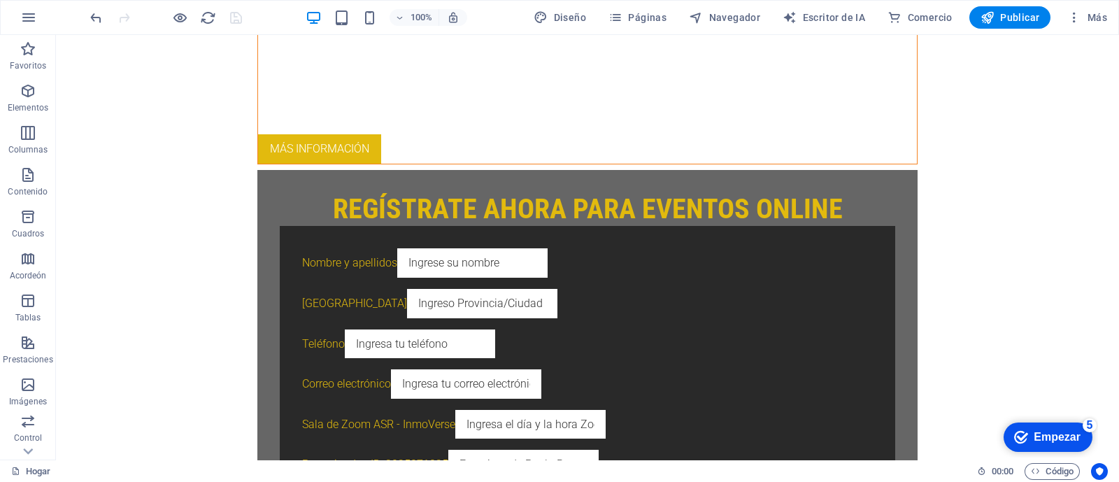
scroll to position [0, 0]
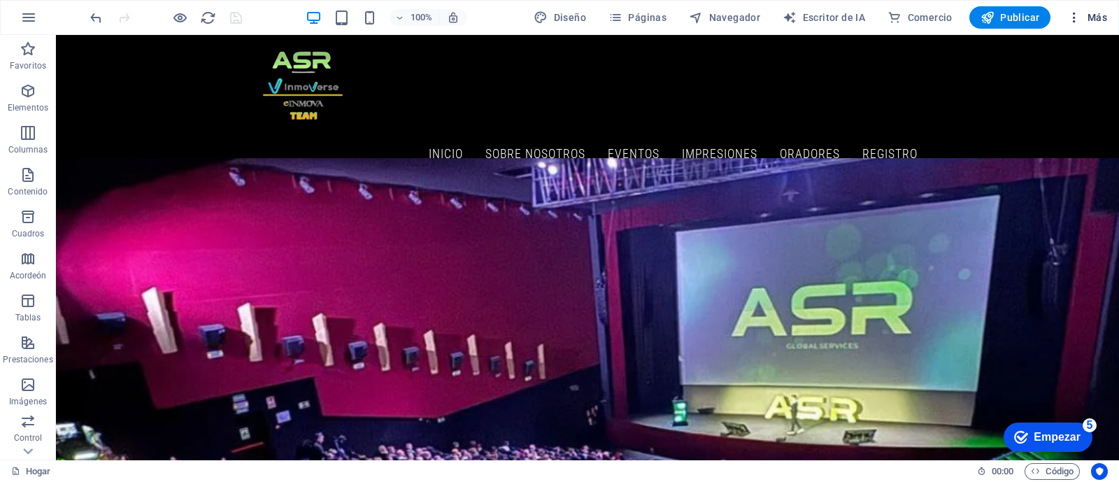
click at [1083, 22] on span "Más" at bounding box center [1087, 17] width 40 height 14
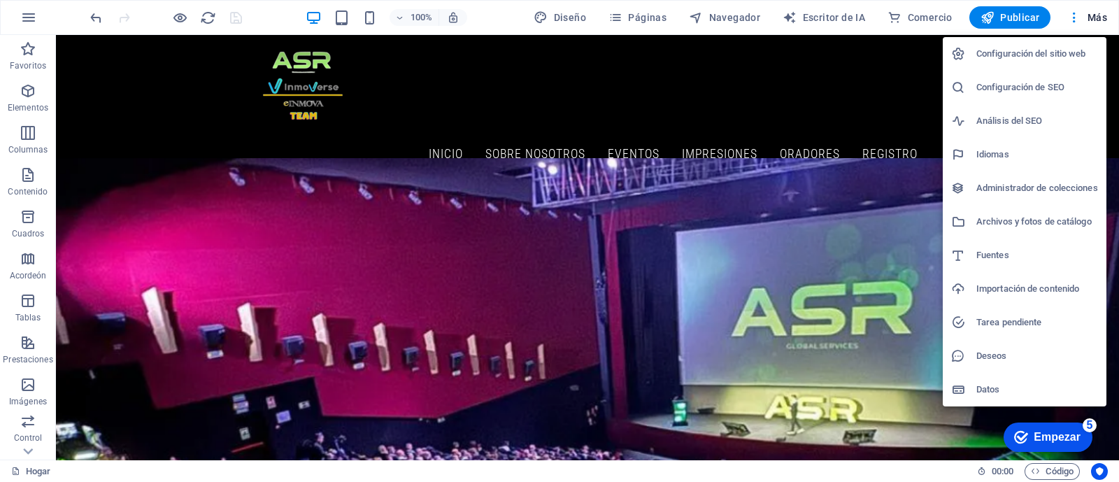
click at [1021, 52] on h6 "Configuración del sitio web" at bounding box center [1037, 53] width 122 height 17
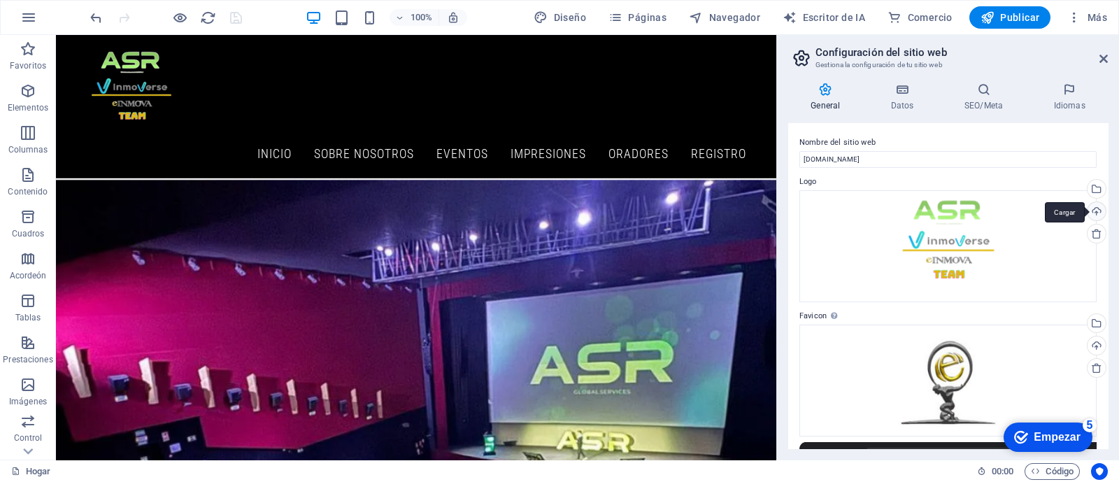
drag, startPoint x: 1104, startPoint y: 174, endPoint x: 1099, endPoint y: 212, distance: 38.2
click at [1099, 212] on div "Nombre del sitio web inmoverse.einmova.com Logo Arrastra archivos aquí, haz cli…" at bounding box center [948, 285] width 320 height 325
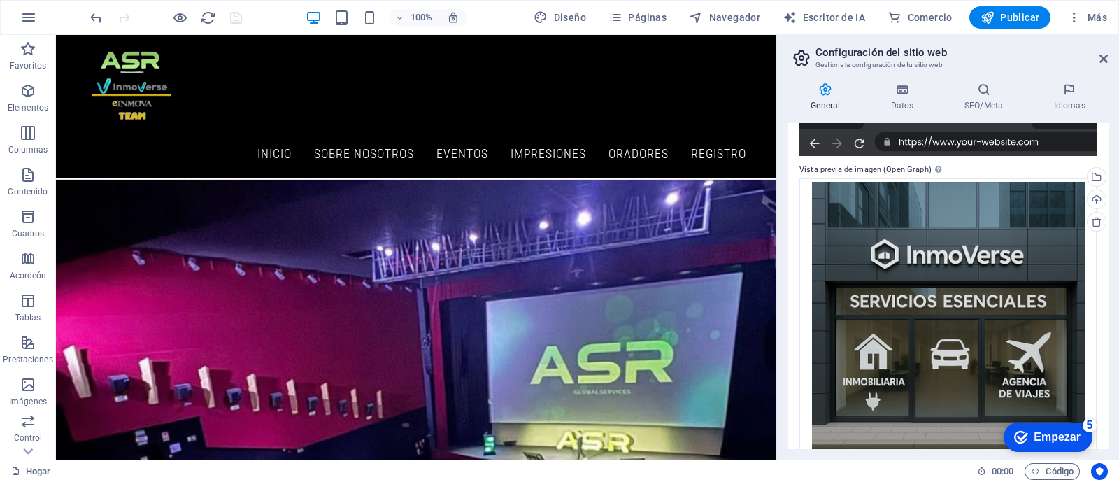
scroll to position [362, 0]
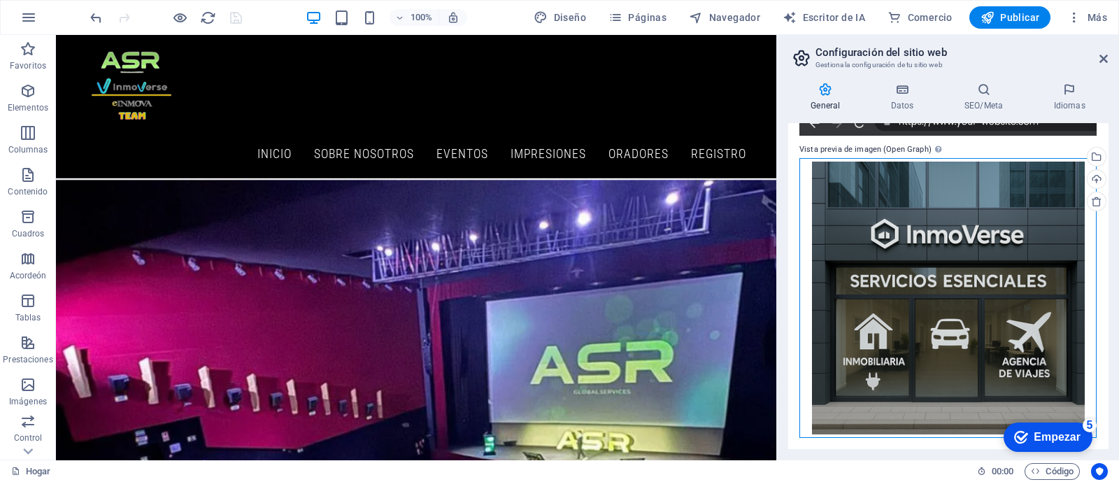
click at [925, 335] on div "Arrastra archivos aquí, haz clic para escoger archivos o selecciona archivos de…" at bounding box center [947, 298] width 297 height 280
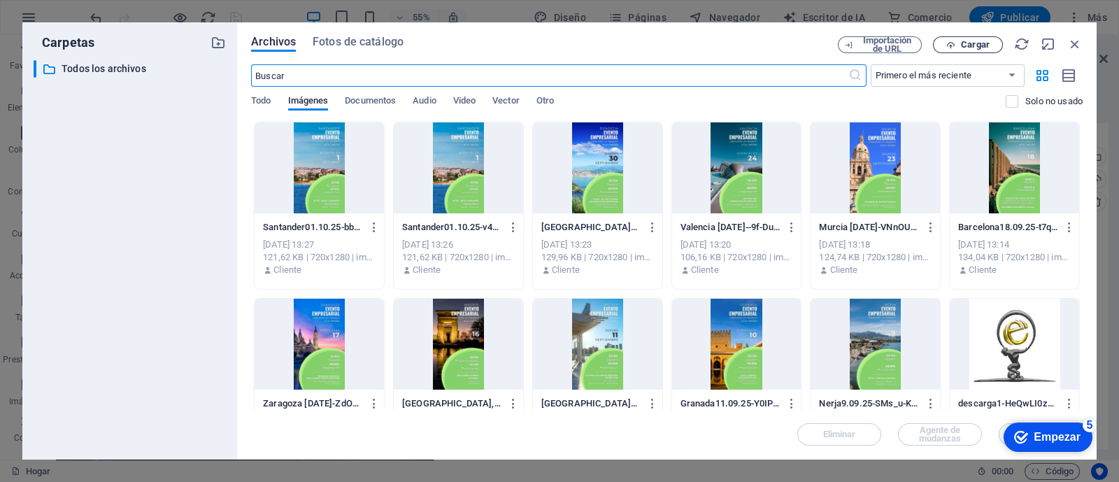
click at [972, 46] on font "Cargar" at bounding box center [975, 44] width 29 height 10
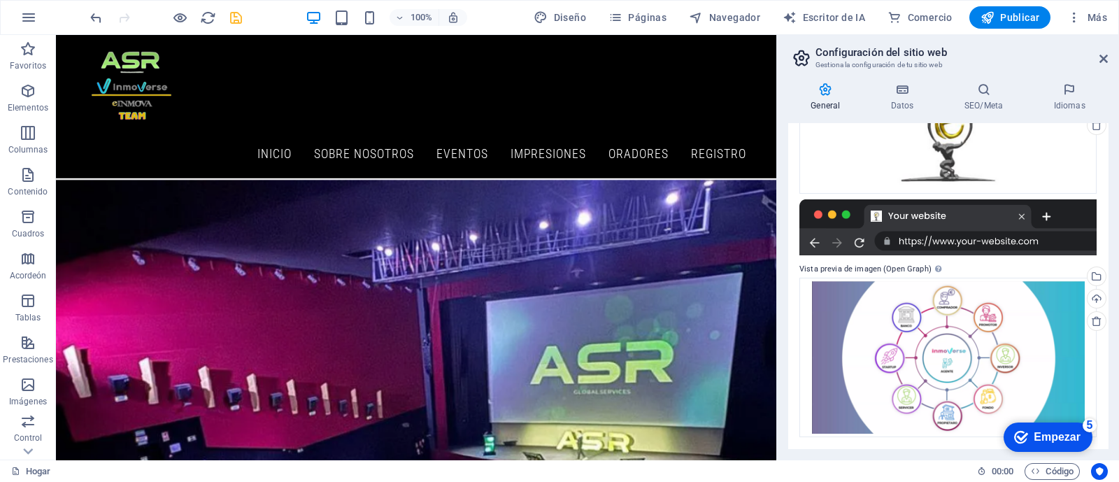
scroll to position [242, 0]
drag, startPoint x: 1109, startPoint y: 278, endPoint x: 1108, endPoint y: 261, distance: 16.8
click at [1108, 261] on div "General Datos SEO/Meta Idiomas Nombre del sitio web inmoverse.einmova.com Logo …" at bounding box center [948, 265] width 342 height 388
drag, startPoint x: 1108, startPoint y: 261, endPoint x: 1110, endPoint y: 302, distance: 41.3
click at [1110, 302] on div "General Datos SEO/Meta Idiomas Nombre del sitio web inmoverse.einmova.com Logo …" at bounding box center [948, 265] width 342 height 388
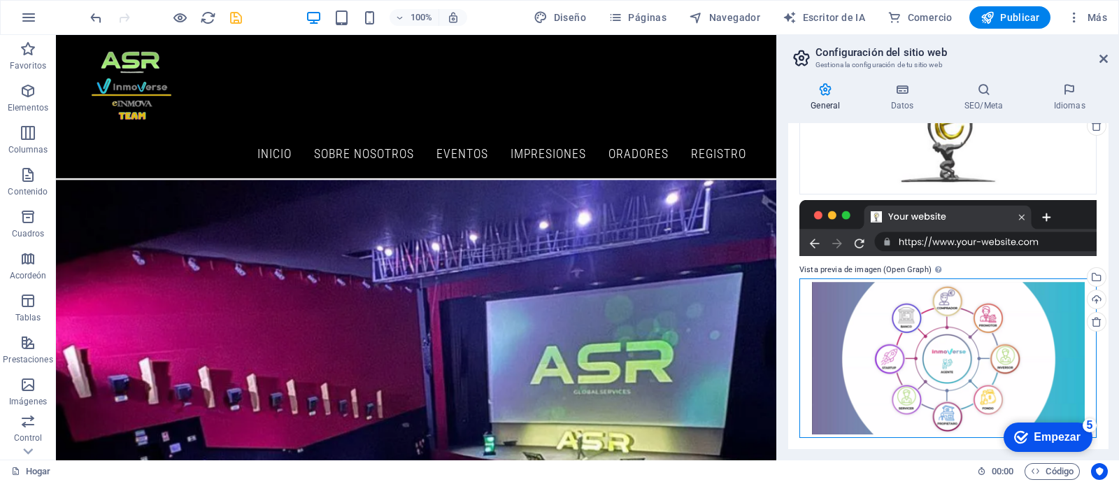
click at [958, 385] on div "Arrastra archivos aquí, haz clic para escoger archivos o selecciona archivos de…" at bounding box center [947, 357] width 297 height 159
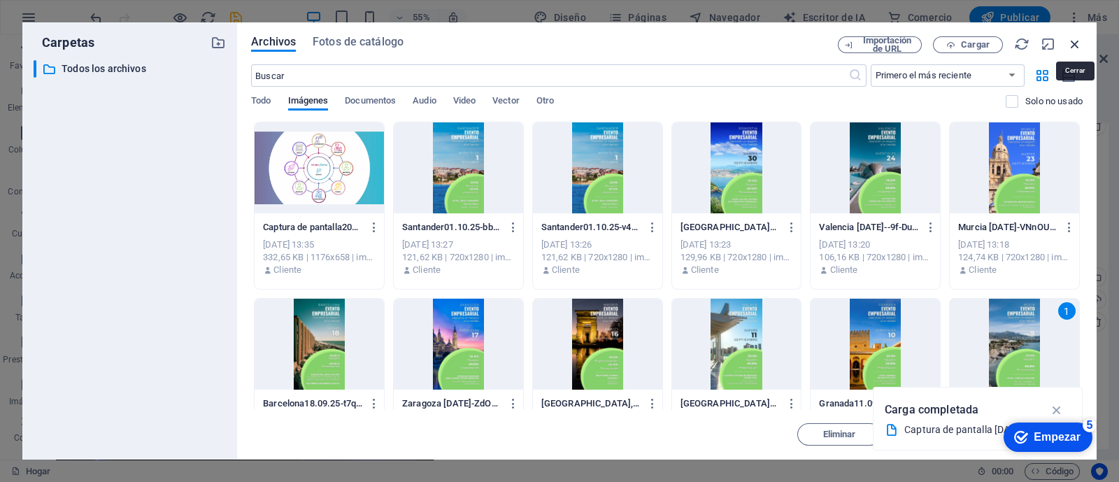
click at [1072, 43] on icon "button" at bounding box center [1074, 43] width 15 height 15
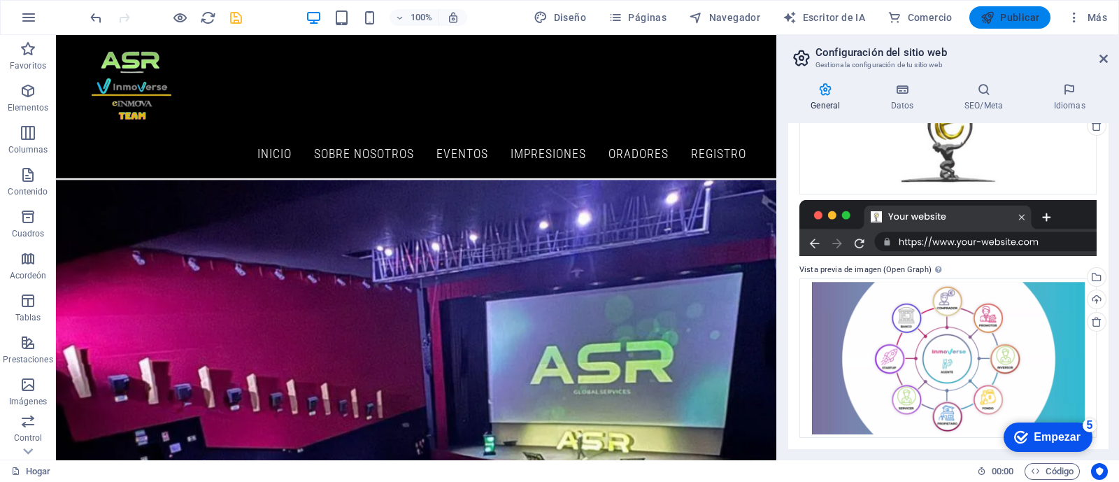
click at [999, 21] on span "Publicar" at bounding box center [1010, 17] width 59 height 14
